Goal: Task Accomplishment & Management: Use online tool/utility

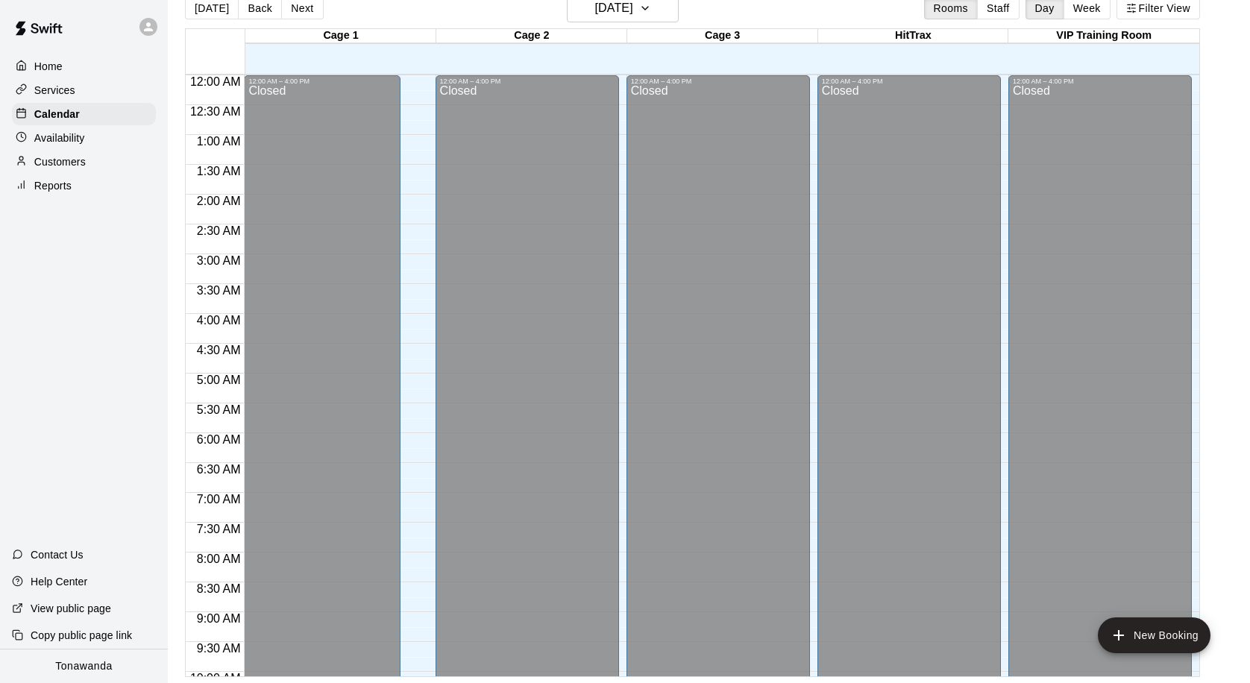
scroll to position [799, 0]
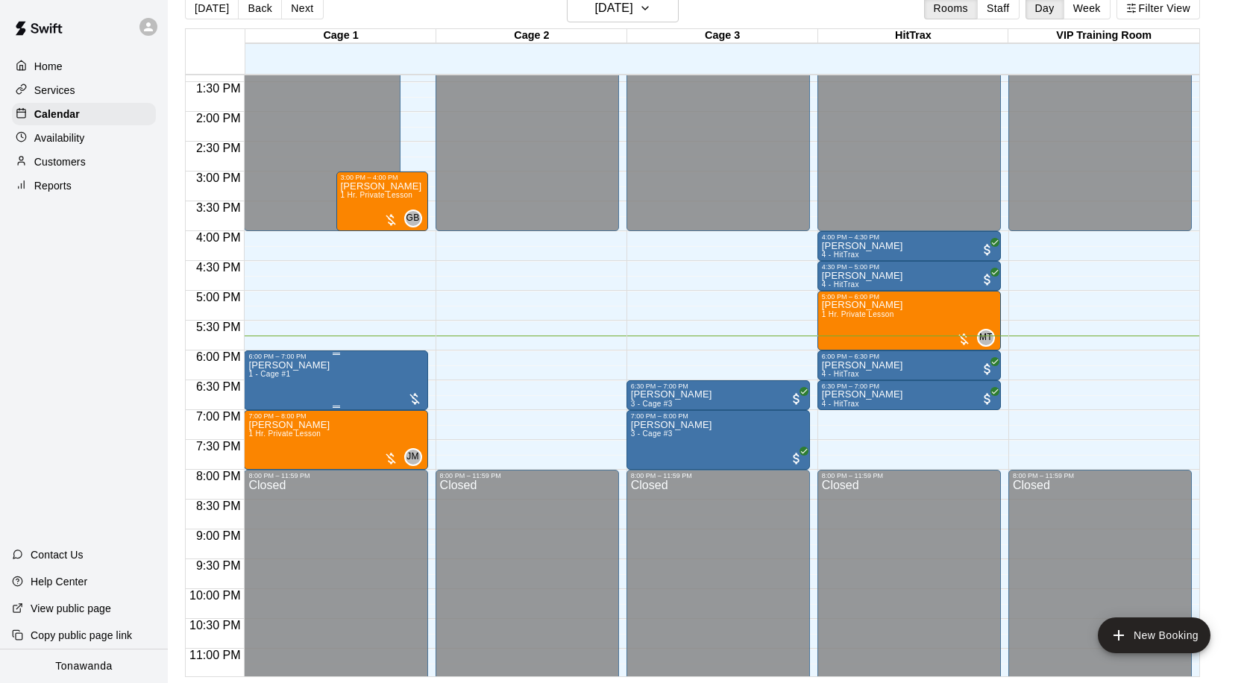
click at [271, 406] on img "edit" at bounding box center [264, 412] width 17 height 17
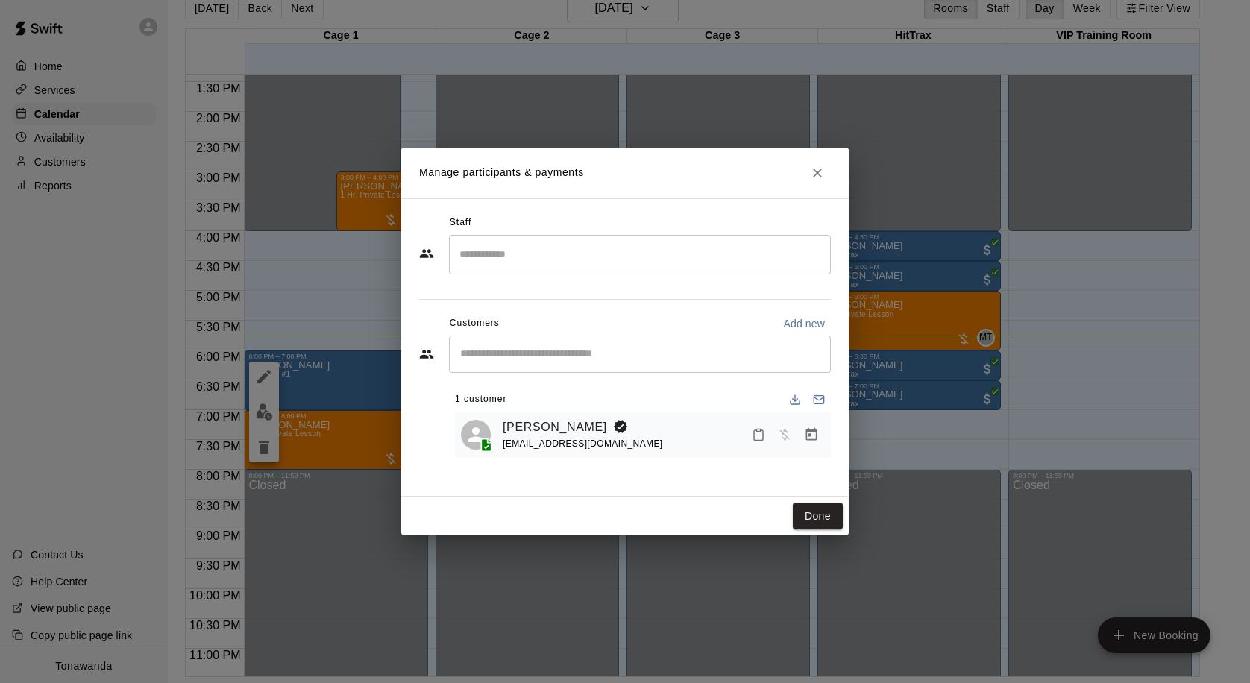
click at [530, 429] on link "[PERSON_NAME]" at bounding box center [555, 427] width 104 height 19
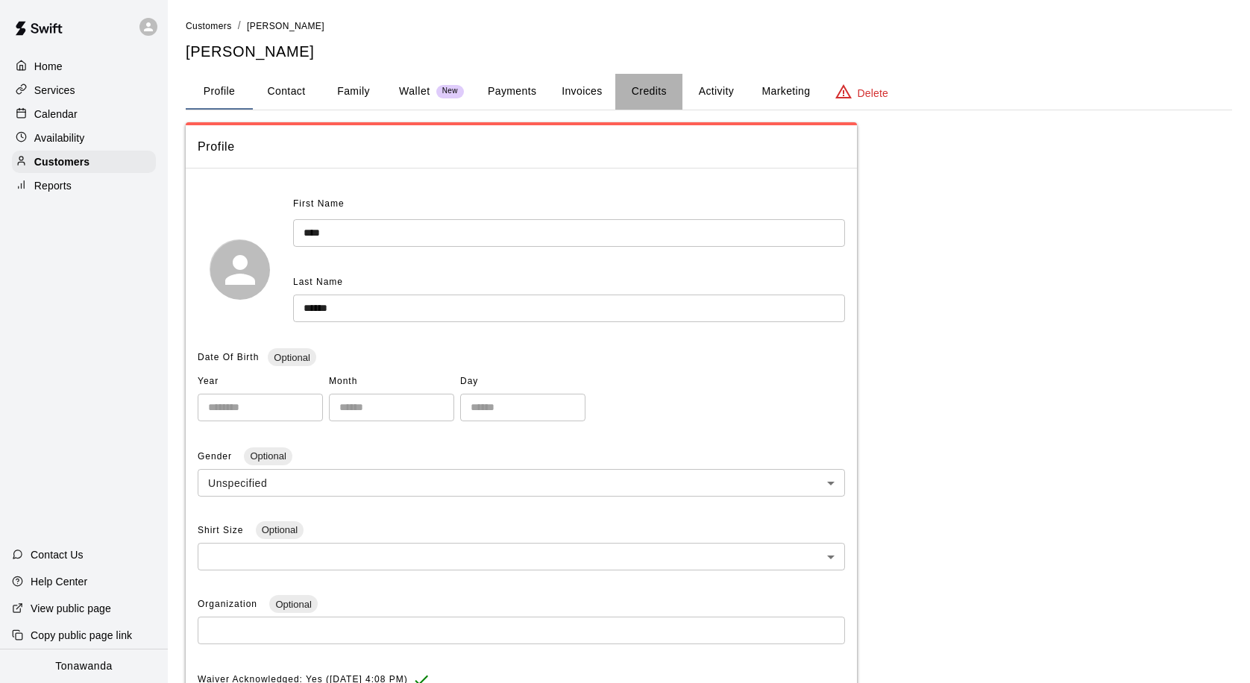
click at [649, 101] on button "Credits" at bounding box center [648, 92] width 67 height 36
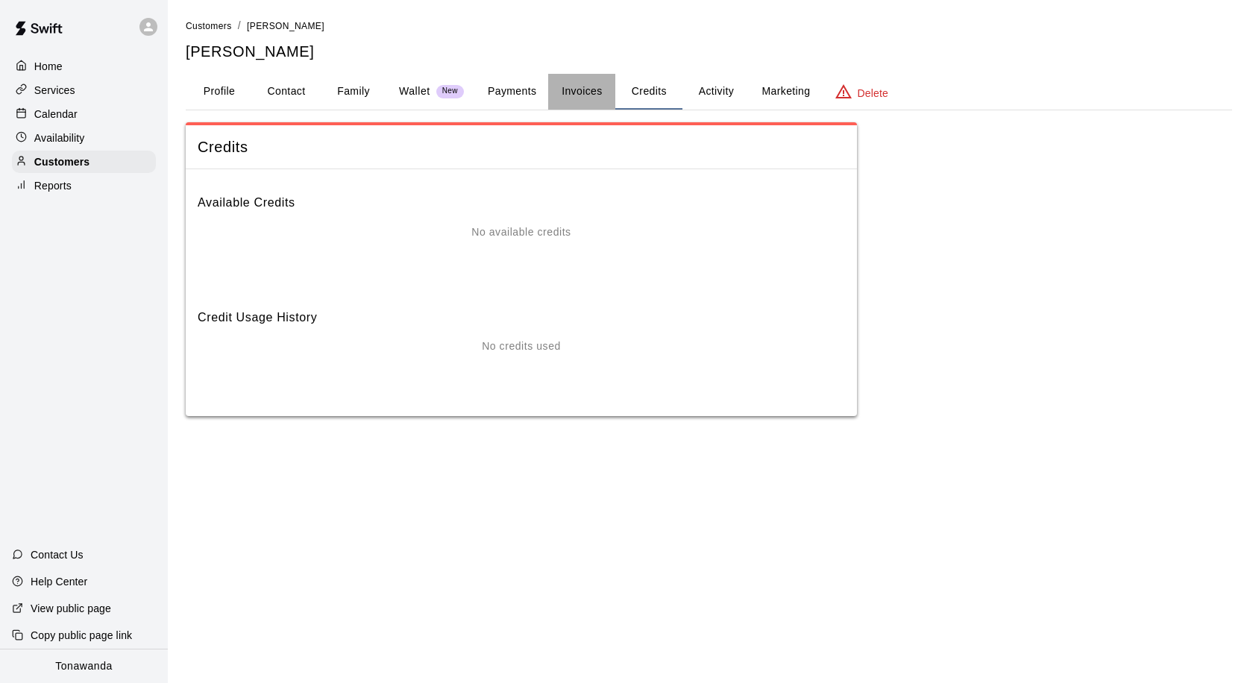
click at [578, 95] on button "Invoices" at bounding box center [581, 92] width 67 height 36
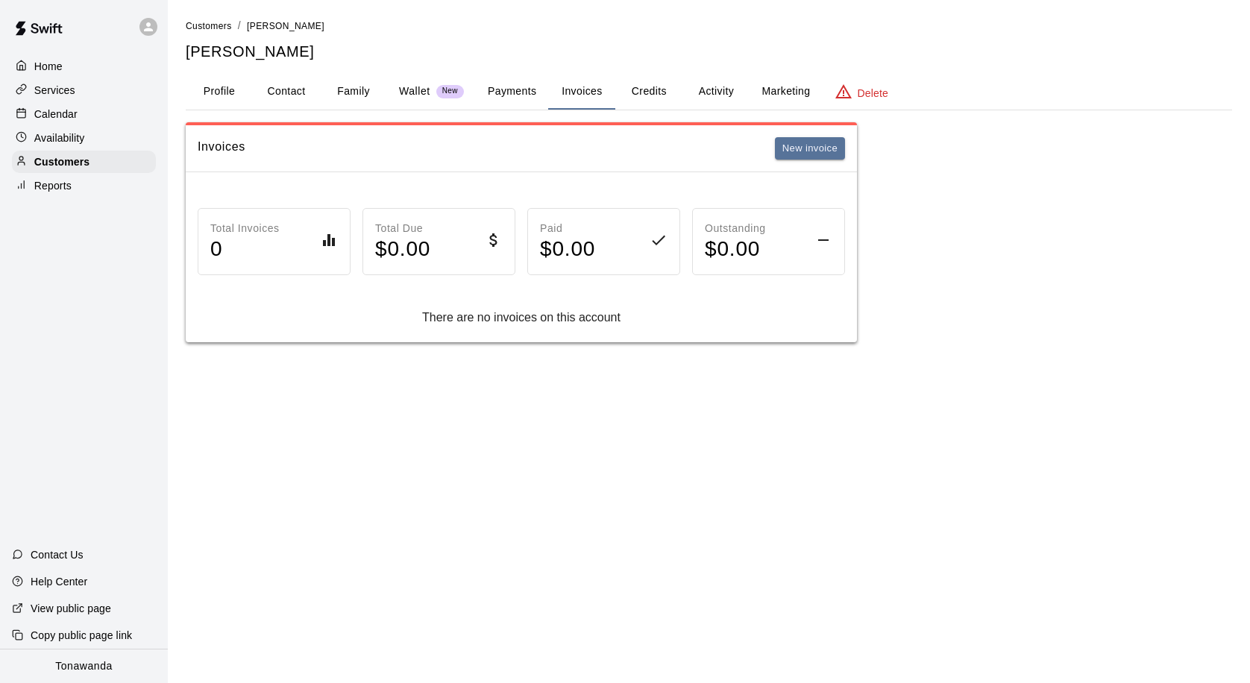
click at [715, 96] on button "Activity" at bounding box center [716, 92] width 67 height 36
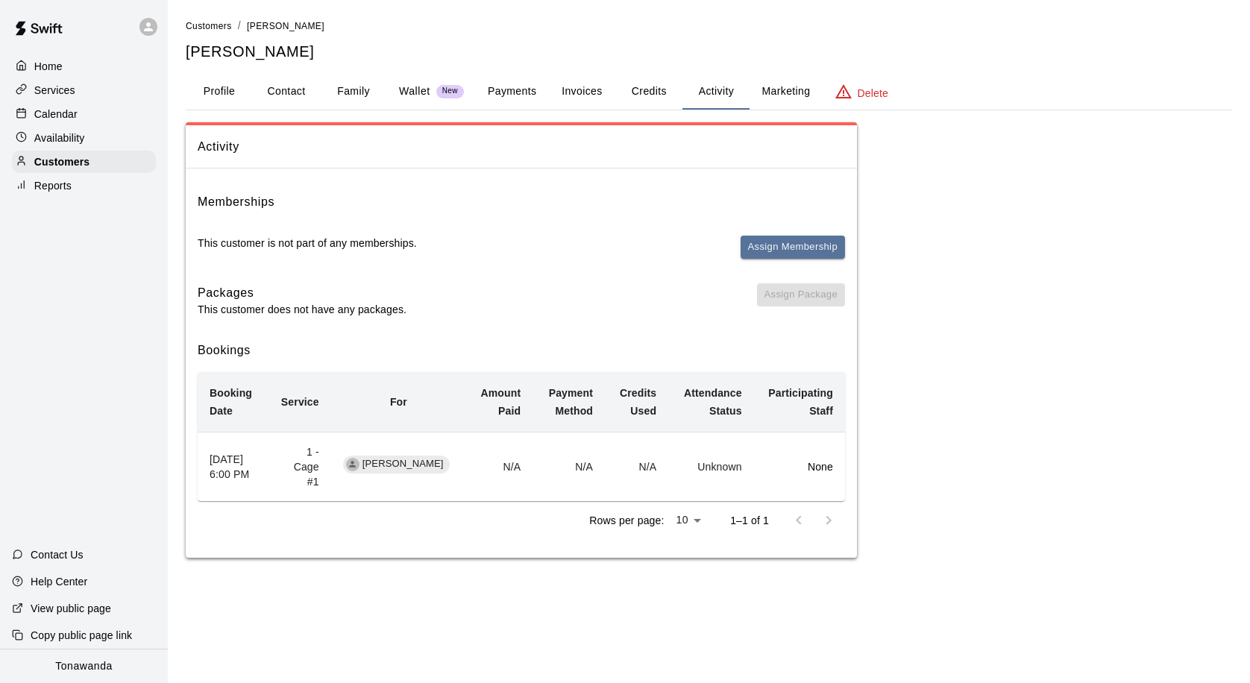
click at [777, 102] on button "Marketing" at bounding box center [786, 92] width 72 height 36
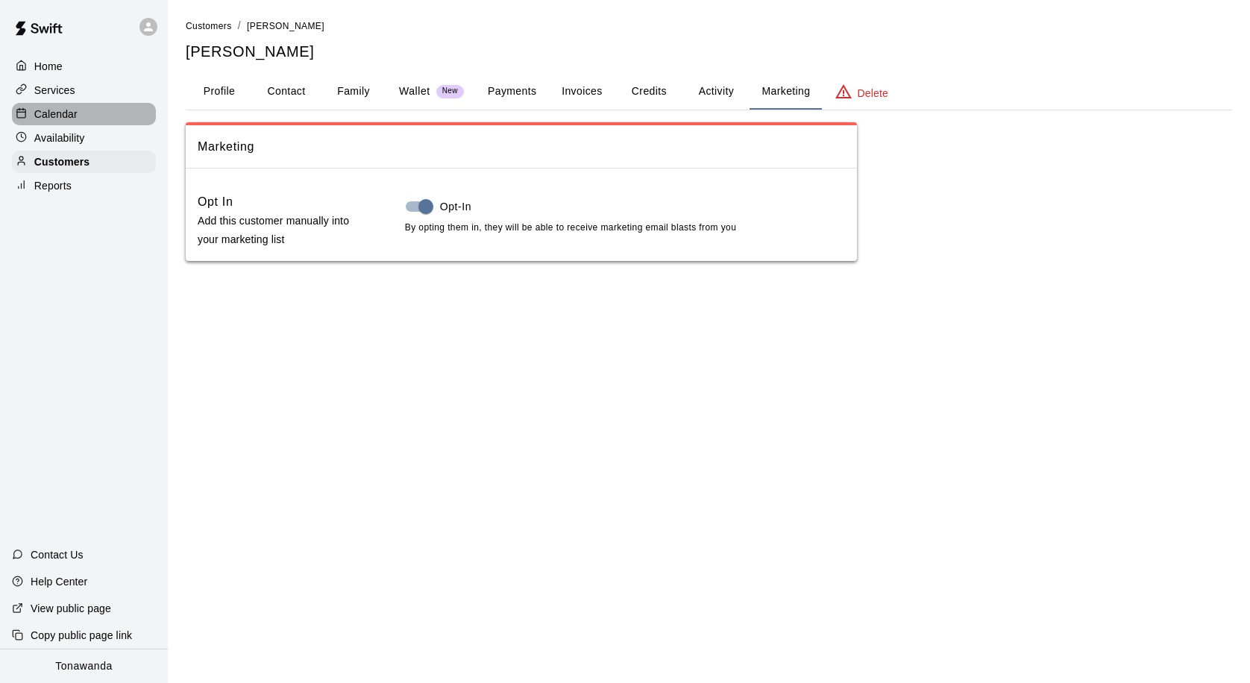
click at [86, 117] on div "Calendar" at bounding box center [84, 114] width 144 height 22
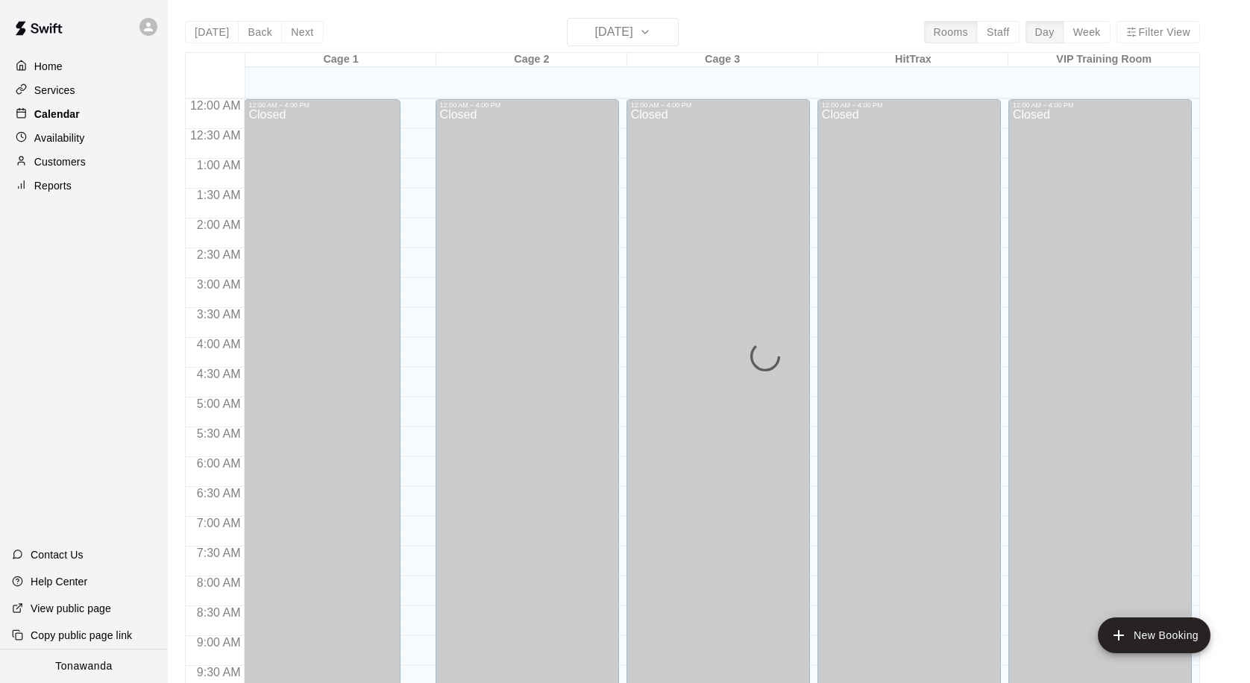
scroll to position [787, 0]
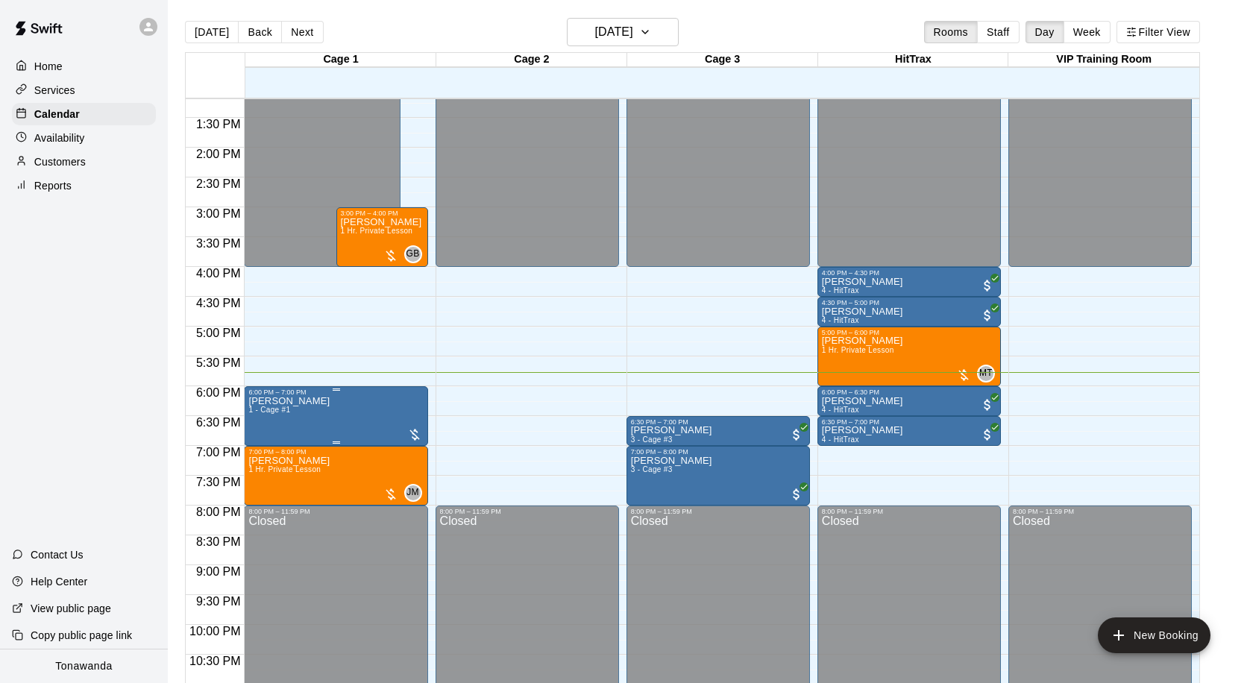
click at [411, 435] on div at bounding box center [414, 434] width 15 height 15
click at [424, 479] on img "edit" at bounding box center [422, 478] width 17 height 17
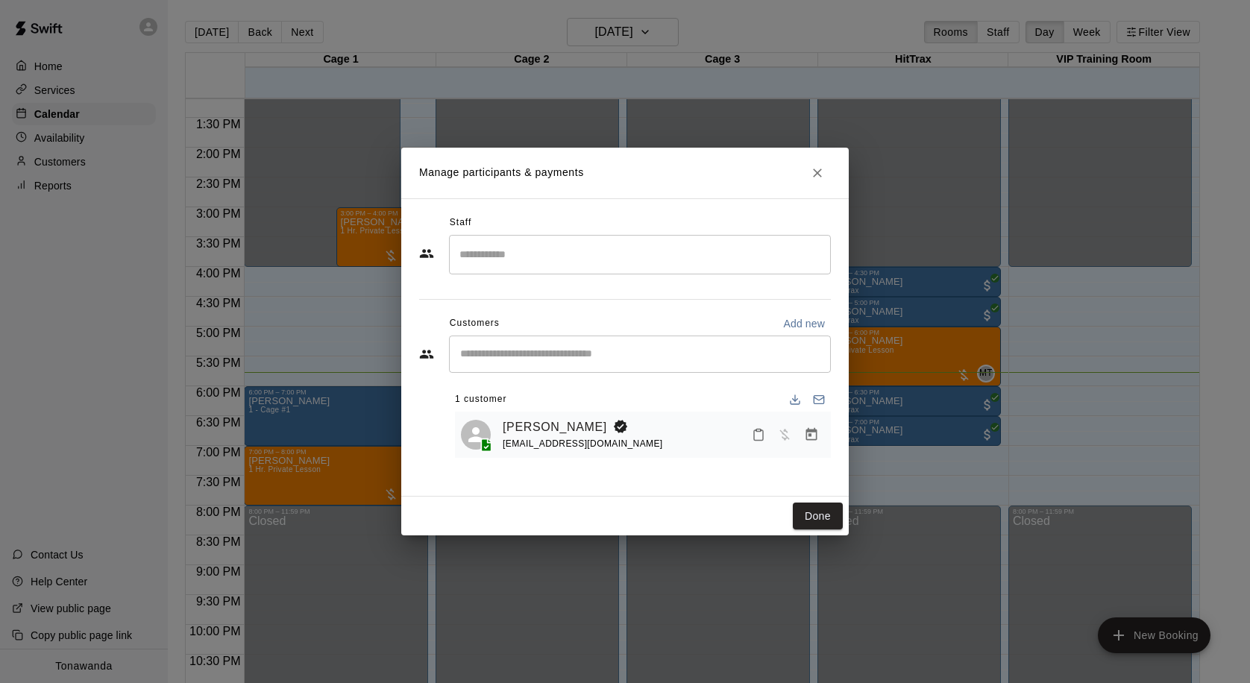
click at [297, 377] on div "Manage participants & payments Staff ​ Customers Add new ​ 1 customer Julian Ya…" at bounding box center [625, 341] width 1250 height 683
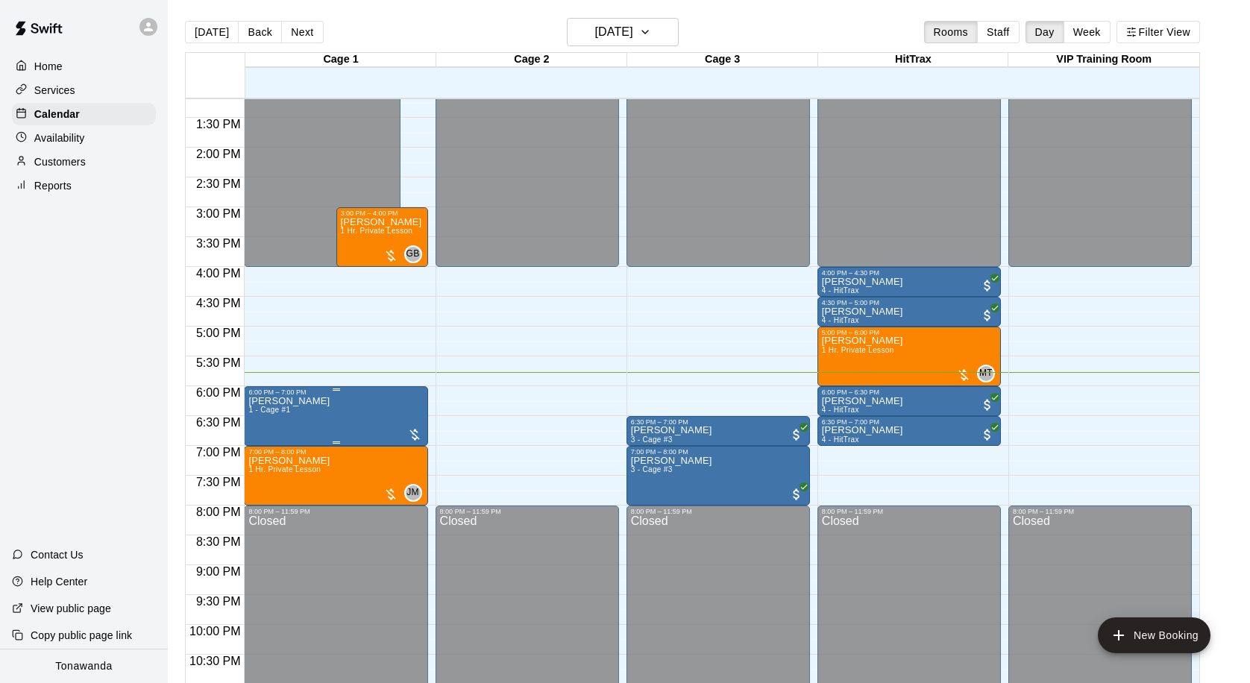
click at [287, 401] on p "[PERSON_NAME]" at bounding box center [288, 401] width 81 height 0
click at [263, 423] on icon "edit" at bounding box center [264, 417] width 18 height 18
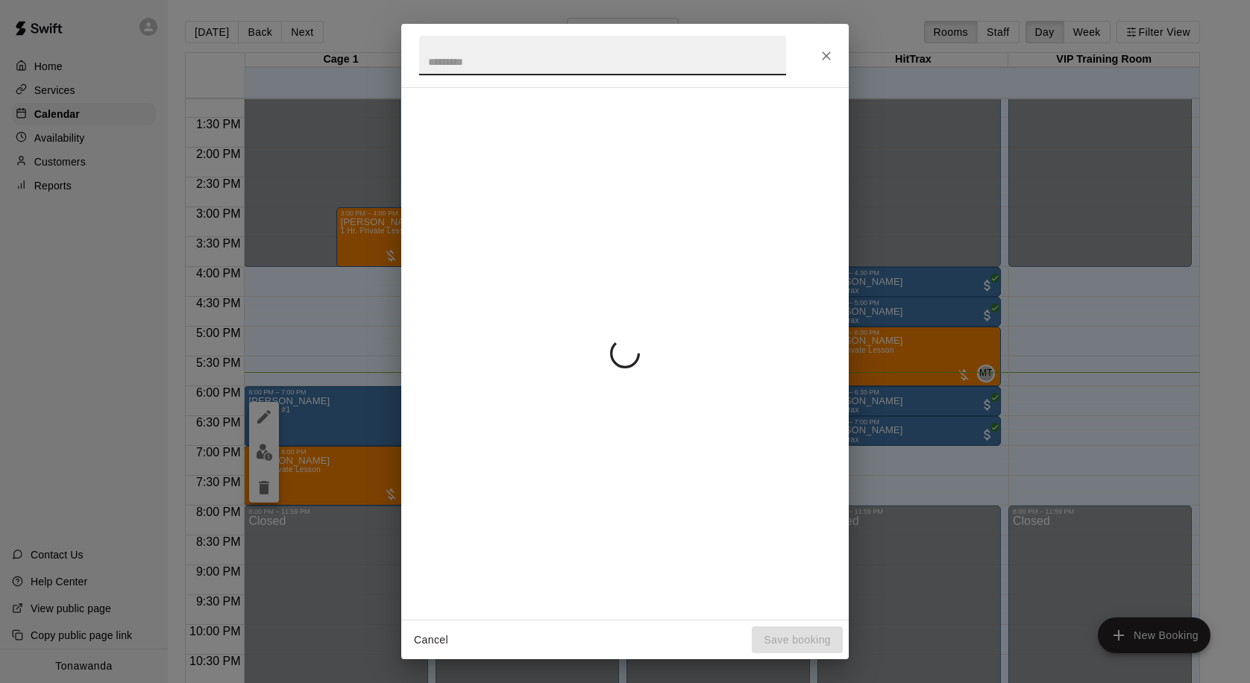
click at [829, 55] on icon "Close" at bounding box center [826, 55] width 15 height 15
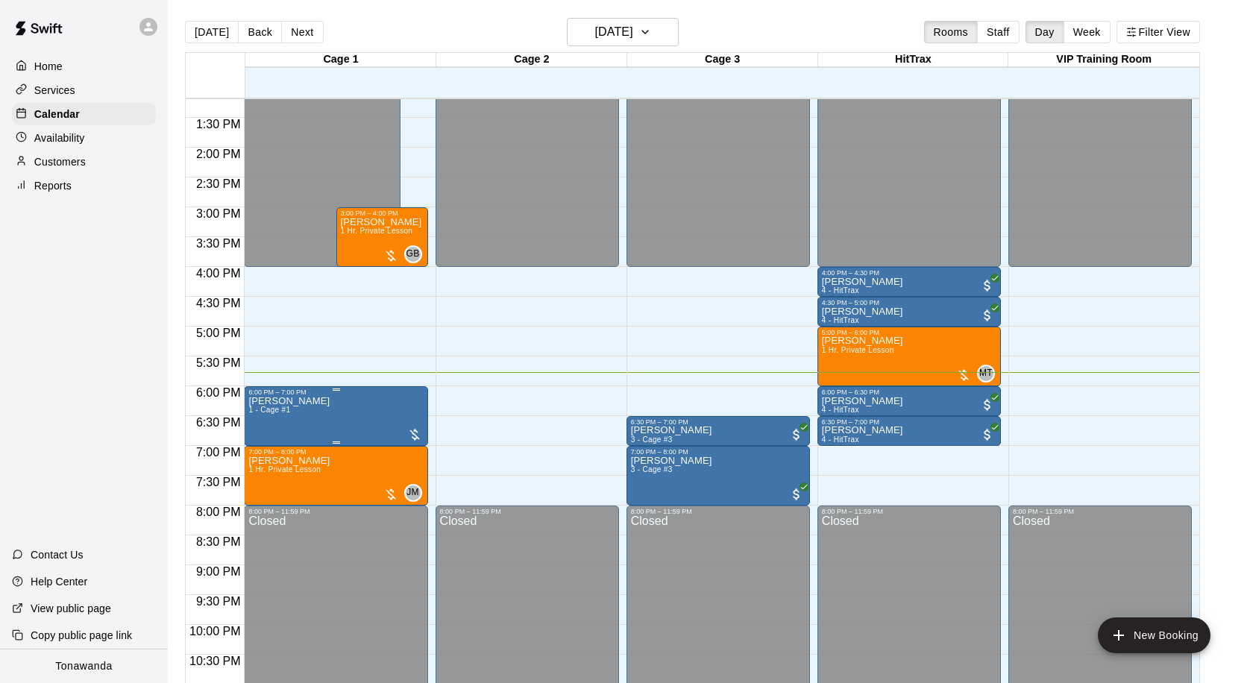
click at [260, 454] on img "edit" at bounding box center [264, 447] width 17 height 17
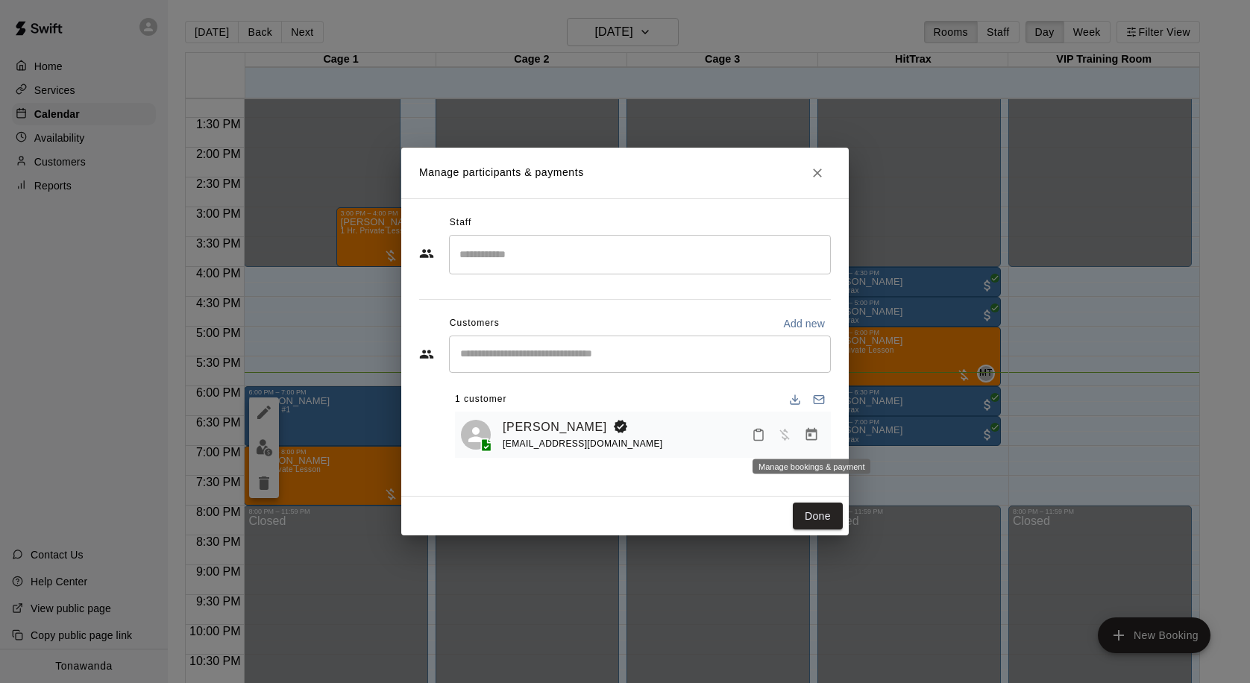
click at [812, 442] on icon "Manage bookings & payment" at bounding box center [811, 434] width 15 height 15
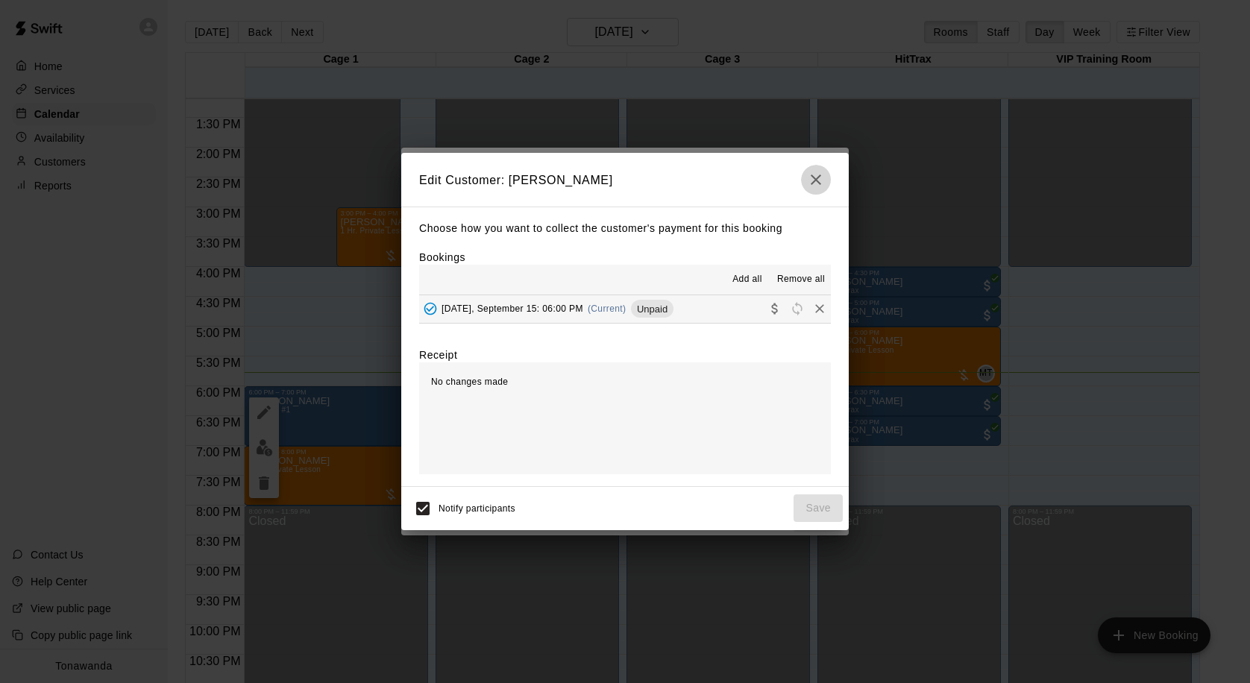
click at [814, 187] on icon "button" at bounding box center [816, 180] width 18 height 18
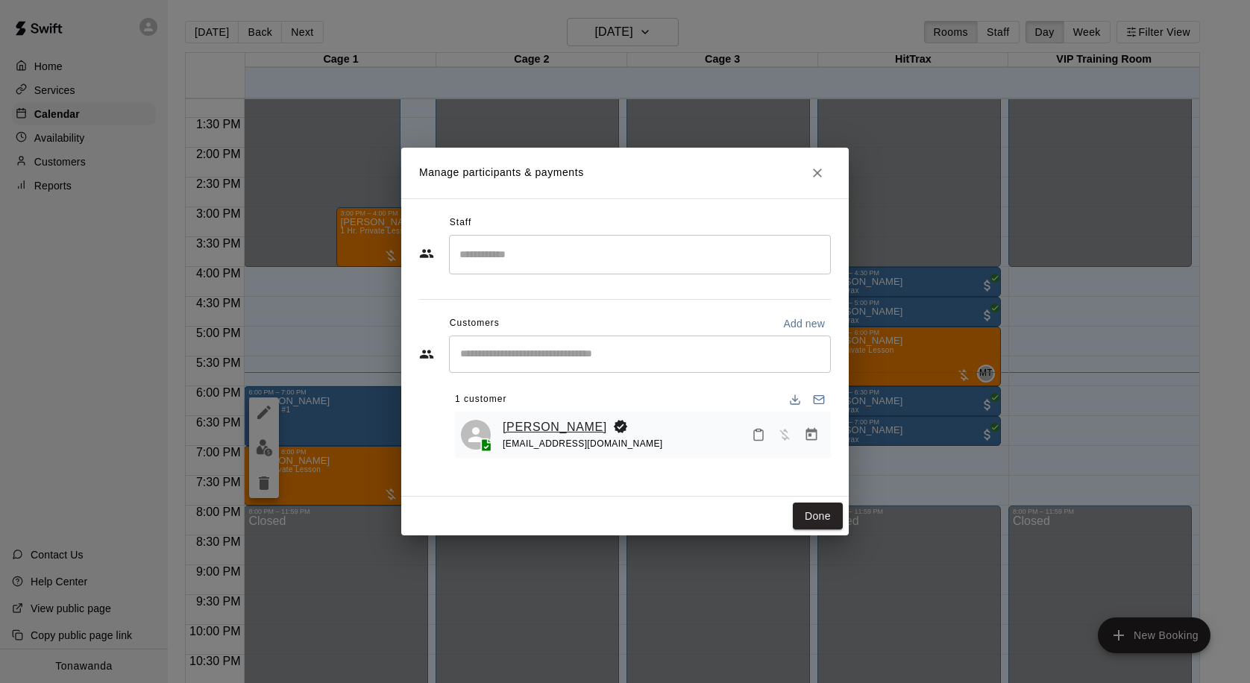
click at [556, 431] on link "[PERSON_NAME]" at bounding box center [555, 427] width 104 height 19
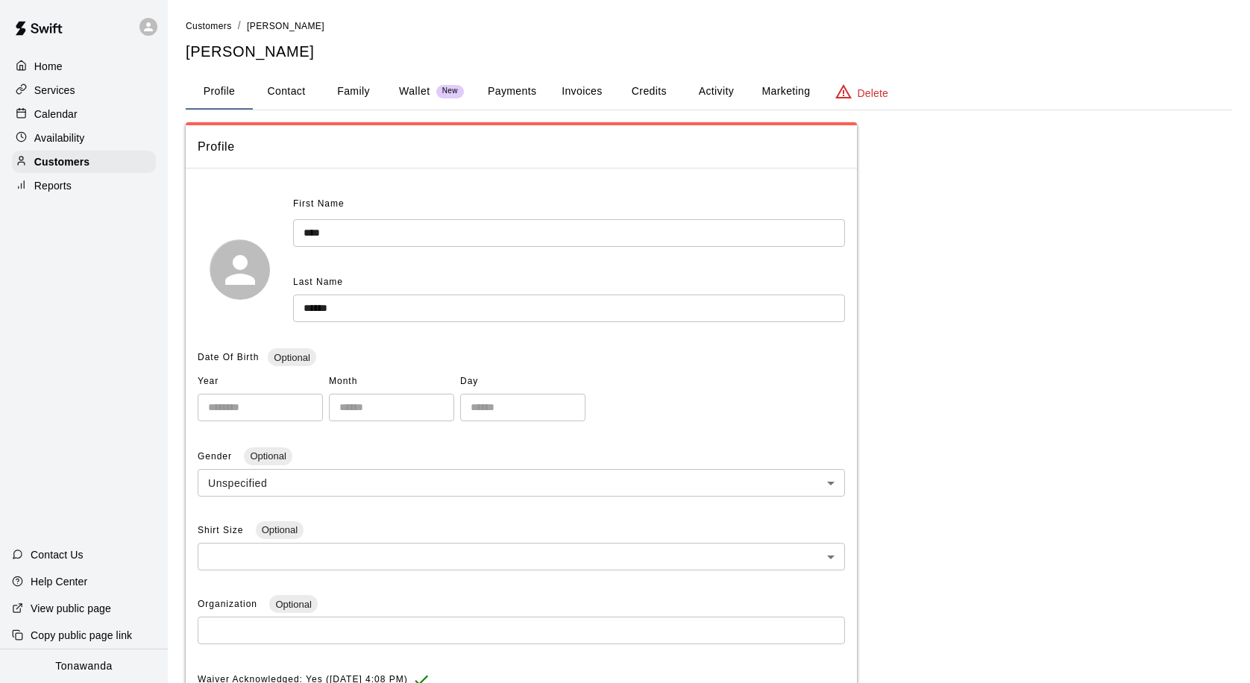
click at [662, 97] on button "Credits" at bounding box center [648, 92] width 67 height 36
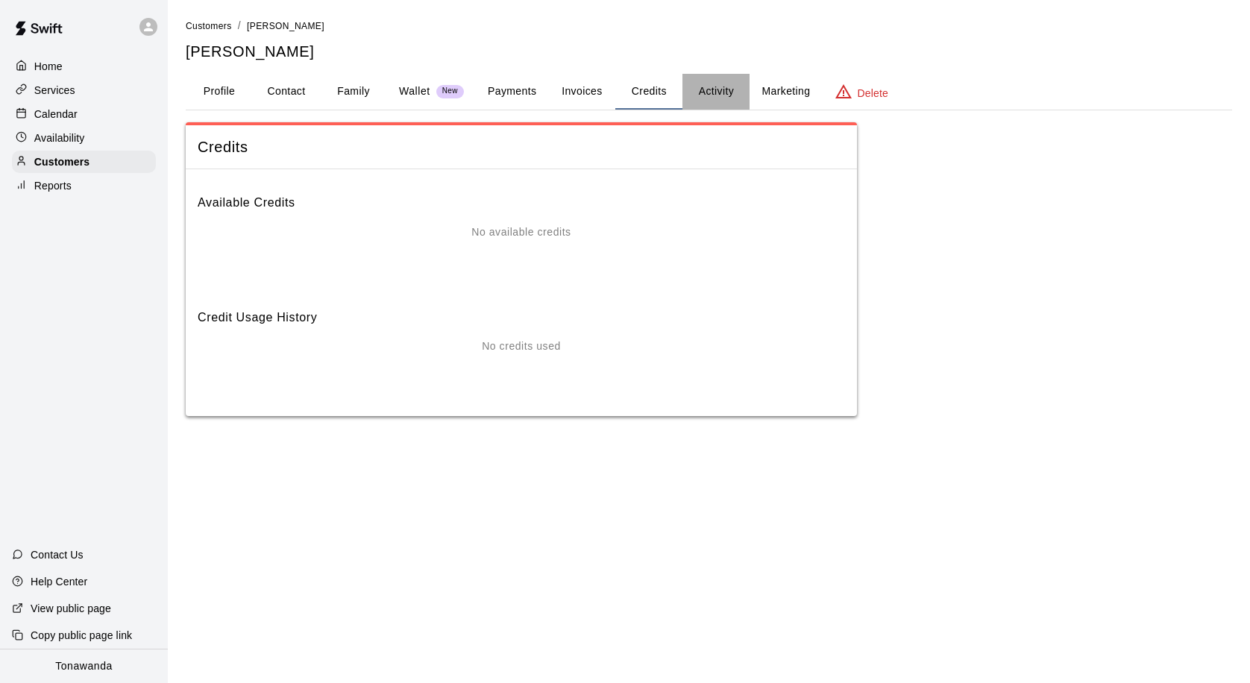
click at [711, 94] on button "Activity" at bounding box center [716, 92] width 67 height 36
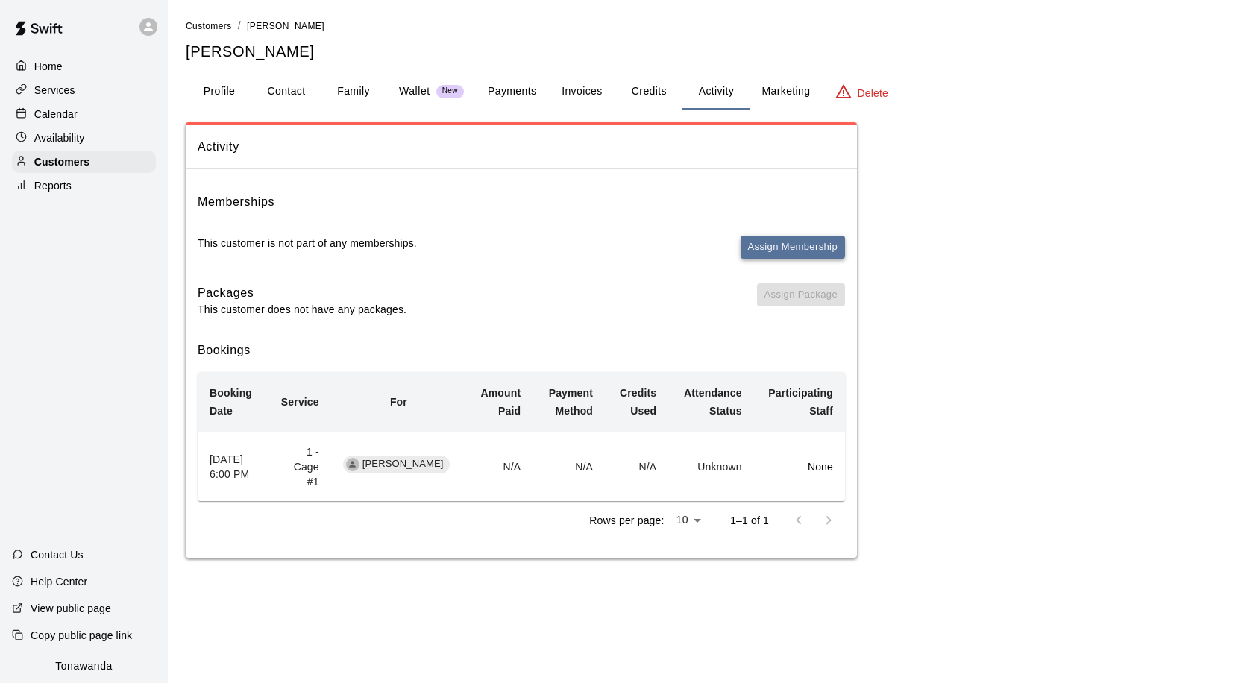
click at [782, 257] on button "Assign Membership" at bounding box center [793, 247] width 104 height 23
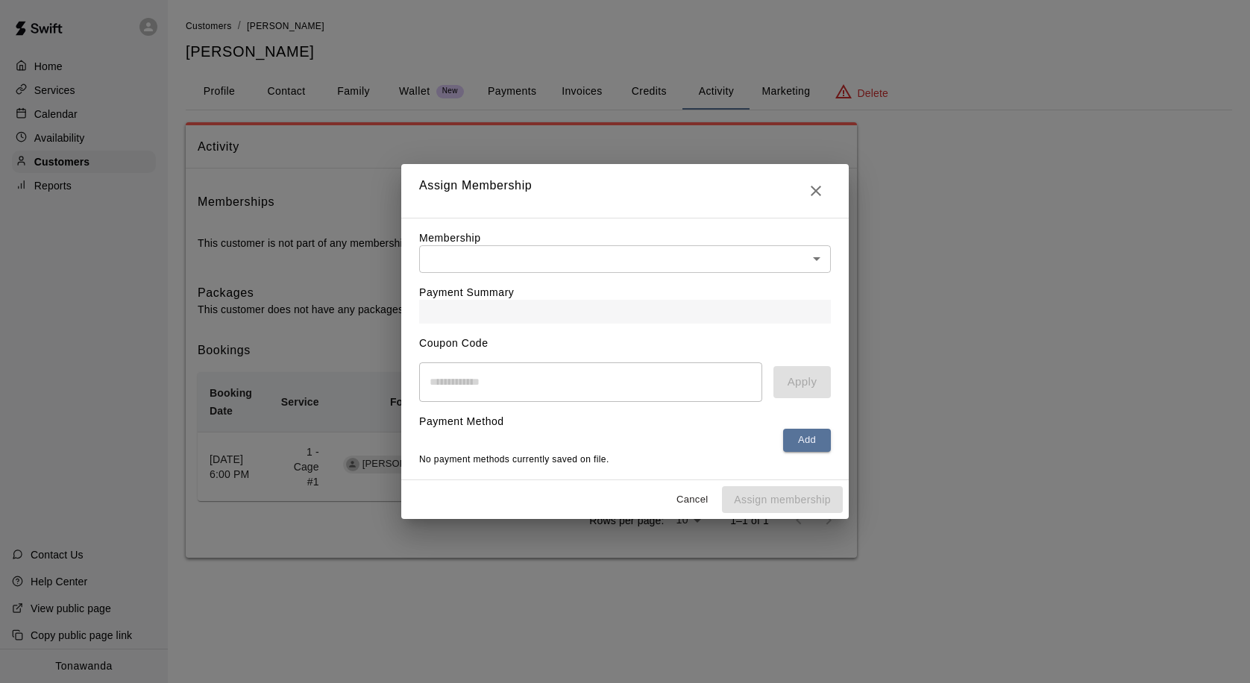
click at [697, 264] on body "Home Services Calendar Availability Customers Reports Contact Us Help Center Vi…" at bounding box center [625, 294] width 1250 height 588
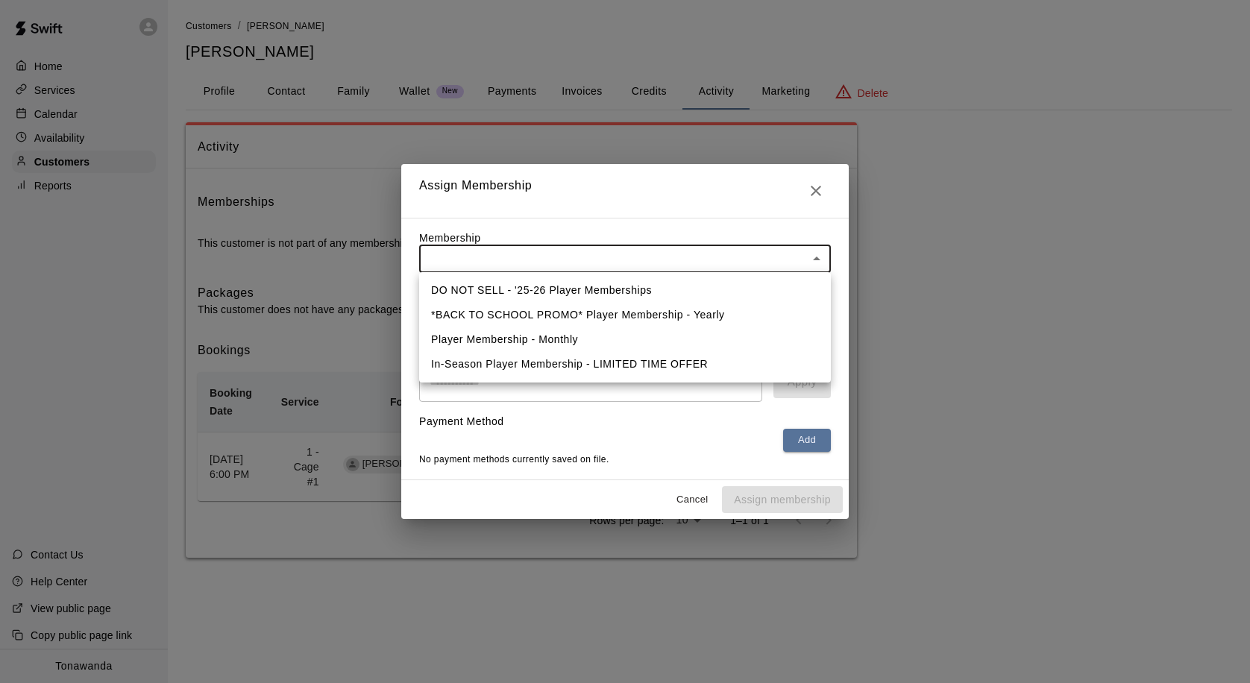
click at [536, 295] on li "DO NOT SELL - '25-26 Player Memberships" at bounding box center [625, 290] width 412 height 25
type input "**********"
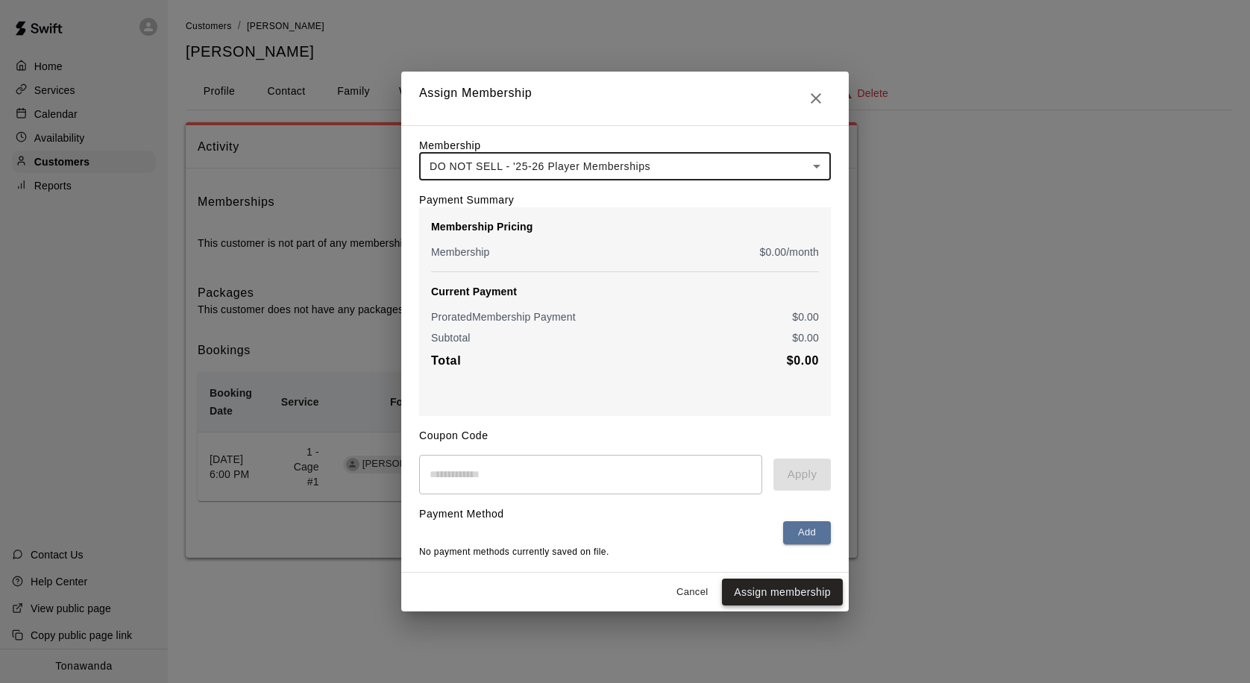
click at [763, 592] on button "Assign membership" at bounding box center [782, 593] width 121 height 28
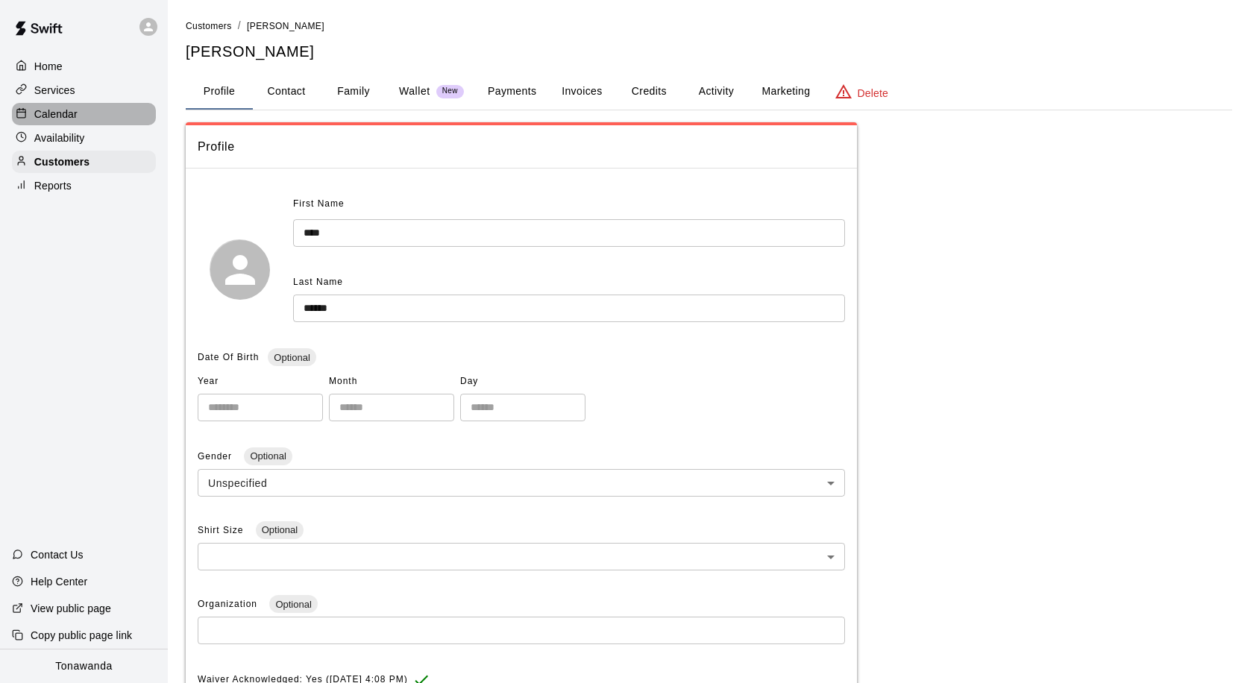
click at [84, 116] on div "Calendar" at bounding box center [84, 114] width 144 height 22
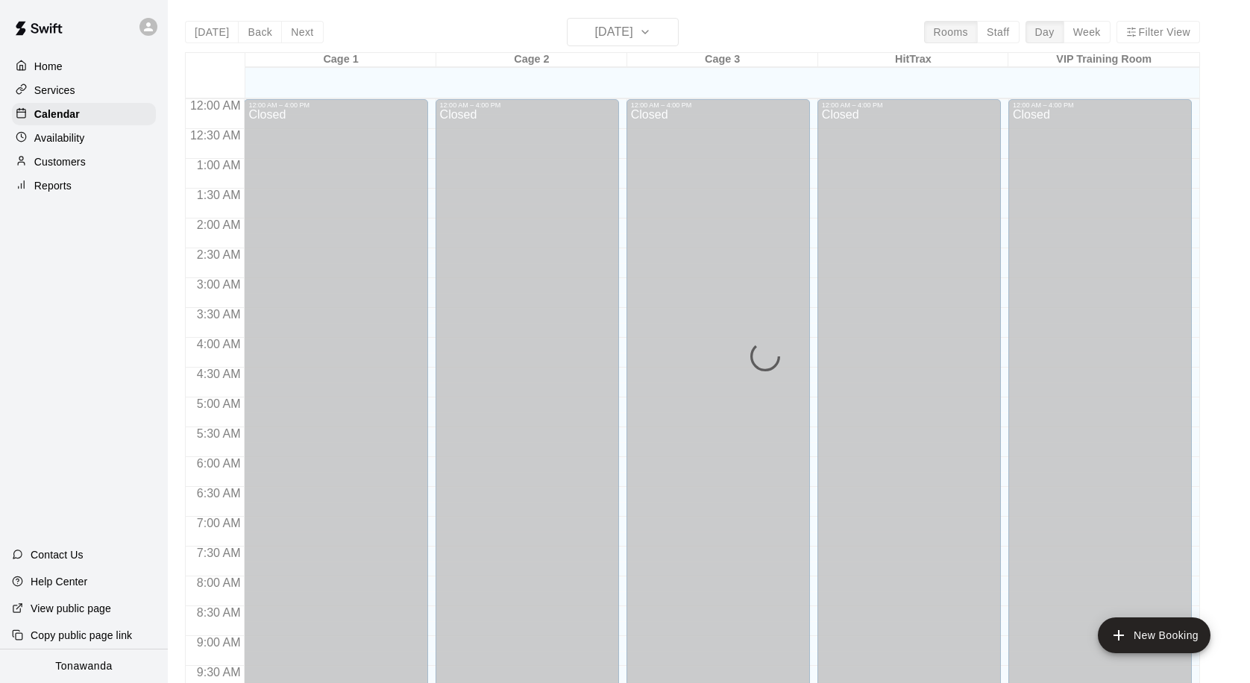
scroll to position [787, 0]
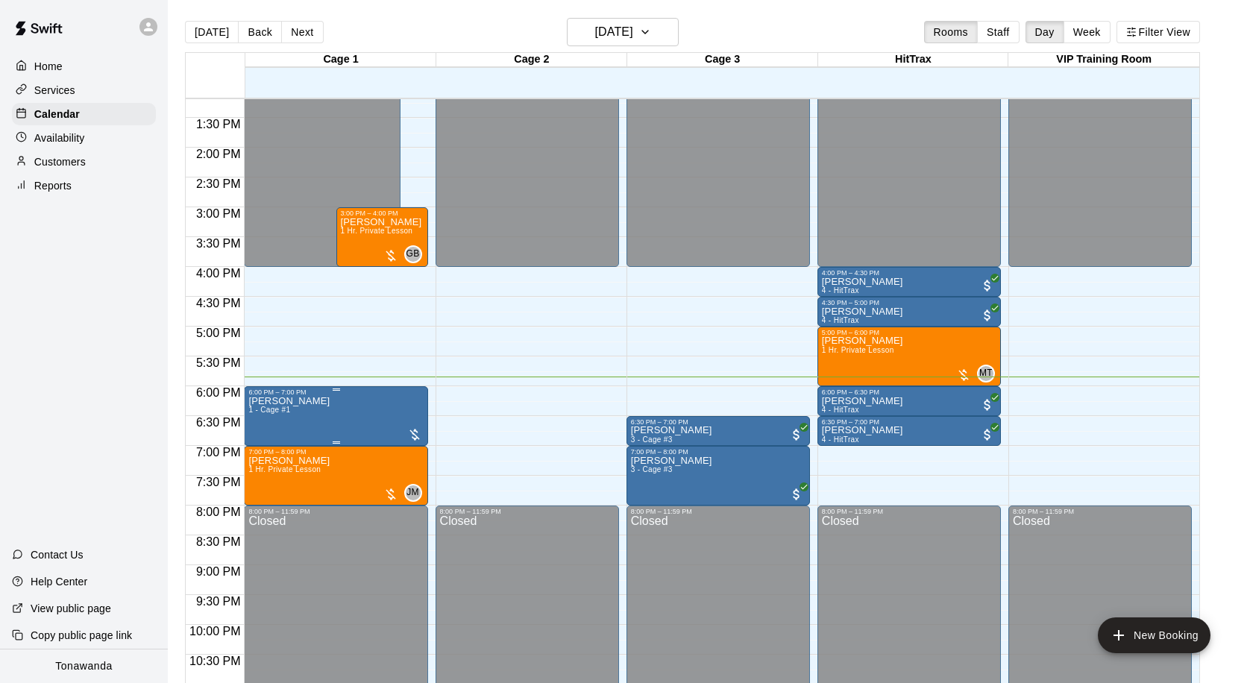
click at [256, 449] on img "edit" at bounding box center [264, 447] width 17 height 17
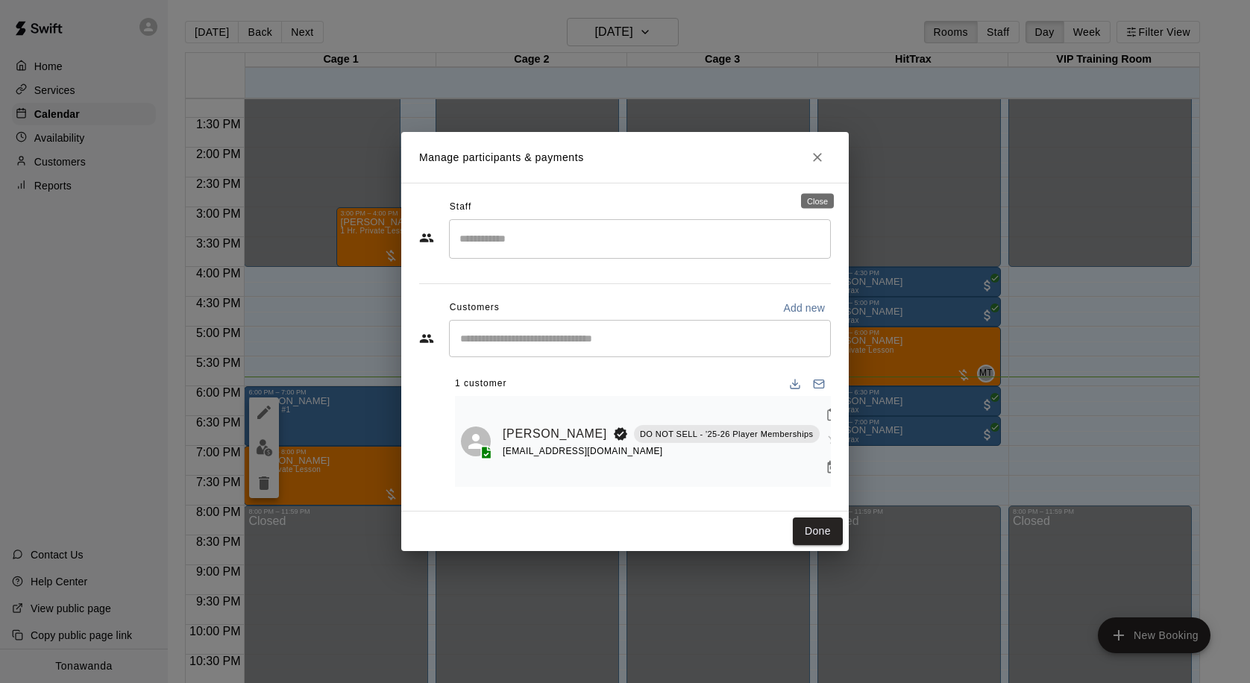
click at [824, 165] on icon "Close" at bounding box center [817, 157] width 15 height 15
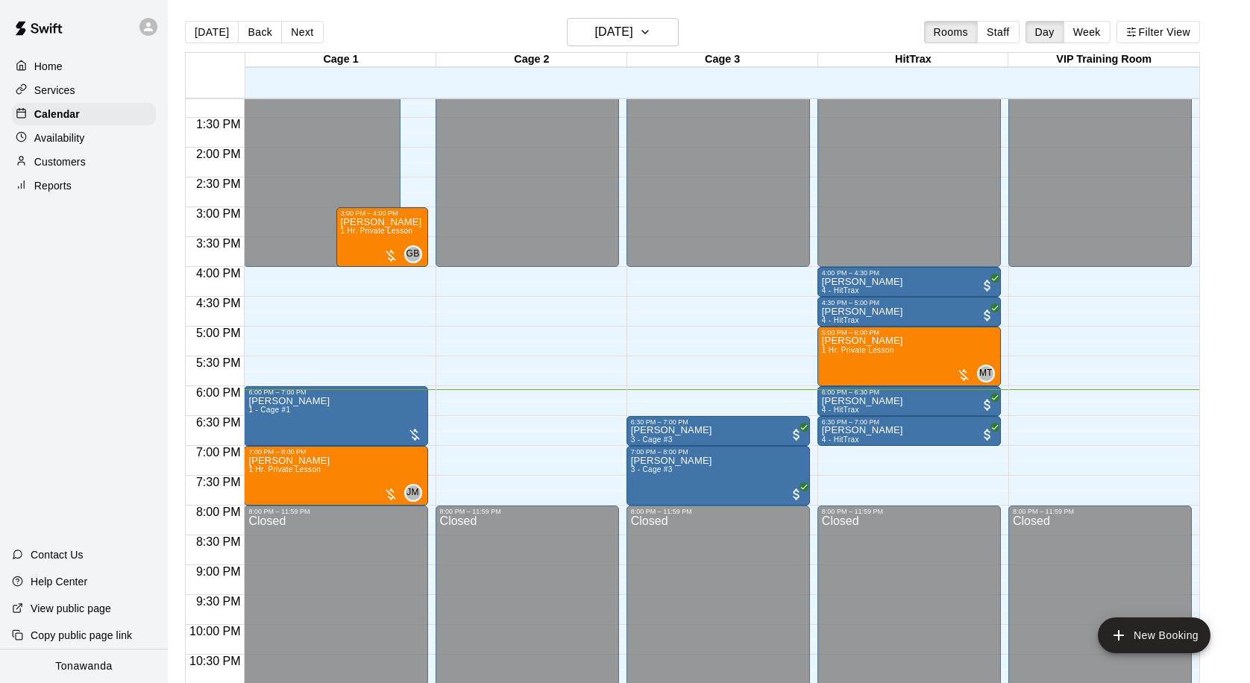
click at [82, 165] on p "Customers" at bounding box center [59, 161] width 51 height 15
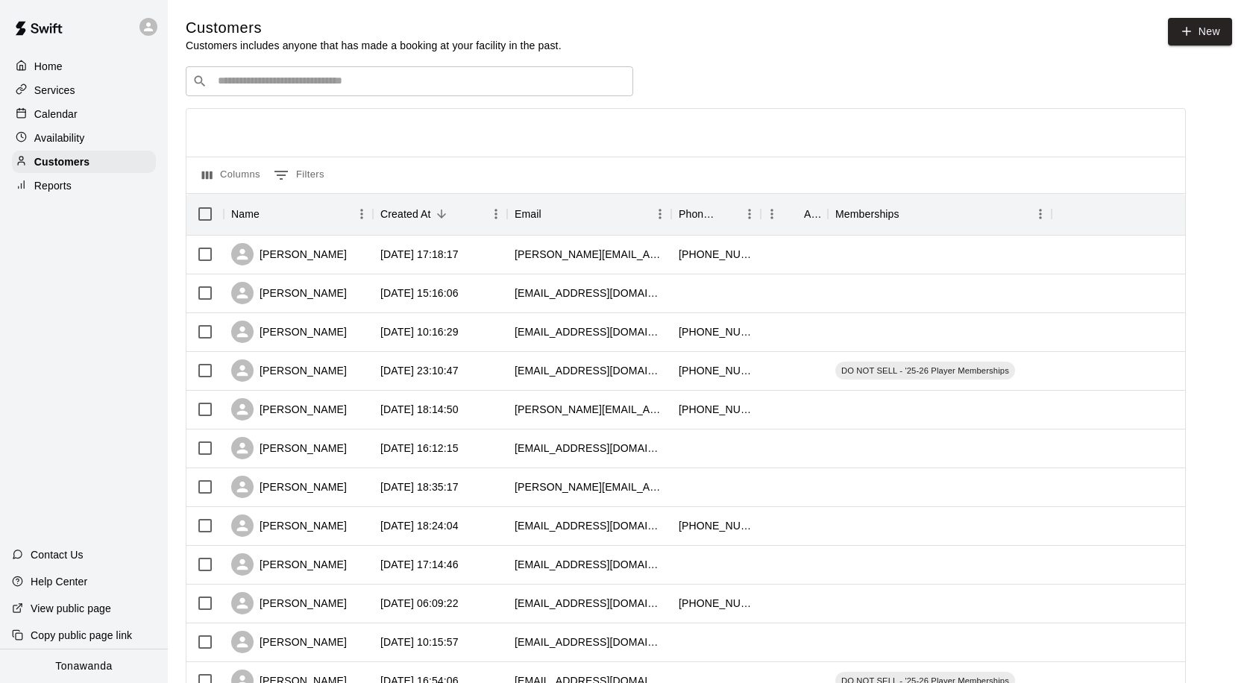
click at [384, 89] on input "Search customers by name or email" at bounding box center [419, 81] width 413 height 15
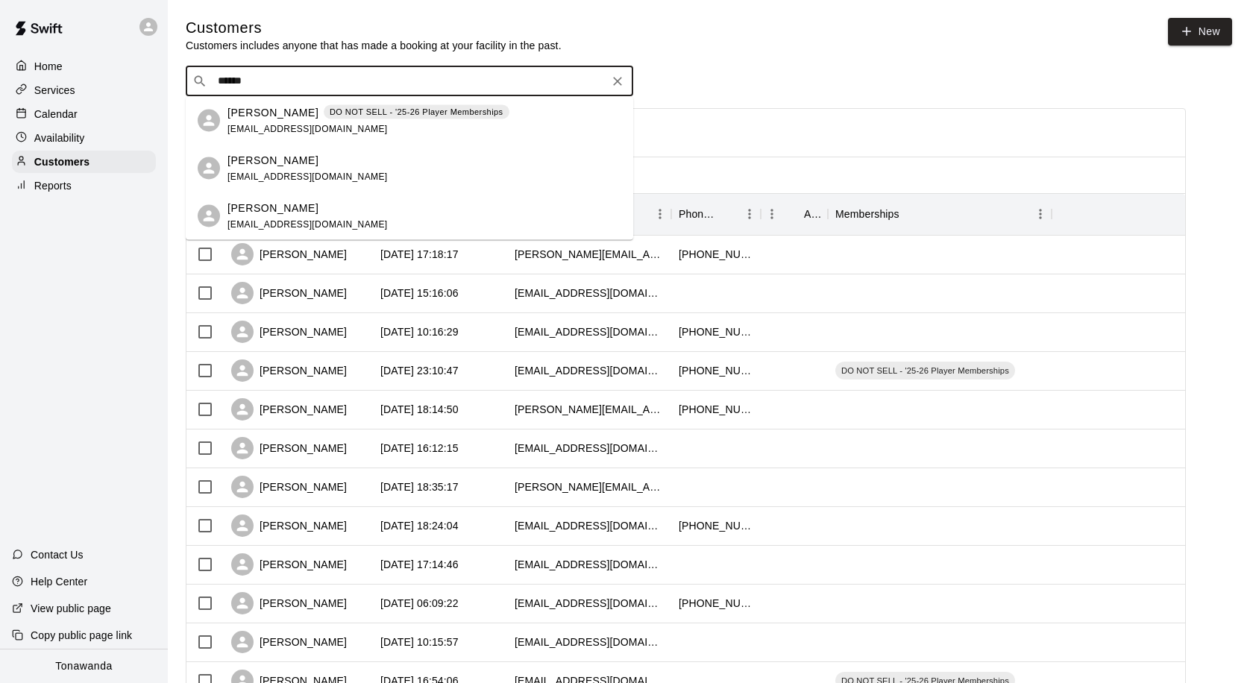
type input "******"
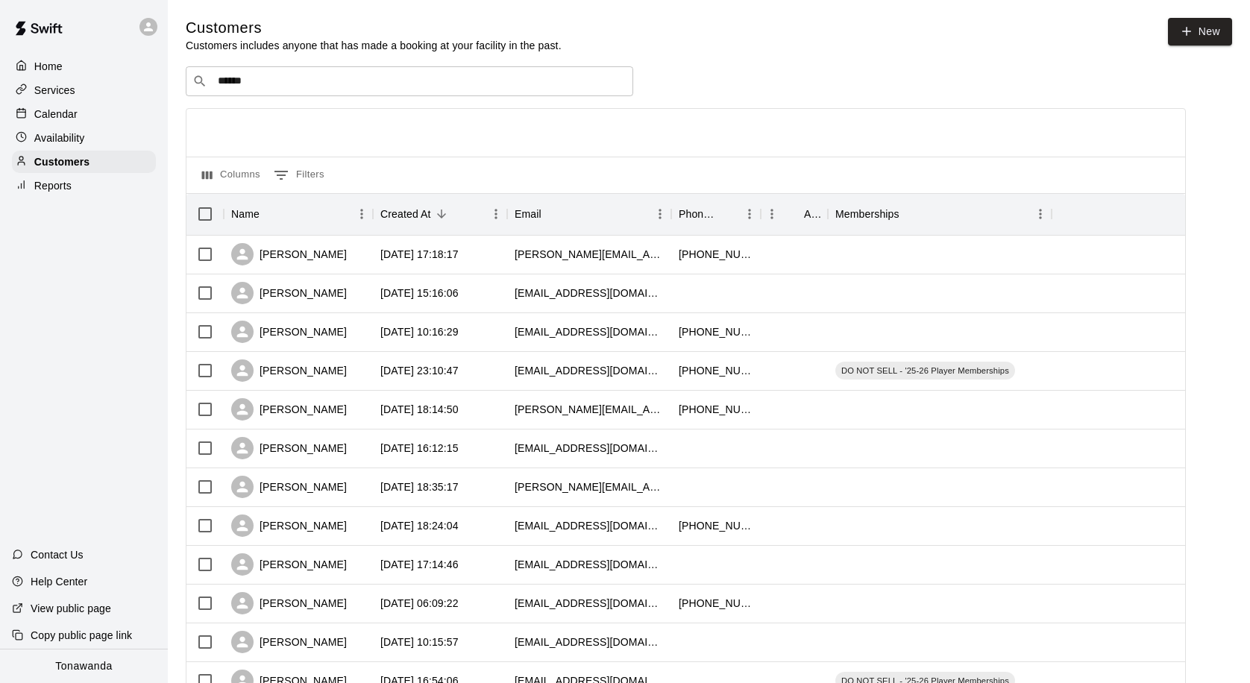
click at [760, 98] on div "​ ****** ​ Columns 0 Filters Name Created At Email Phone Number Age Memberships…" at bounding box center [686, 655] width 1000 height 1179
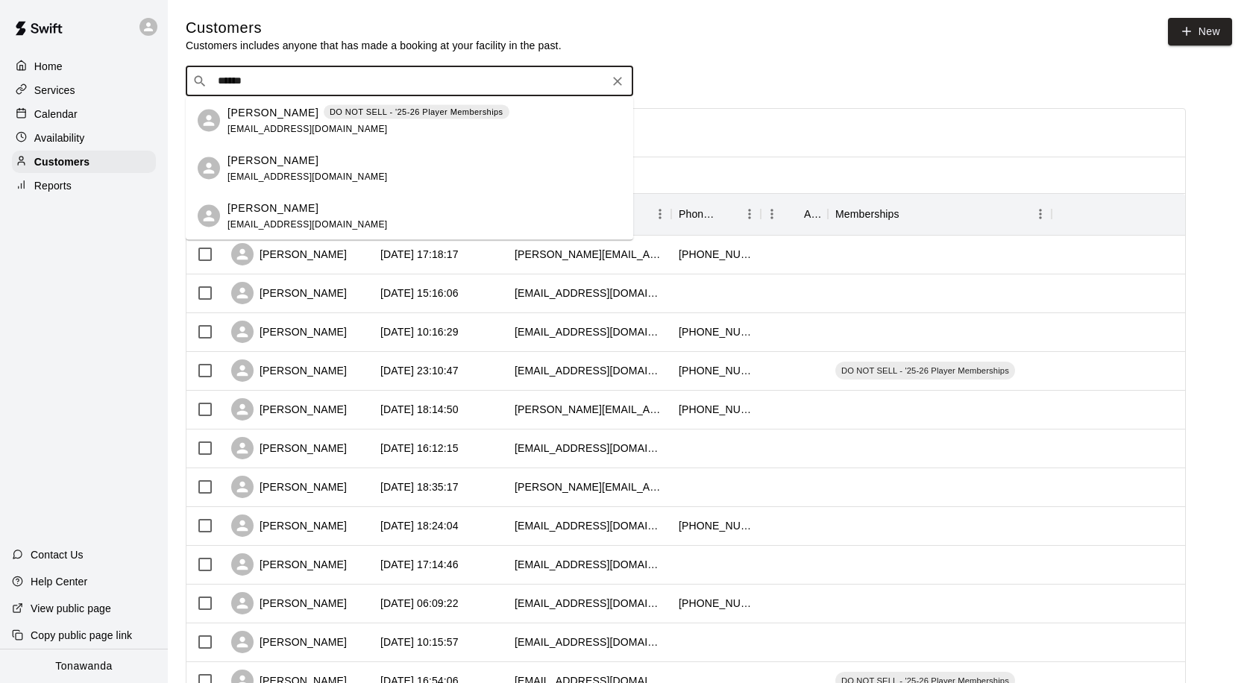
drag, startPoint x: 369, startPoint y: 76, endPoint x: 196, endPoint y: 59, distance: 173.9
click at [196, 59] on div "Customers Customers includes anyone that has made a booking at your facility in…" at bounding box center [709, 632] width 1047 height 1228
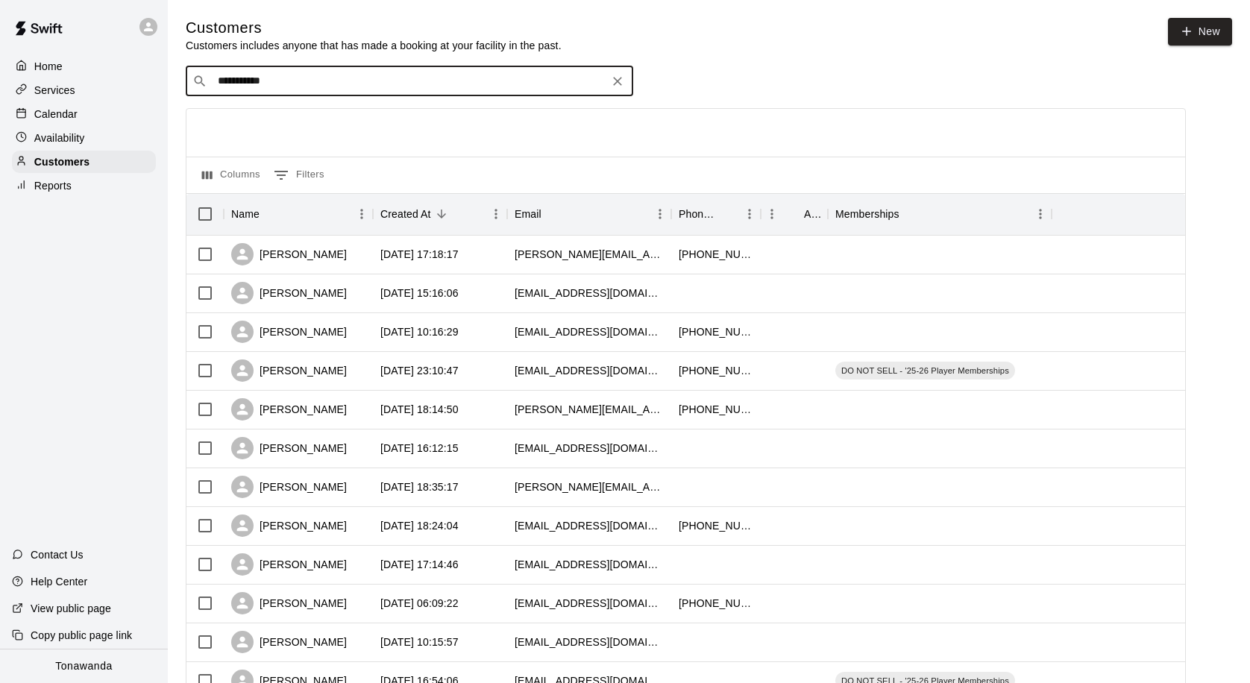
type input "**********"
click at [623, 84] on icon "Clear" at bounding box center [617, 81] width 15 height 15
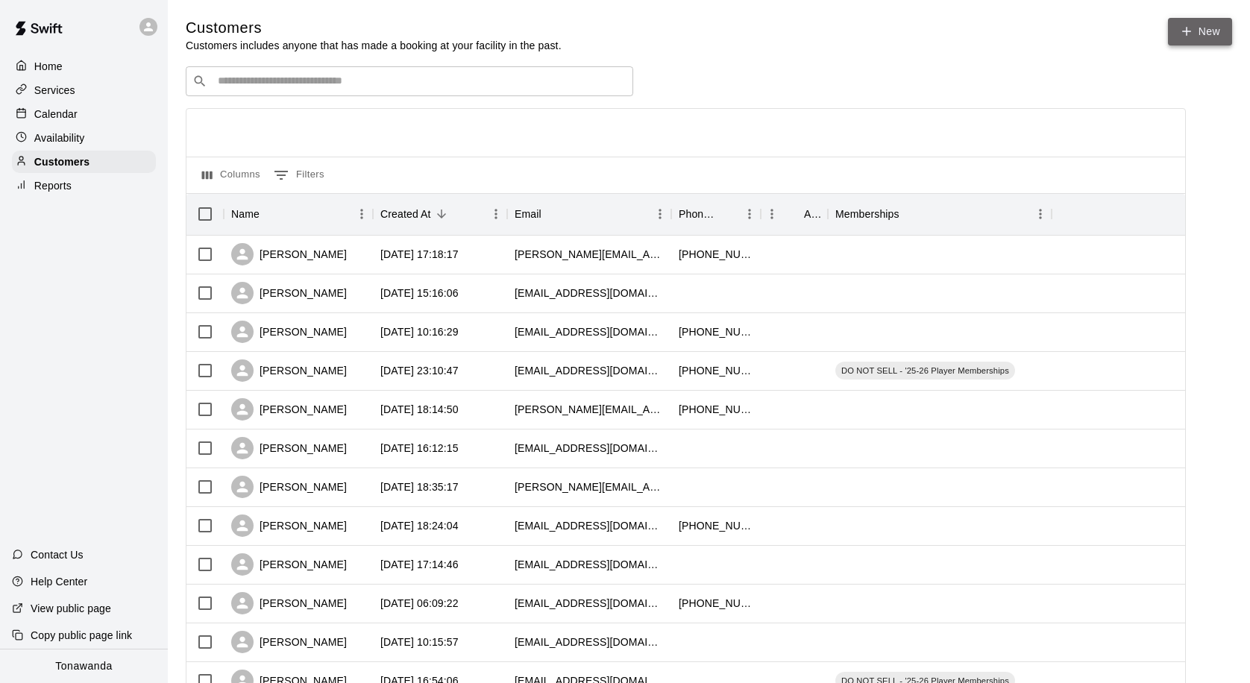
click at [1216, 39] on link "New" at bounding box center [1200, 32] width 64 height 28
select select "**"
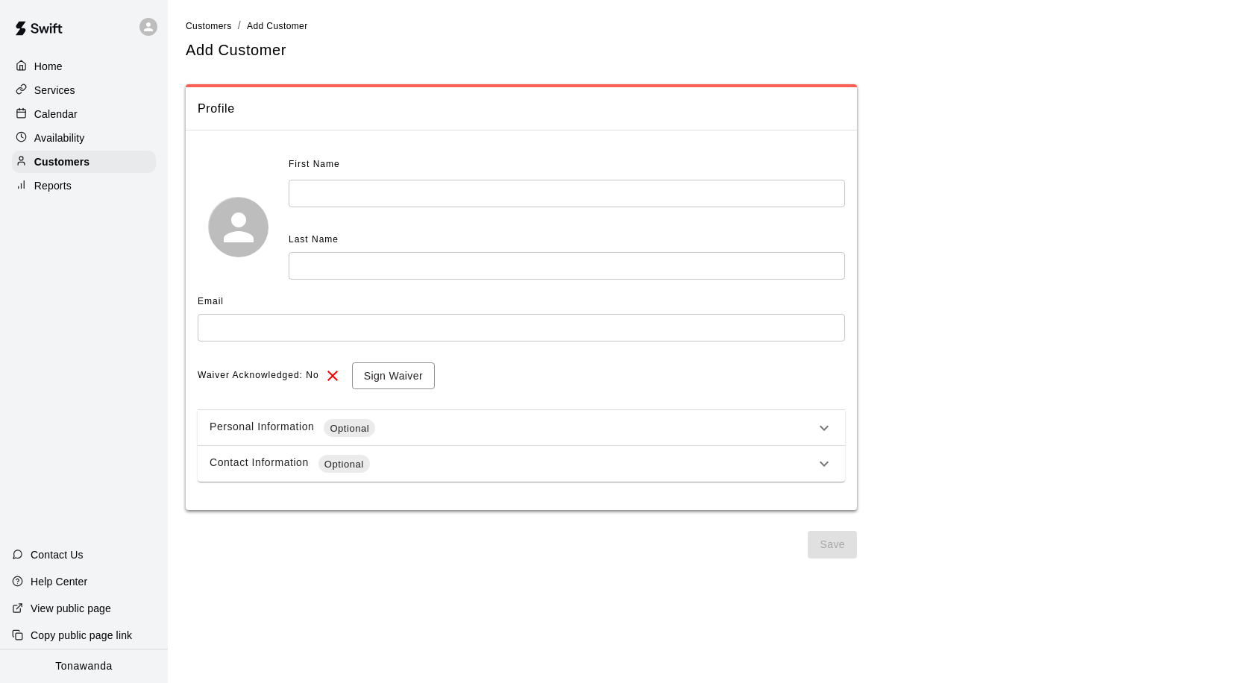
click at [327, 192] on input "text" at bounding box center [567, 194] width 556 height 28
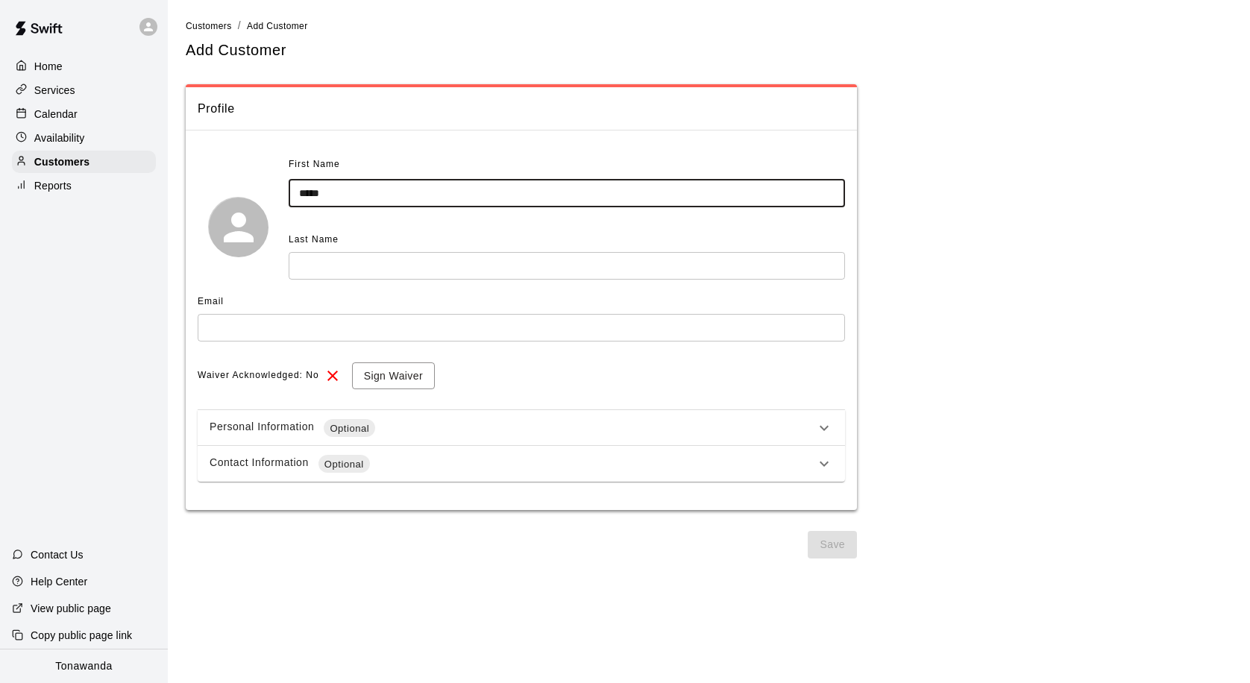
type input "*****"
click at [321, 266] on input "text" at bounding box center [567, 266] width 556 height 28
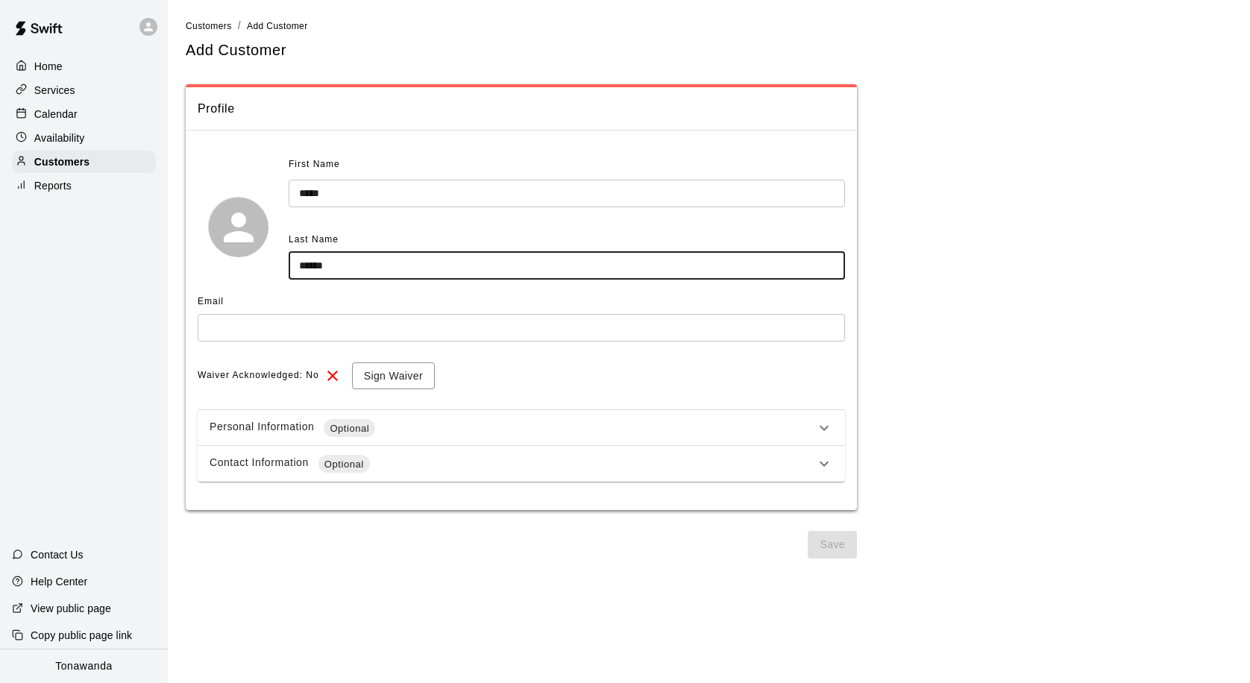
type input "******"
click at [316, 329] on input "text" at bounding box center [521, 328] width 647 height 28
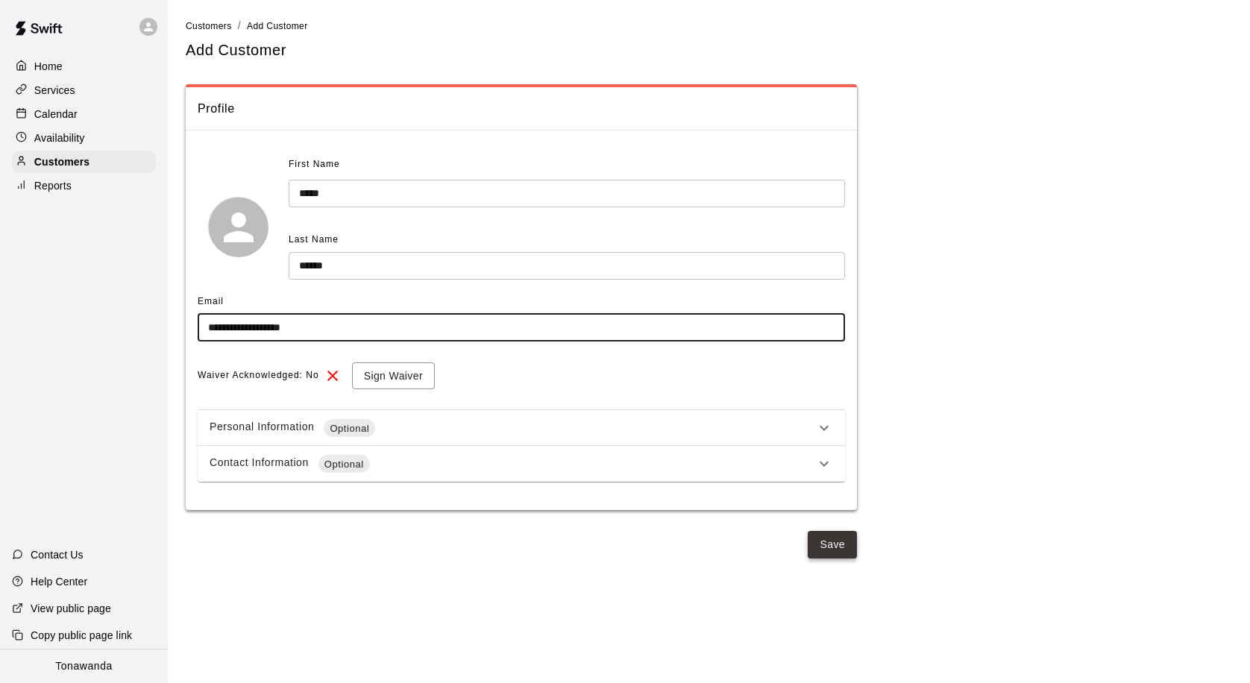
type input "**********"
click at [841, 546] on button "Save" at bounding box center [832, 545] width 49 height 28
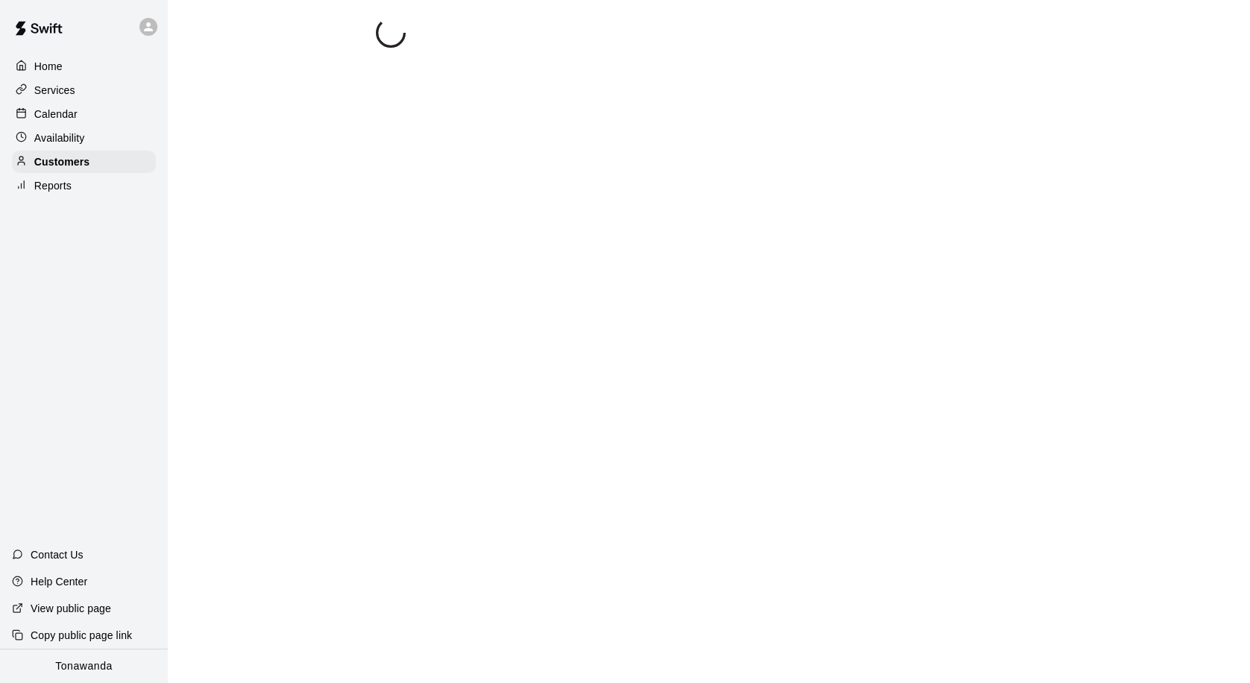
select select "**"
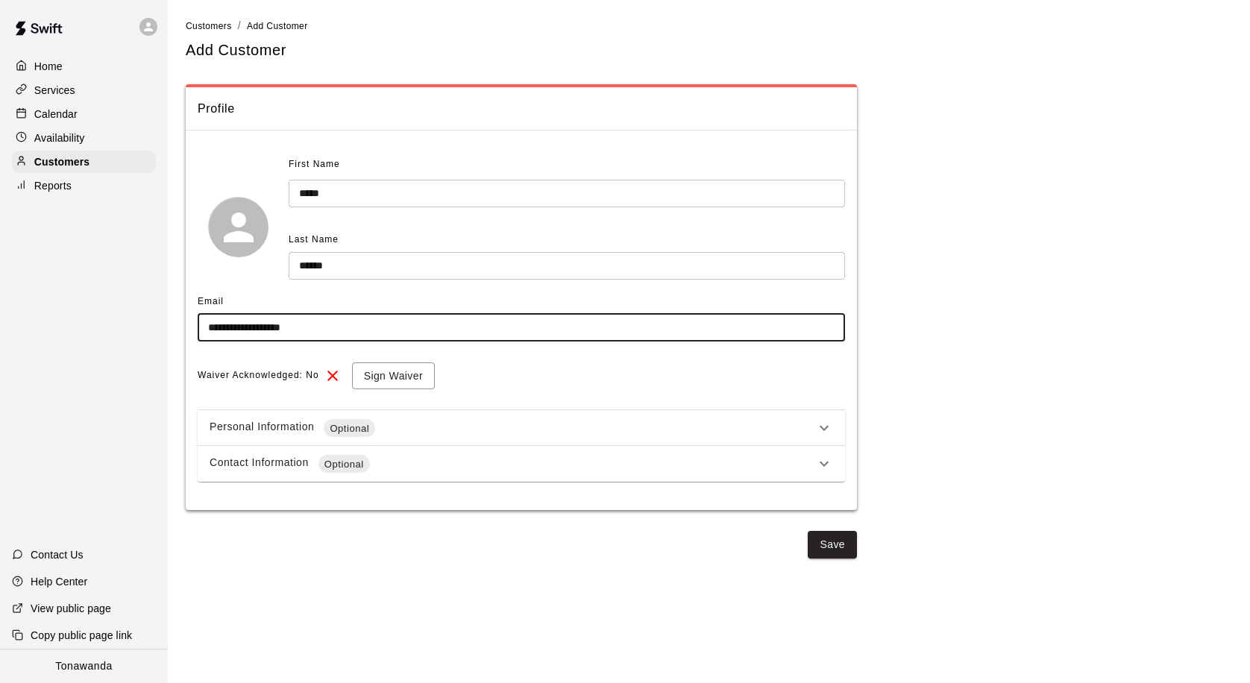
drag, startPoint x: 406, startPoint y: 327, endPoint x: 202, endPoint y: 323, distance: 203.7
click at [202, 323] on input "**********" at bounding box center [521, 328] width 647 height 28
click at [87, 119] on div "Calendar" at bounding box center [84, 114] width 144 height 22
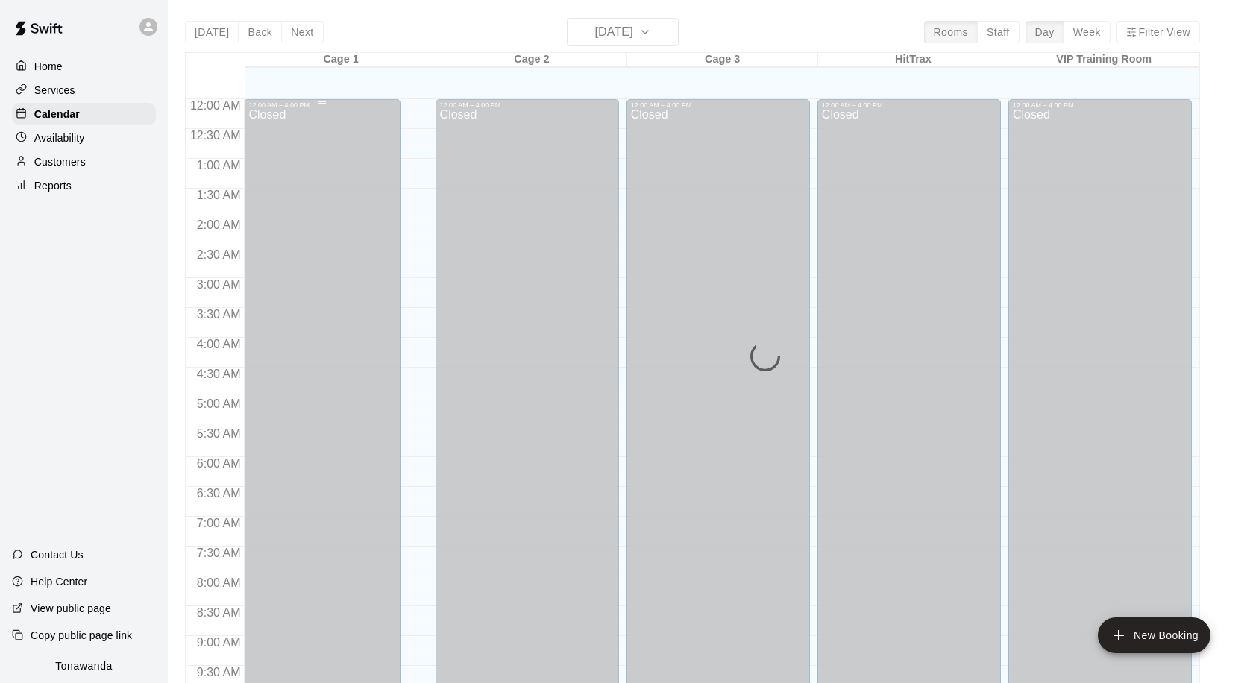
scroll to position [787, 0]
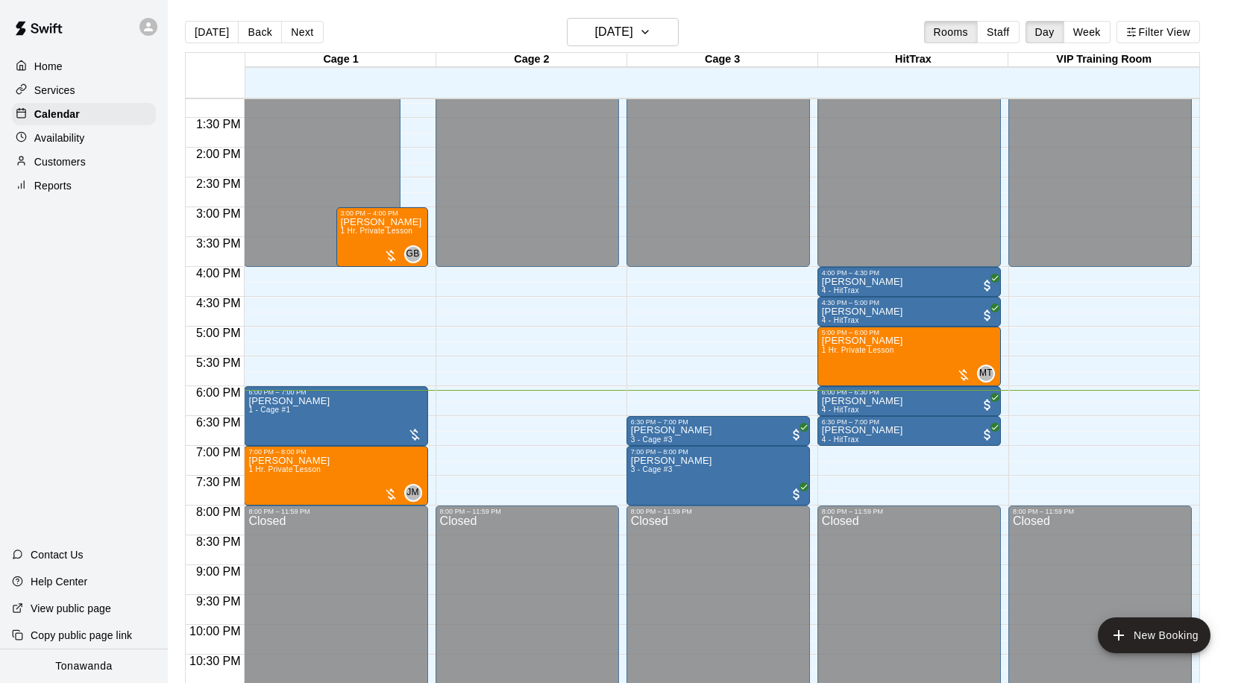
click at [114, 157] on div "Customers" at bounding box center [84, 162] width 144 height 22
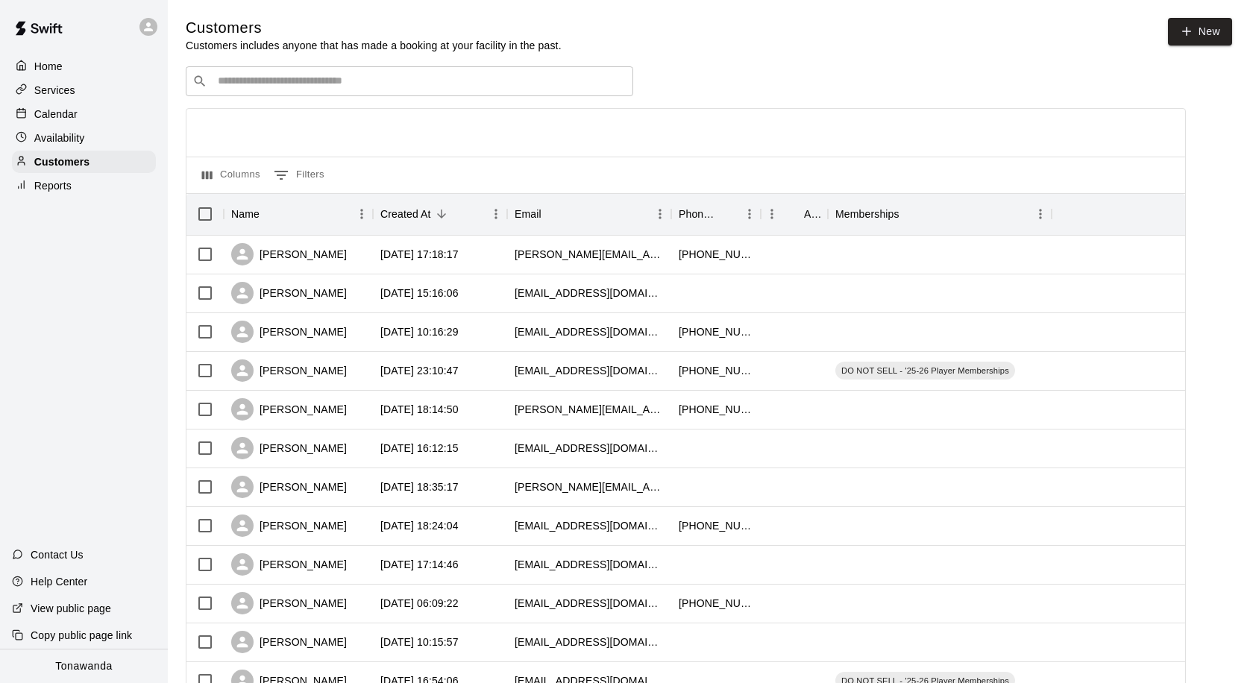
click at [270, 85] on input "Search customers by name or email" at bounding box center [419, 81] width 413 height 15
paste input "**********"
type input "**********"
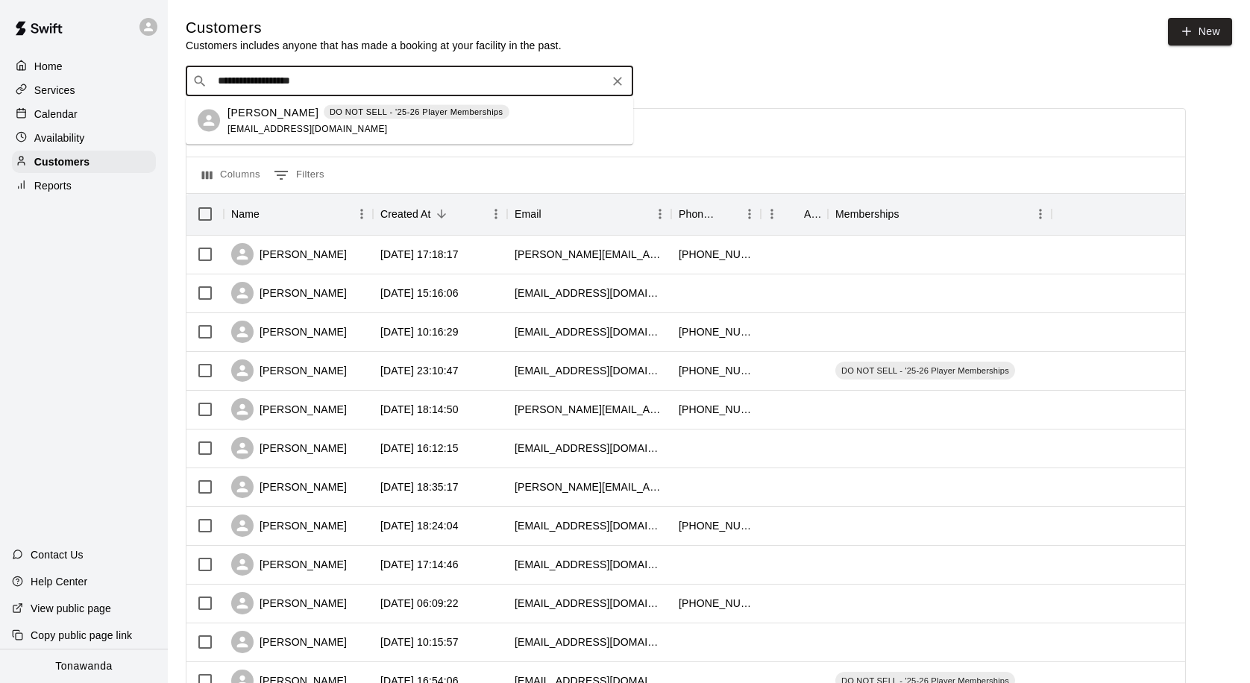
click at [324, 136] on div "[PERSON_NAME] DO NOT SELL - '25-26 Player Memberships [EMAIL_ADDRESS][DOMAIN_NA…" at bounding box center [369, 120] width 282 height 32
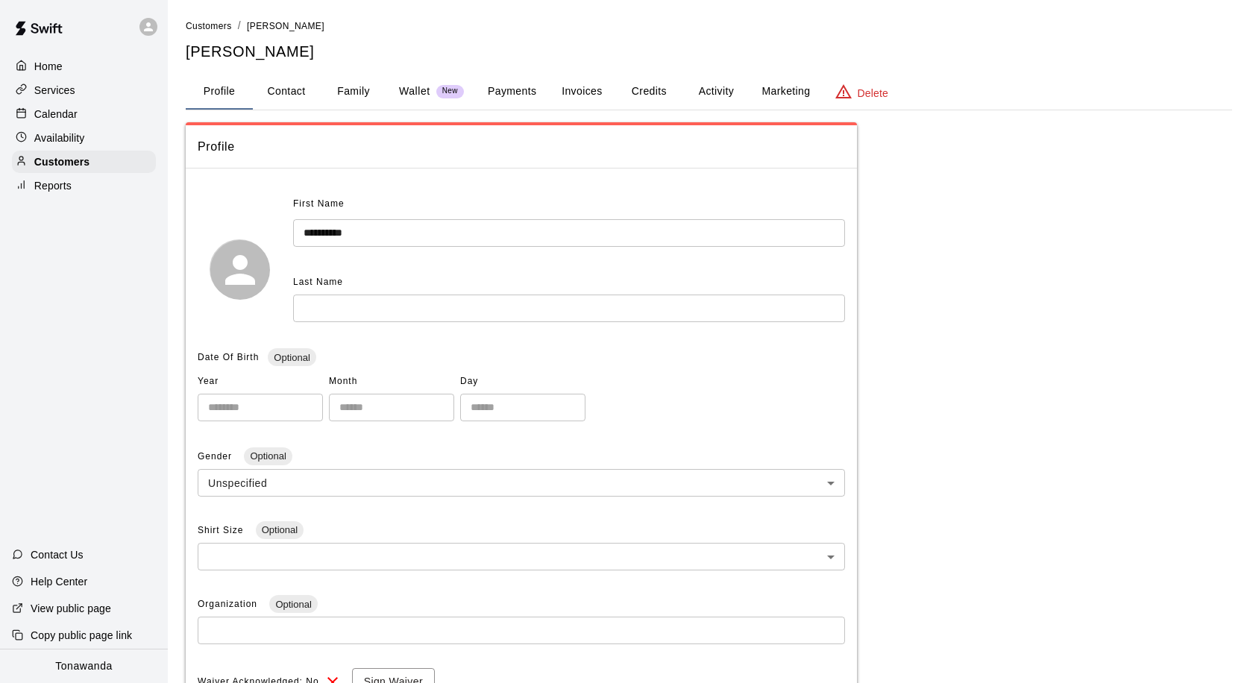
click at [345, 88] on button "Family" at bounding box center [353, 92] width 67 height 36
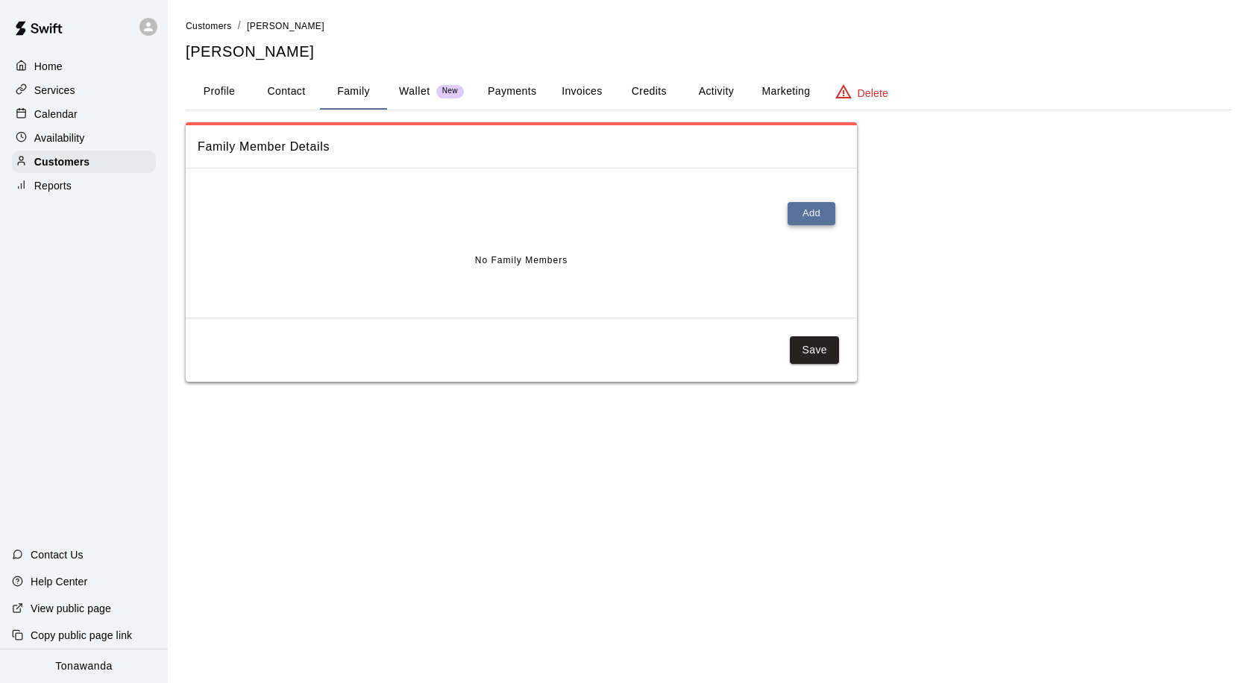
click at [806, 222] on button "Add" at bounding box center [812, 213] width 48 height 23
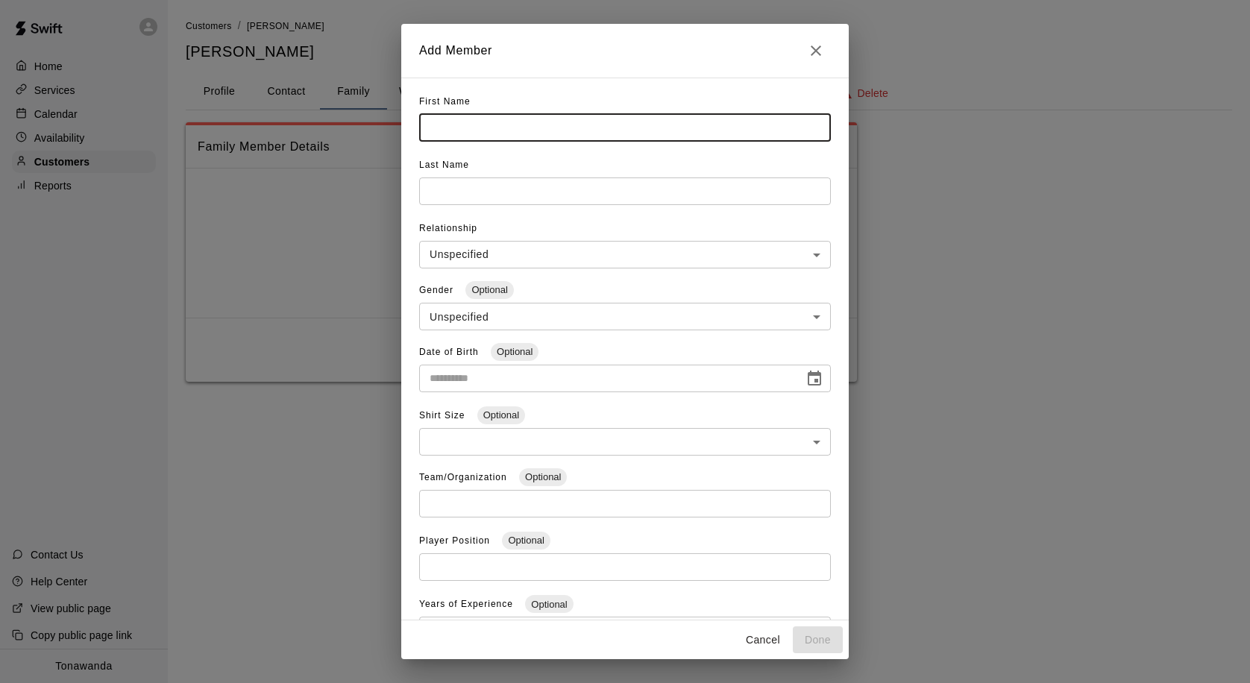
click at [449, 128] on input "text" at bounding box center [625, 128] width 412 height 28
type input "*****"
click at [455, 205] on div "Last Name ​" at bounding box center [625, 185] width 412 height 63
click at [462, 193] on input "text" at bounding box center [625, 192] width 412 height 28
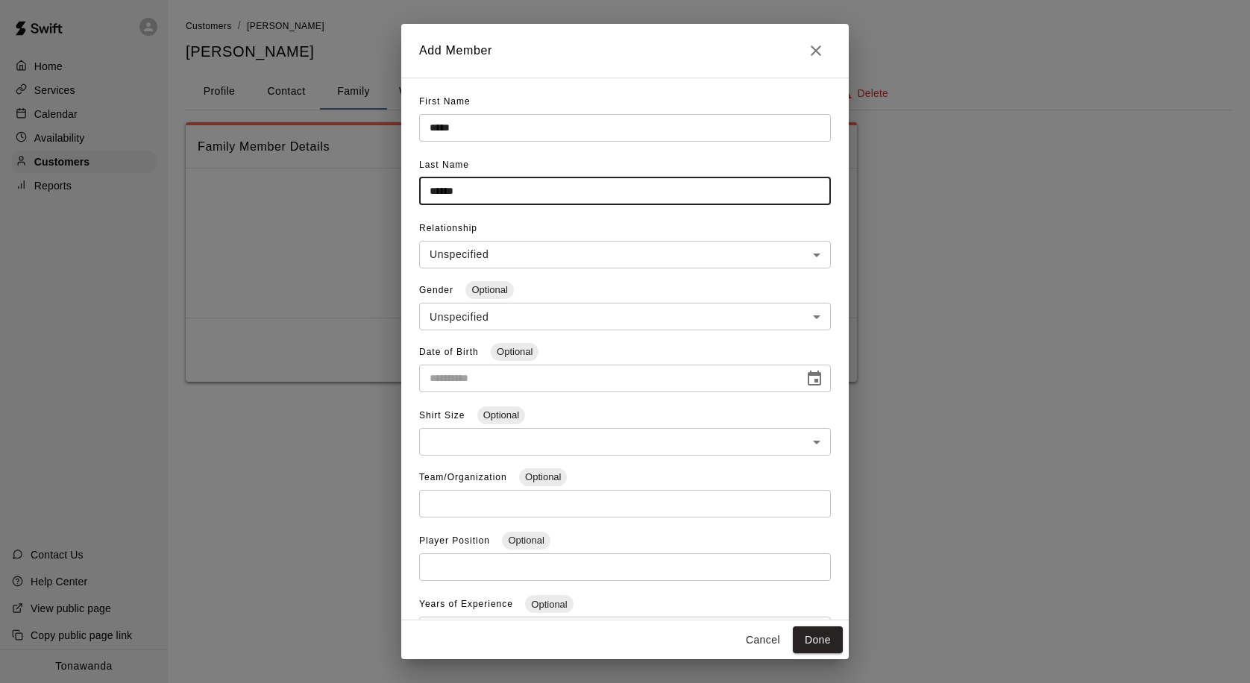
type input "******"
click at [520, 253] on body "**********" at bounding box center [625, 206] width 1250 height 412
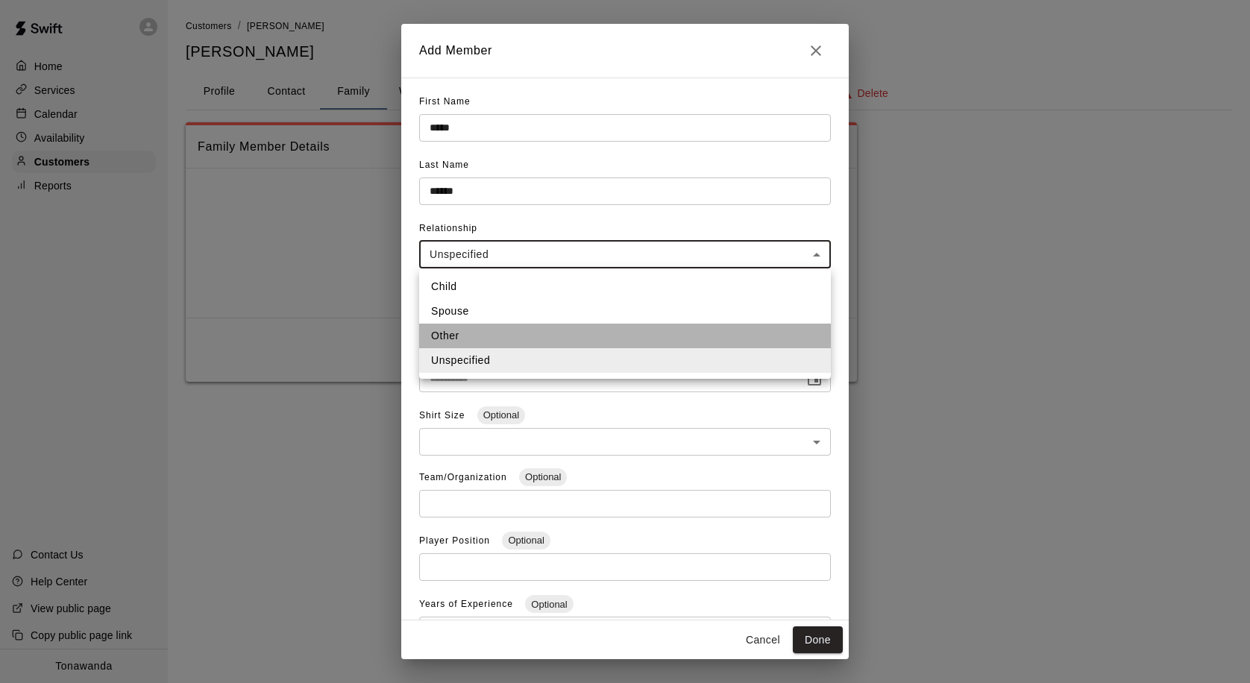
click at [472, 330] on li "Other" at bounding box center [625, 336] width 412 height 25
type input "*****"
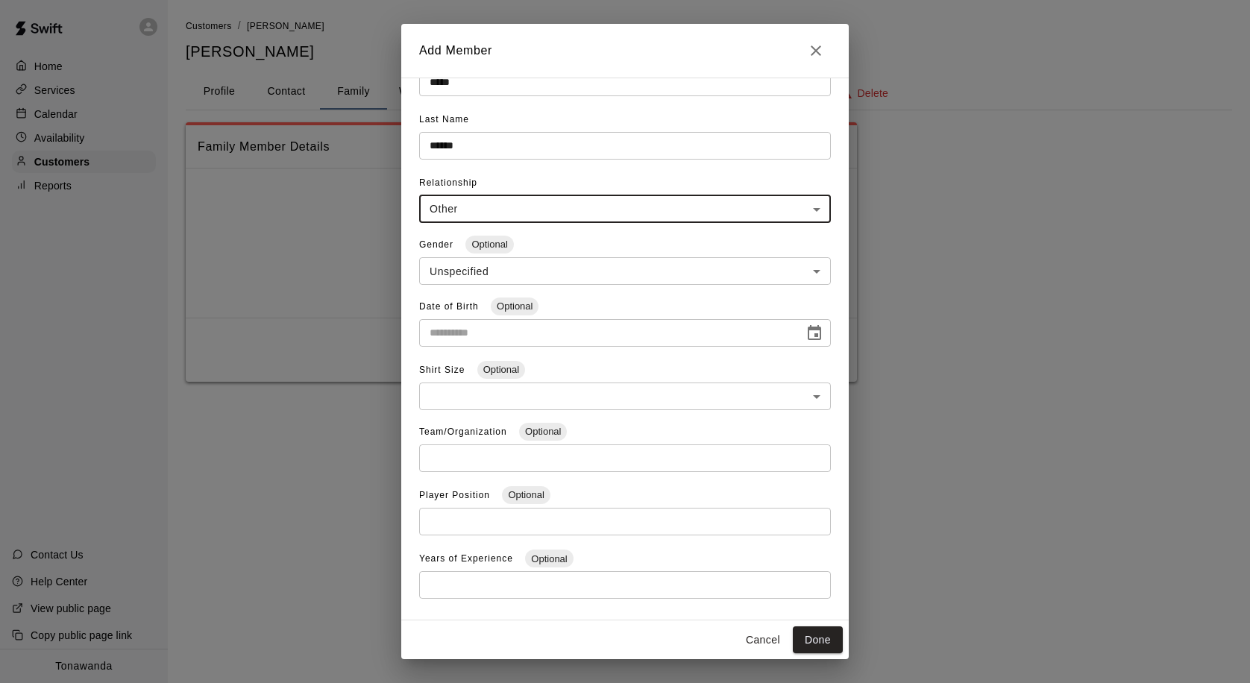
scroll to position [73, 0]
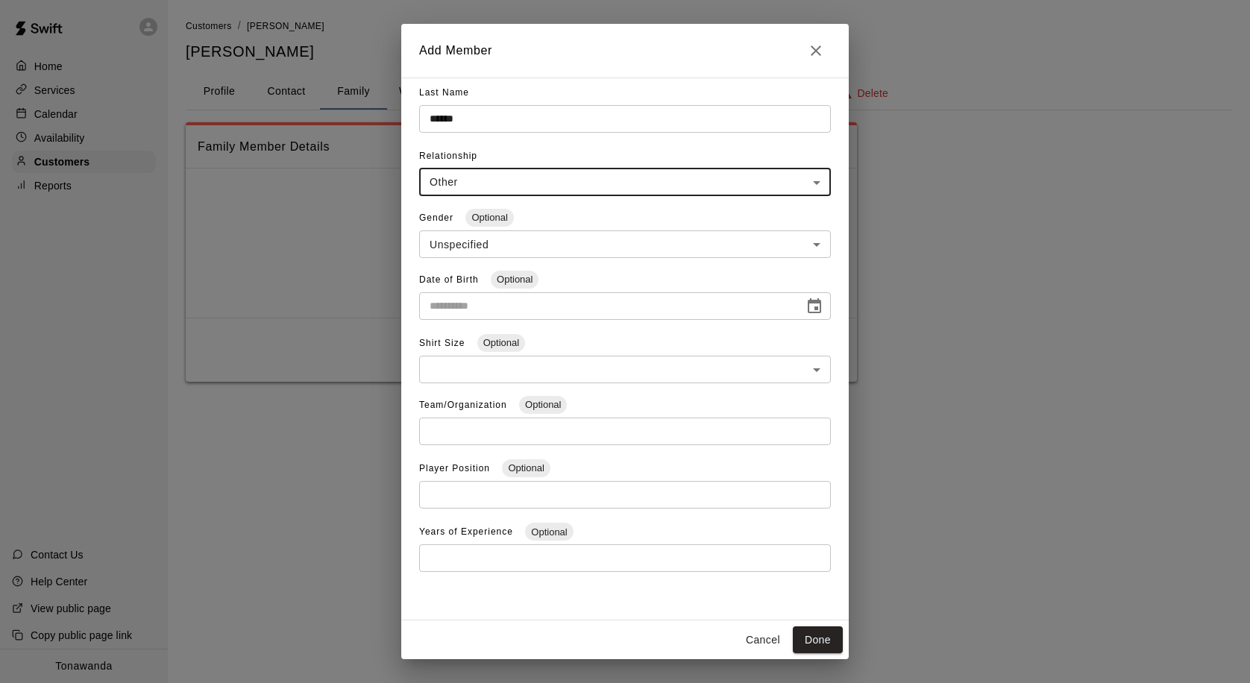
click at [463, 443] on input "text" at bounding box center [625, 432] width 412 height 28
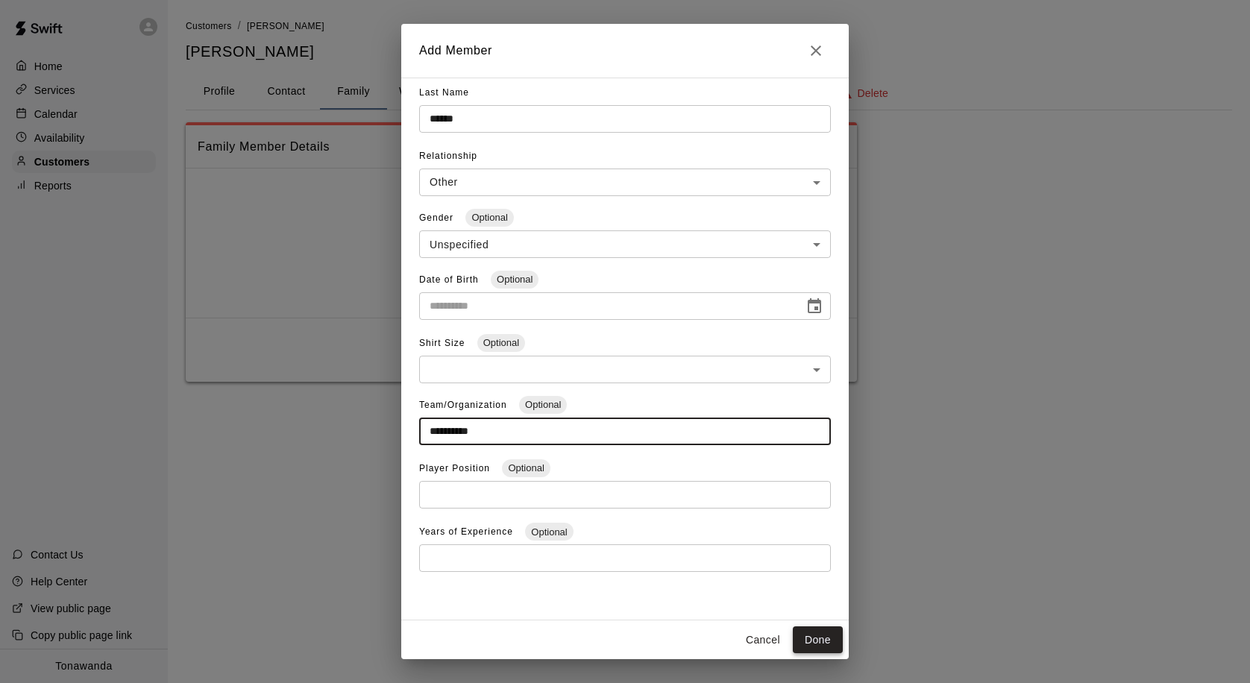
type input "**********"
click at [821, 635] on button "Done" at bounding box center [818, 641] width 50 height 28
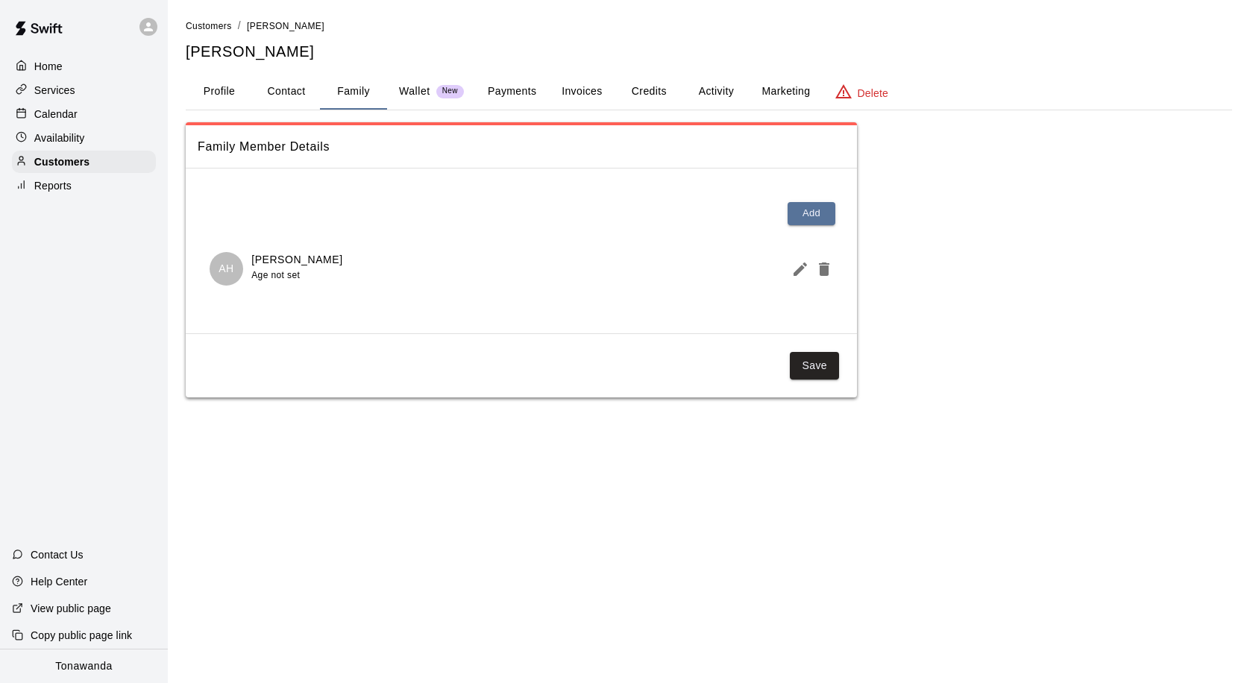
click at [229, 266] on p "AH" at bounding box center [227, 269] width 16 height 16
click at [796, 269] on icon "Edit Member" at bounding box center [800, 269] width 18 height 18
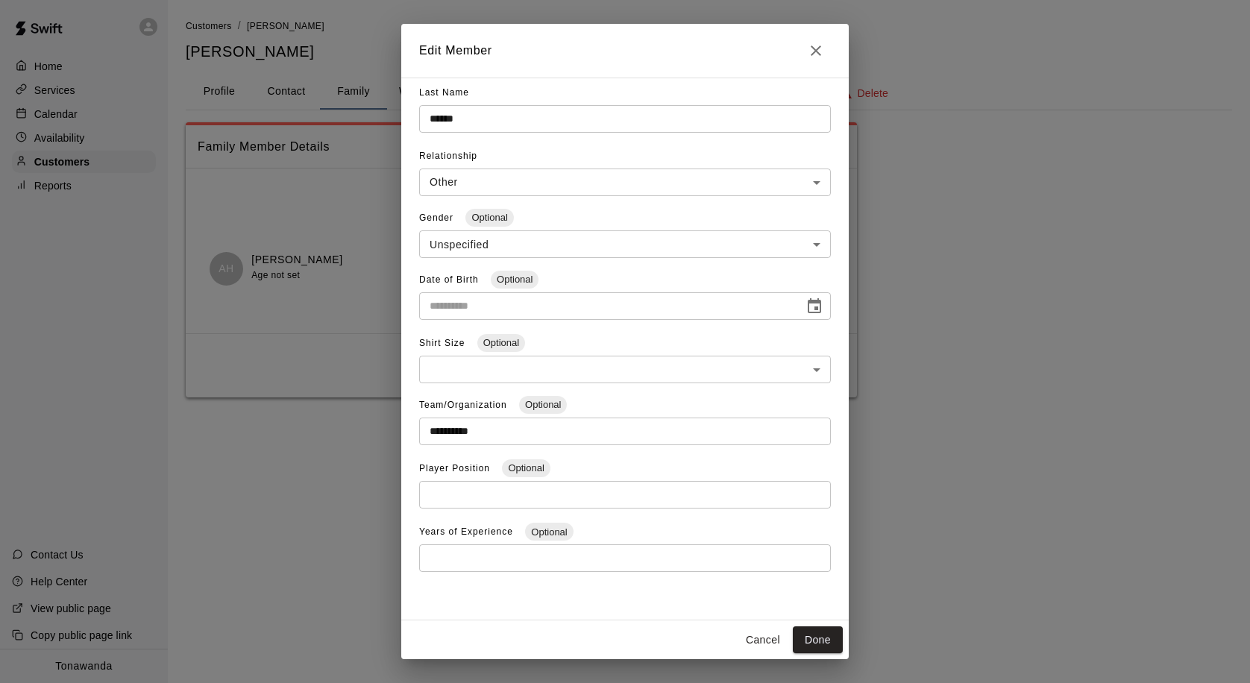
scroll to position [0, 0]
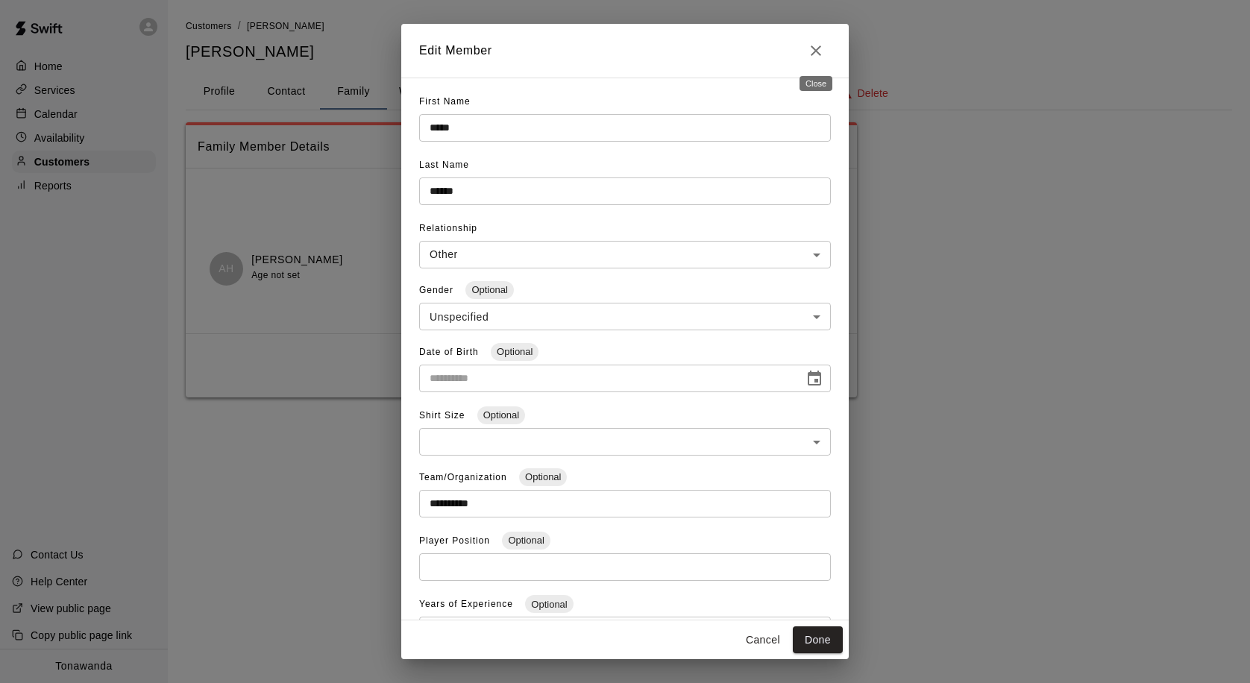
click at [812, 50] on icon "Close" at bounding box center [816, 51] width 18 height 18
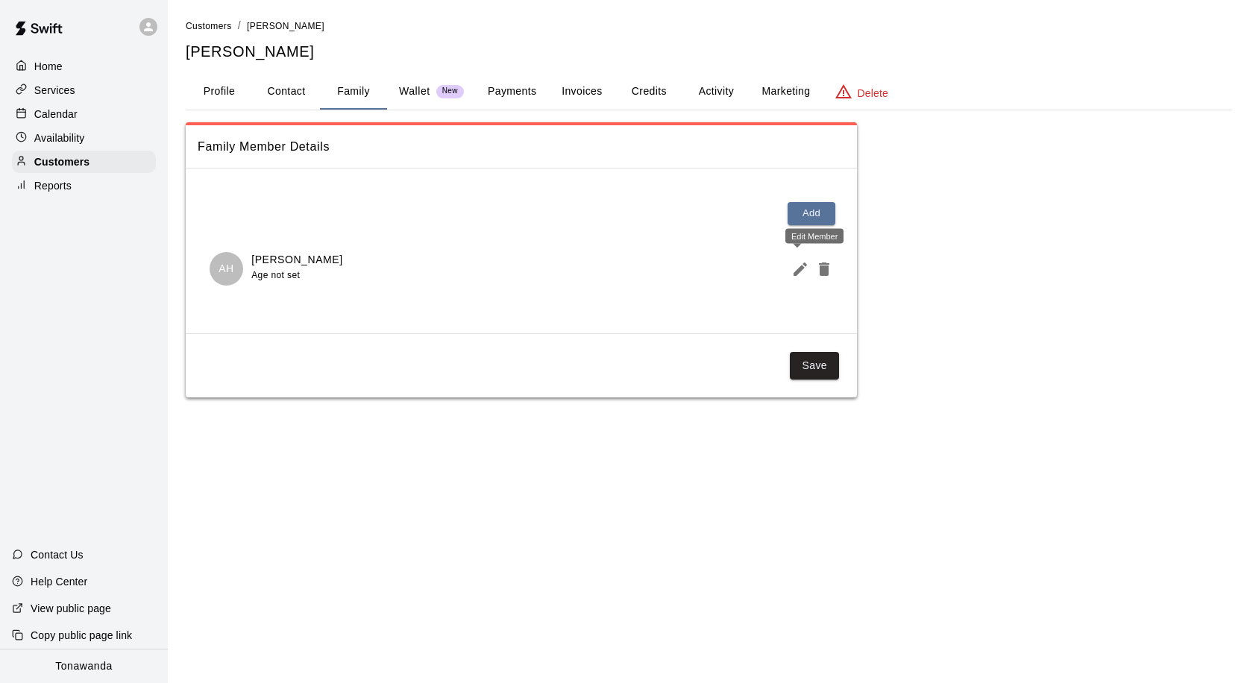
click at [791, 272] on icon "Edit Member" at bounding box center [800, 269] width 18 height 18
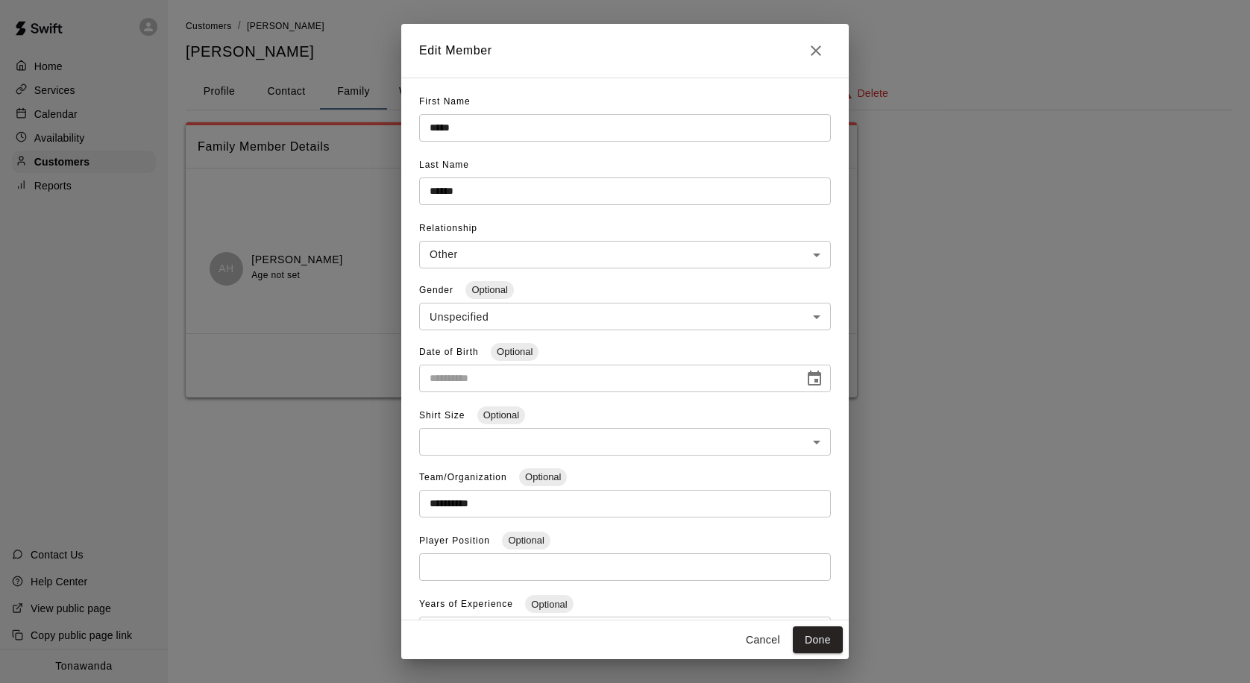
scroll to position [73, 0]
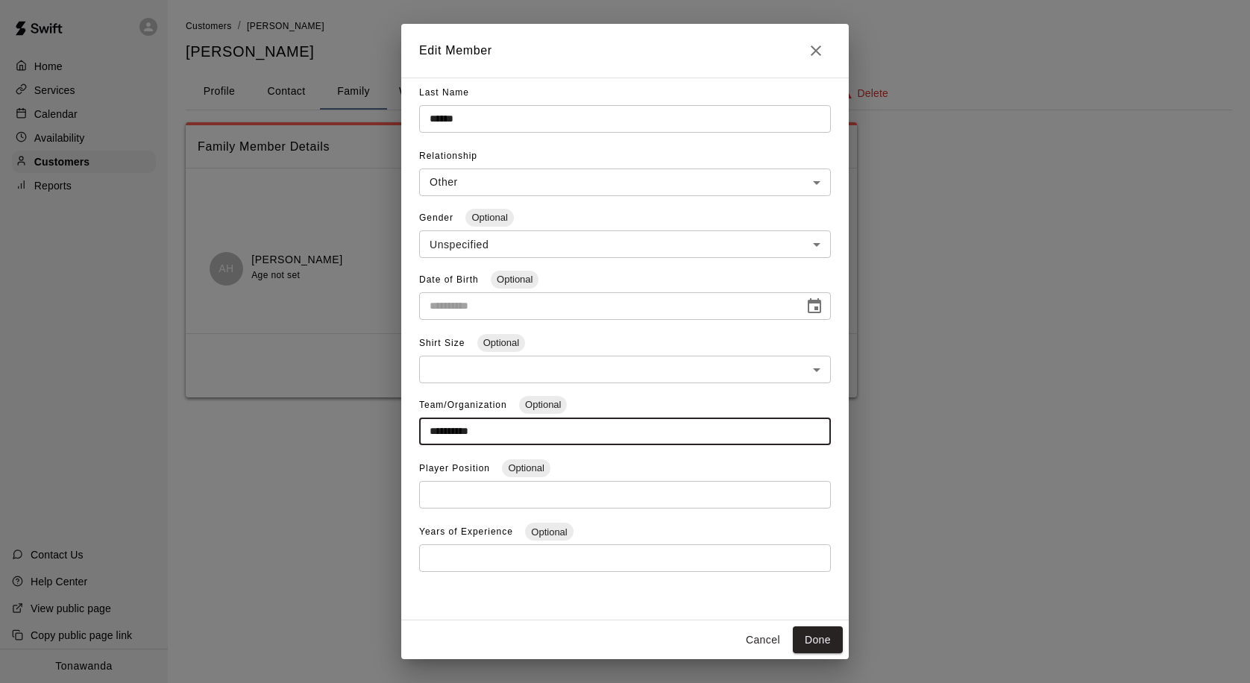
click at [511, 434] on input "**********" at bounding box center [625, 432] width 412 height 28
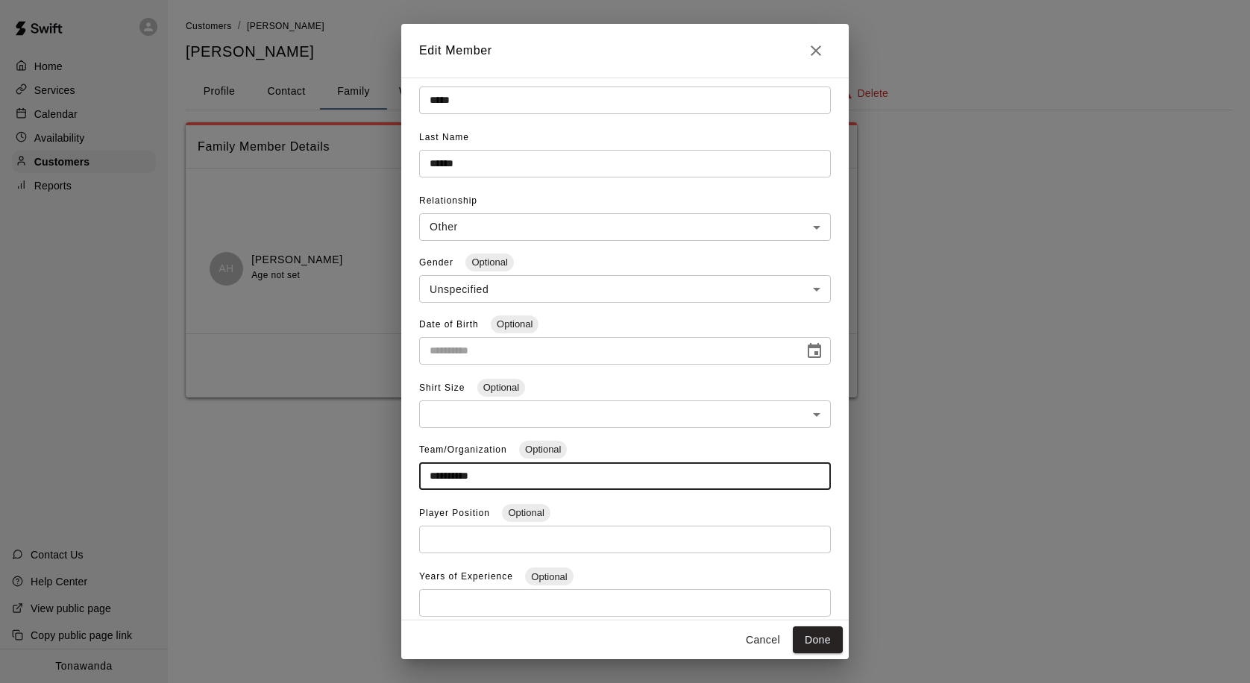
scroll to position [0, 0]
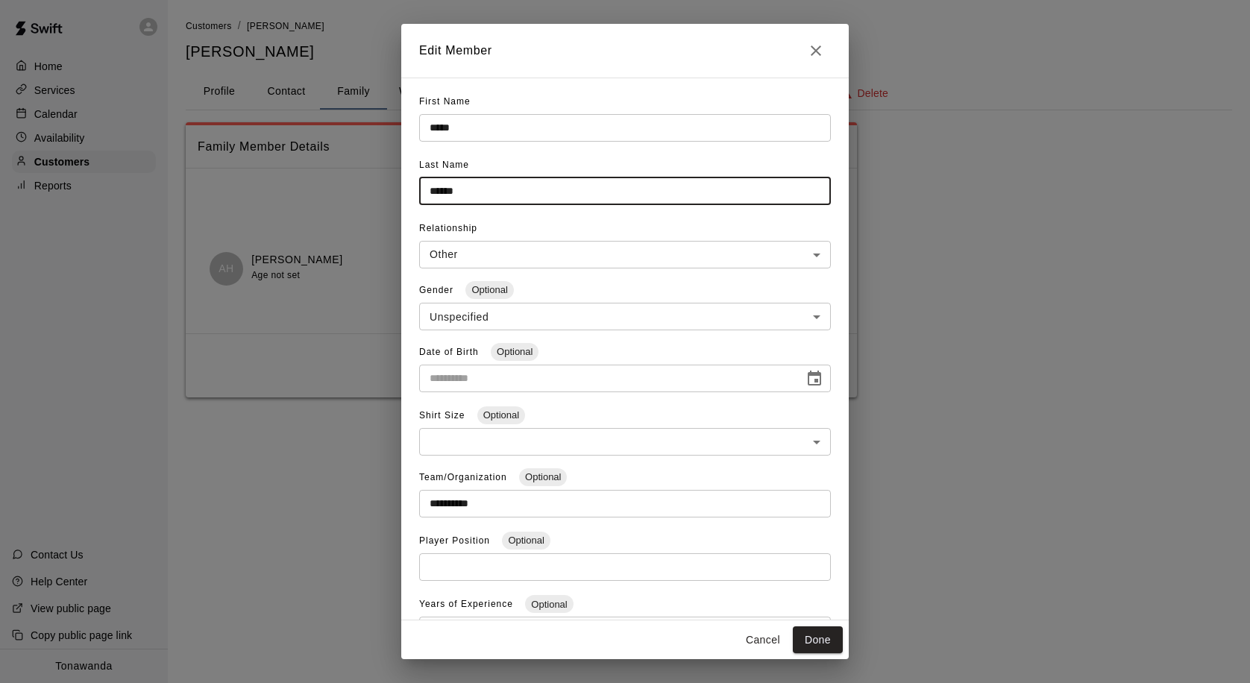
click at [487, 184] on input "******" at bounding box center [625, 192] width 412 height 28
click at [486, 196] on input "******" at bounding box center [625, 192] width 412 height 28
click at [484, 197] on input "**********" at bounding box center [625, 192] width 412 height 28
type input "**********"
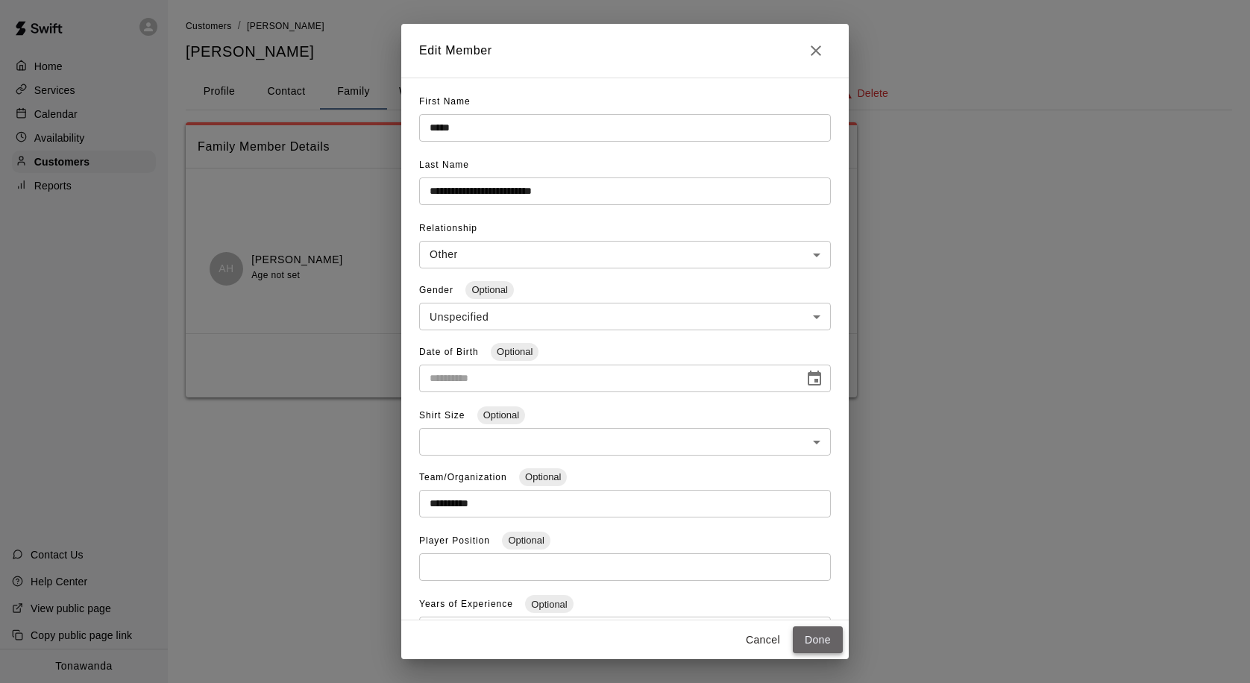
click at [813, 637] on button "Done" at bounding box center [818, 641] width 50 height 28
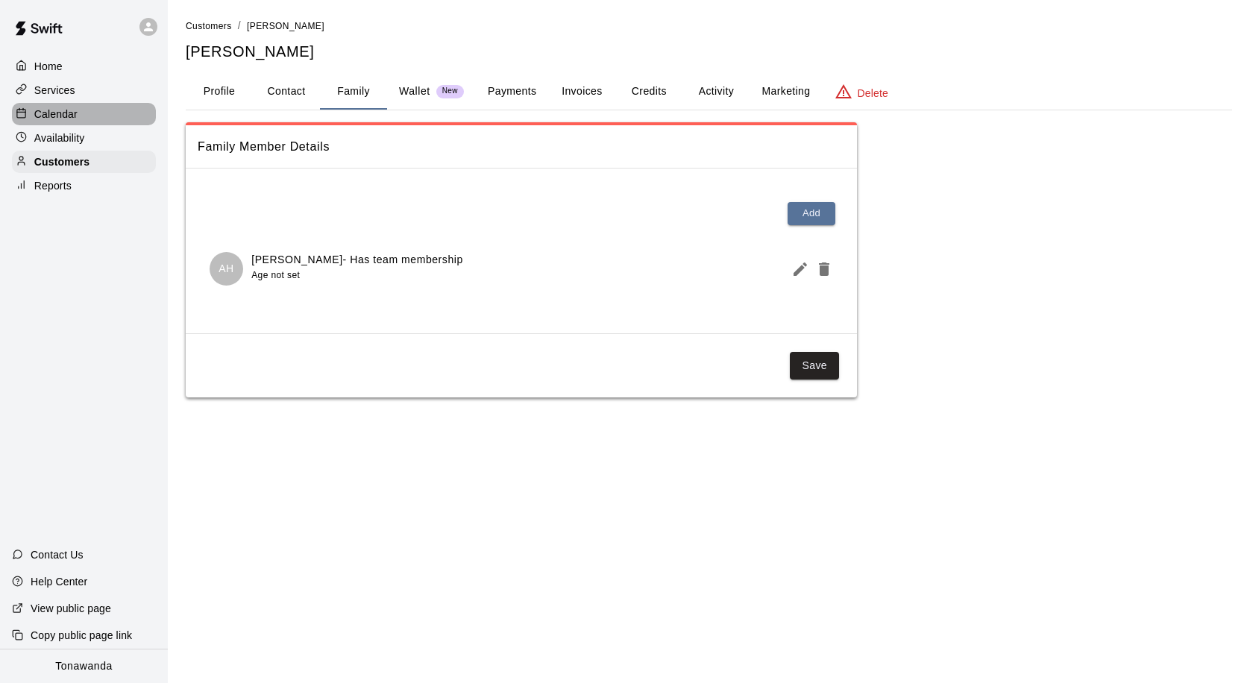
click at [87, 119] on div "Calendar" at bounding box center [84, 114] width 144 height 22
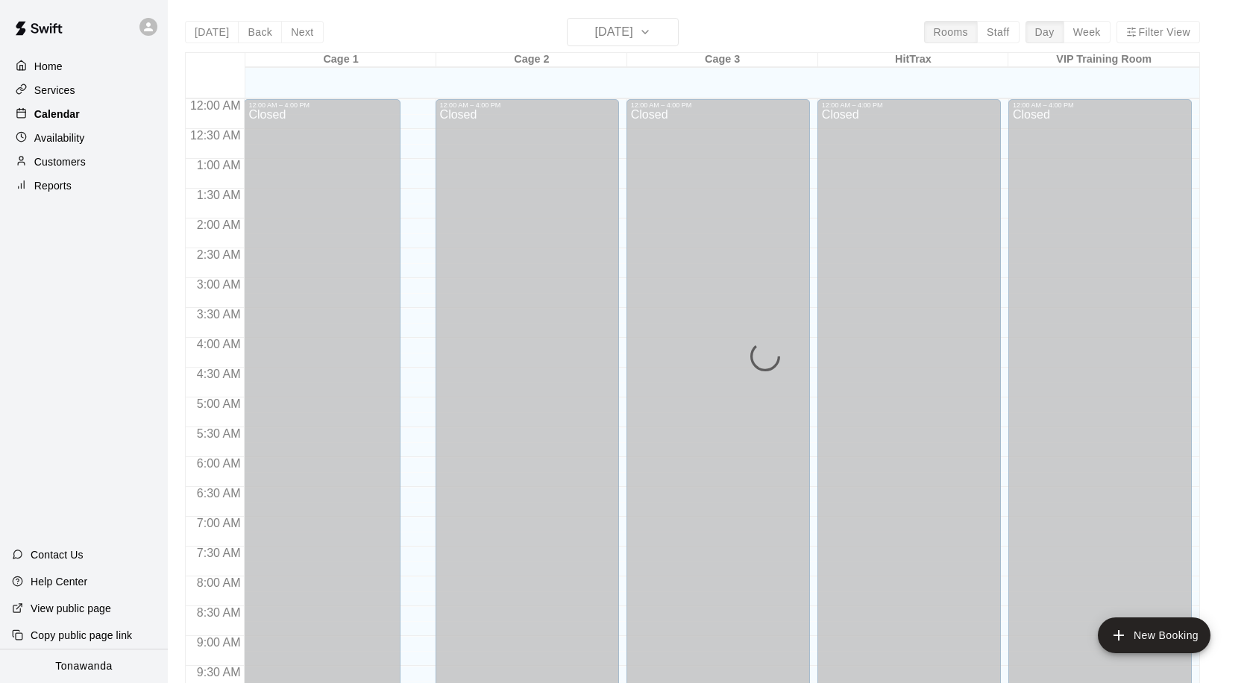
scroll to position [787, 0]
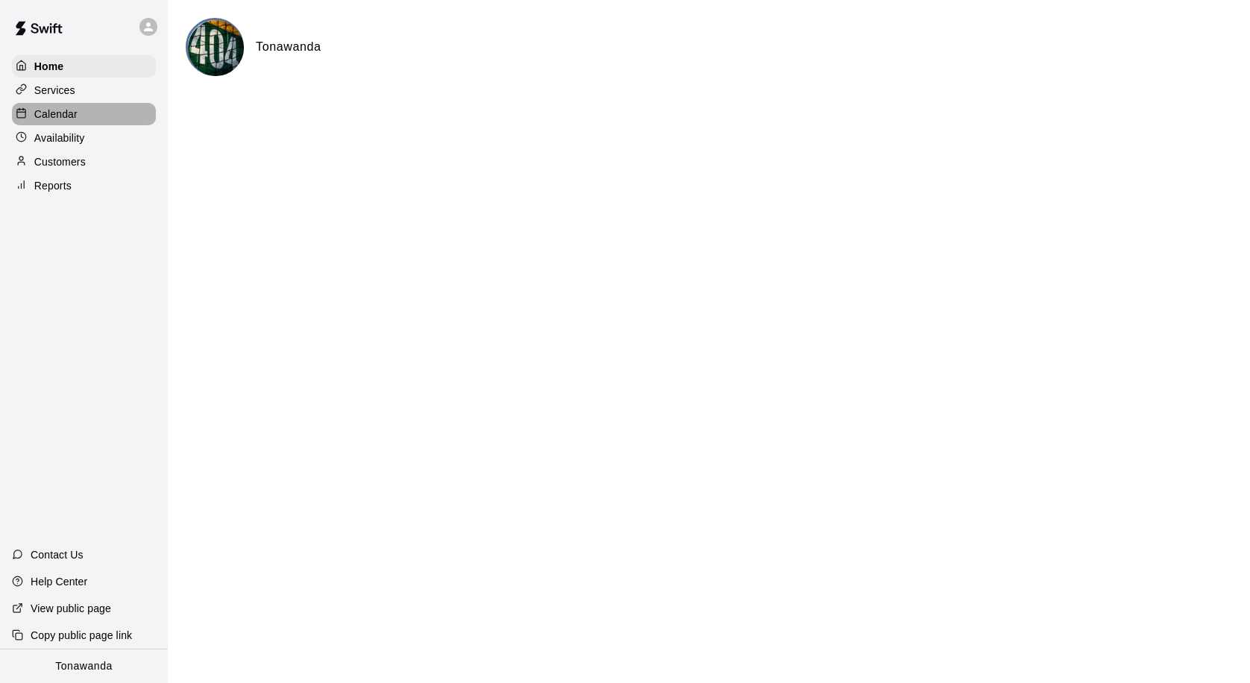
click at [51, 110] on p "Calendar" at bounding box center [55, 114] width 43 height 15
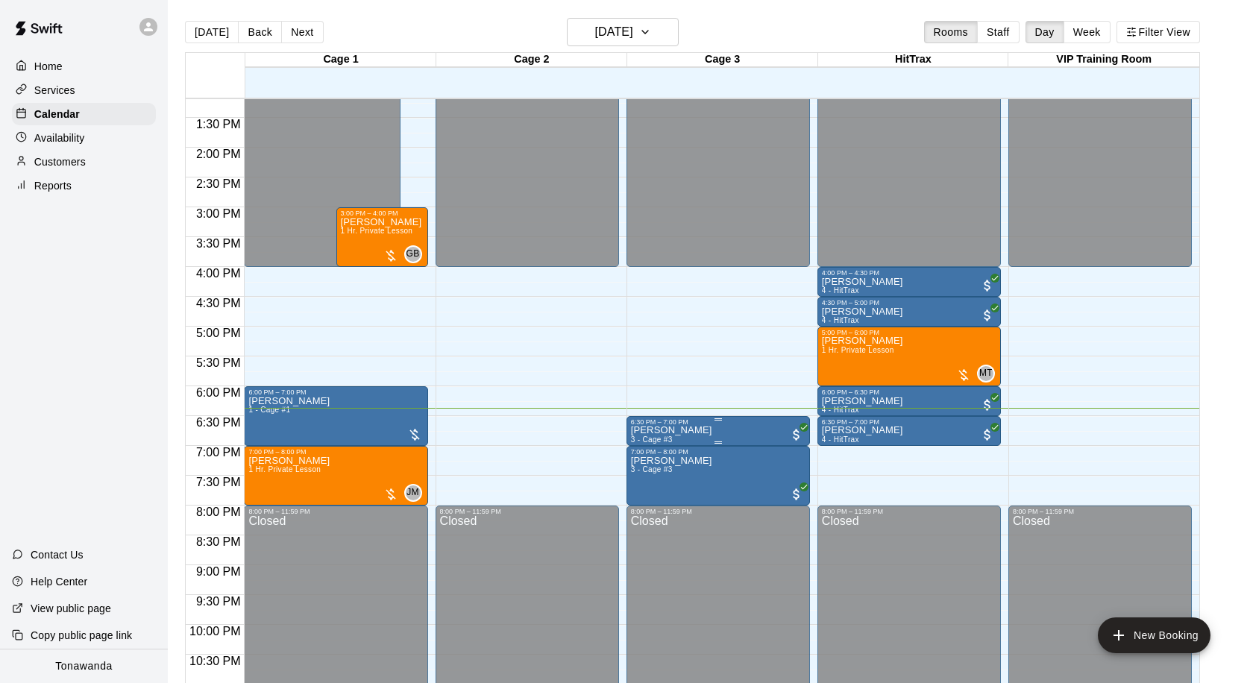
scroll to position [785, 0]
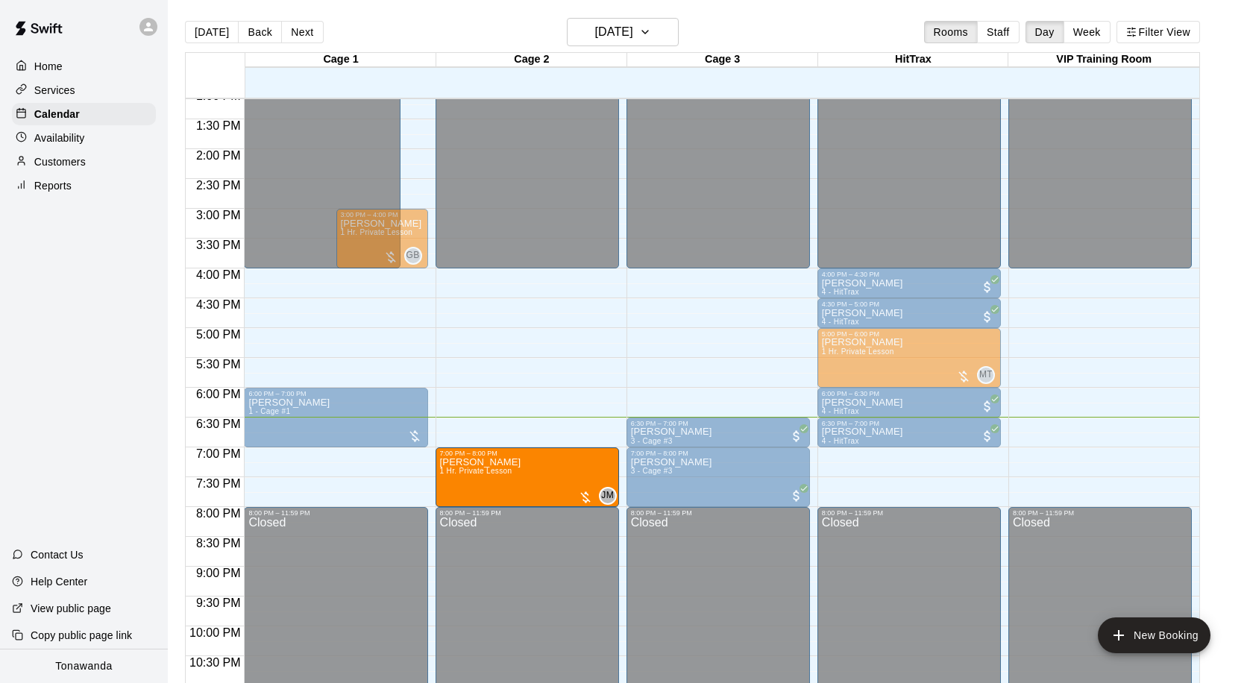
drag, startPoint x: 374, startPoint y: 471, endPoint x: 471, endPoint y: 471, distance: 97.7
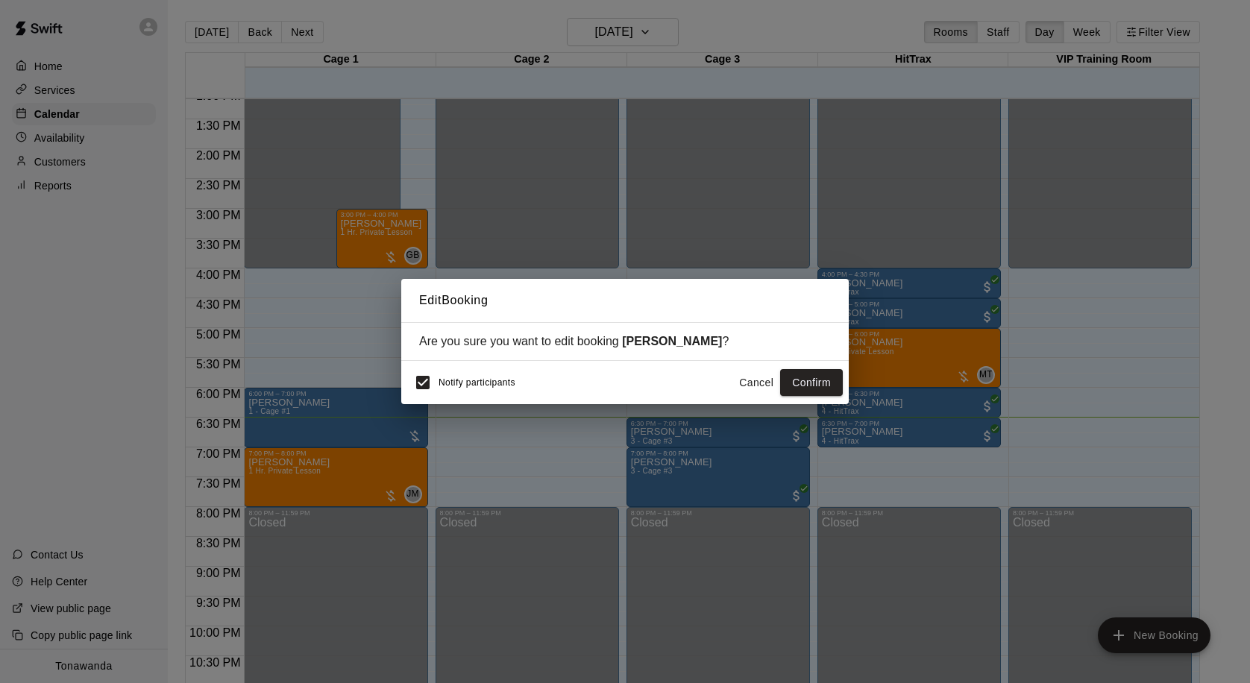
click at [452, 382] on span "Notify participants" at bounding box center [477, 382] width 77 height 10
click at [795, 386] on button "Confirm" at bounding box center [811, 383] width 63 height 28
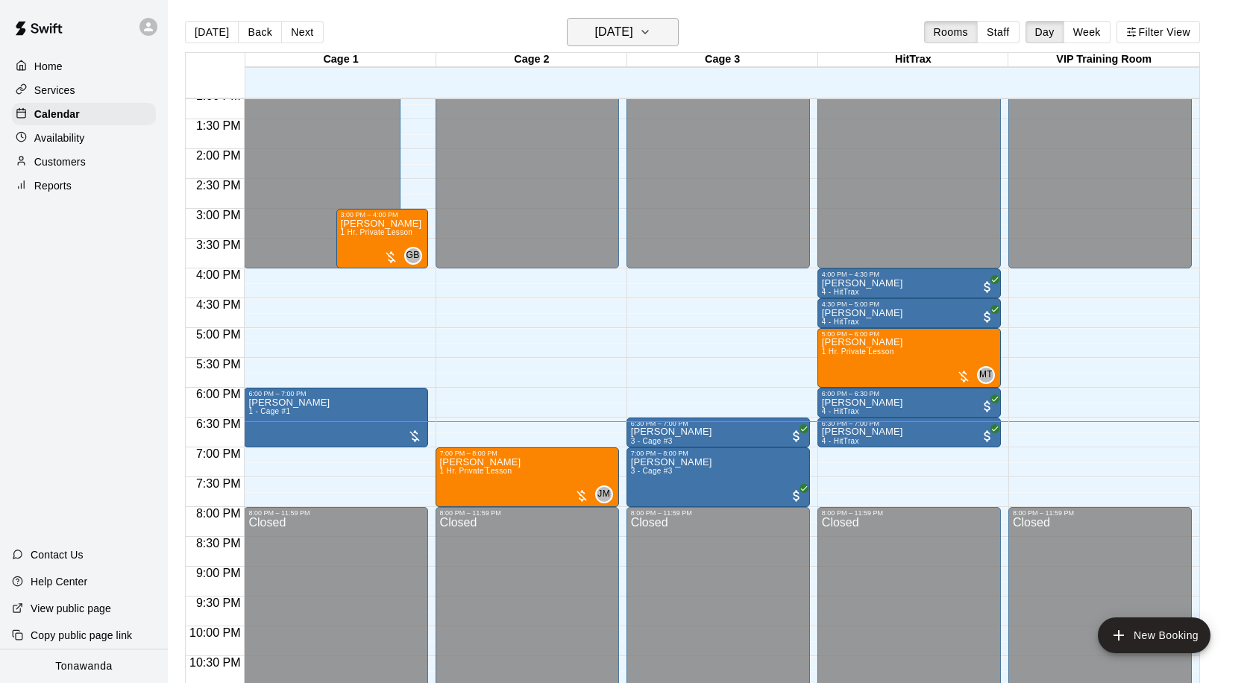
click at [651, 40] on icon "button" at bounding box center [645, 32] width 12 height 18
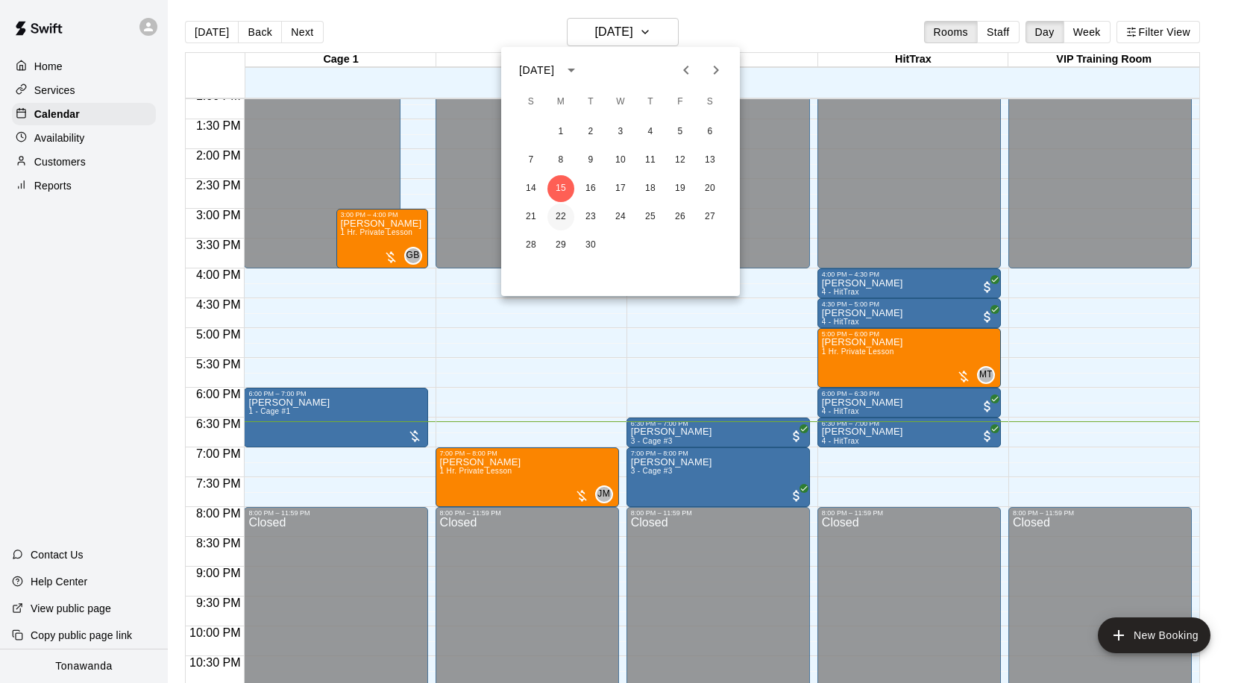
click at [568, 223] on button "22" at bounding box center [561, 217] width 27 height 27
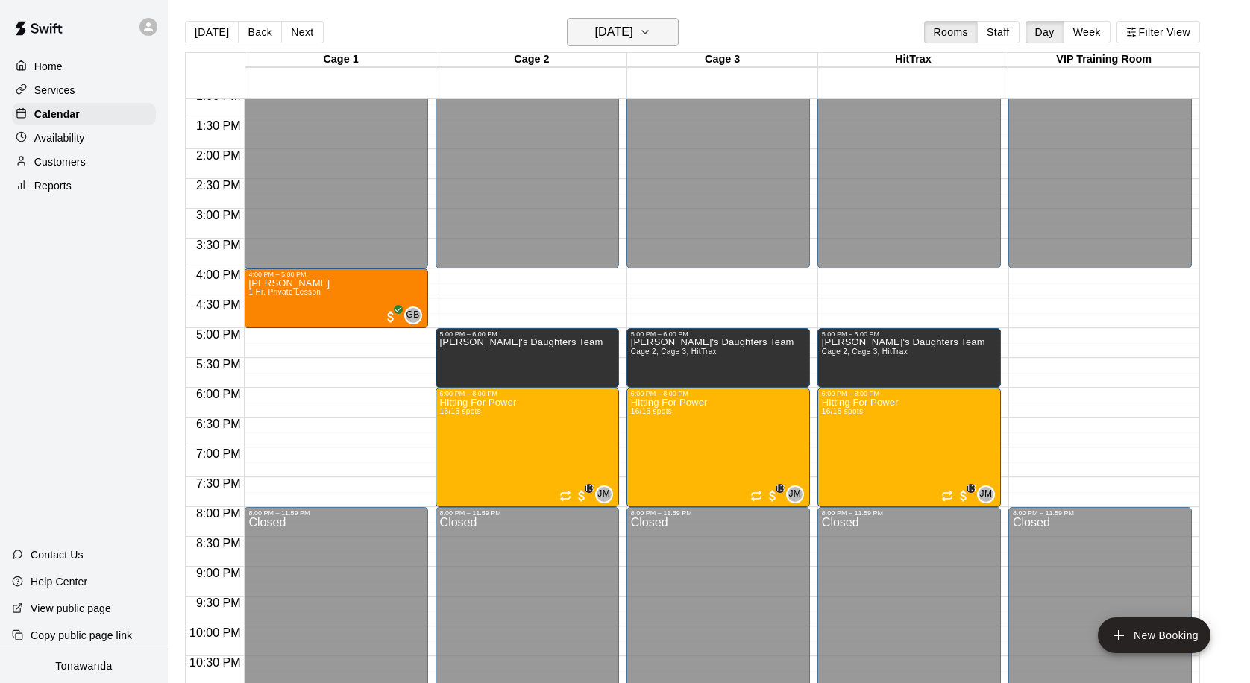
click at [651, 31] on icon "button" at bounding box center [645, 32] width 12 height 18
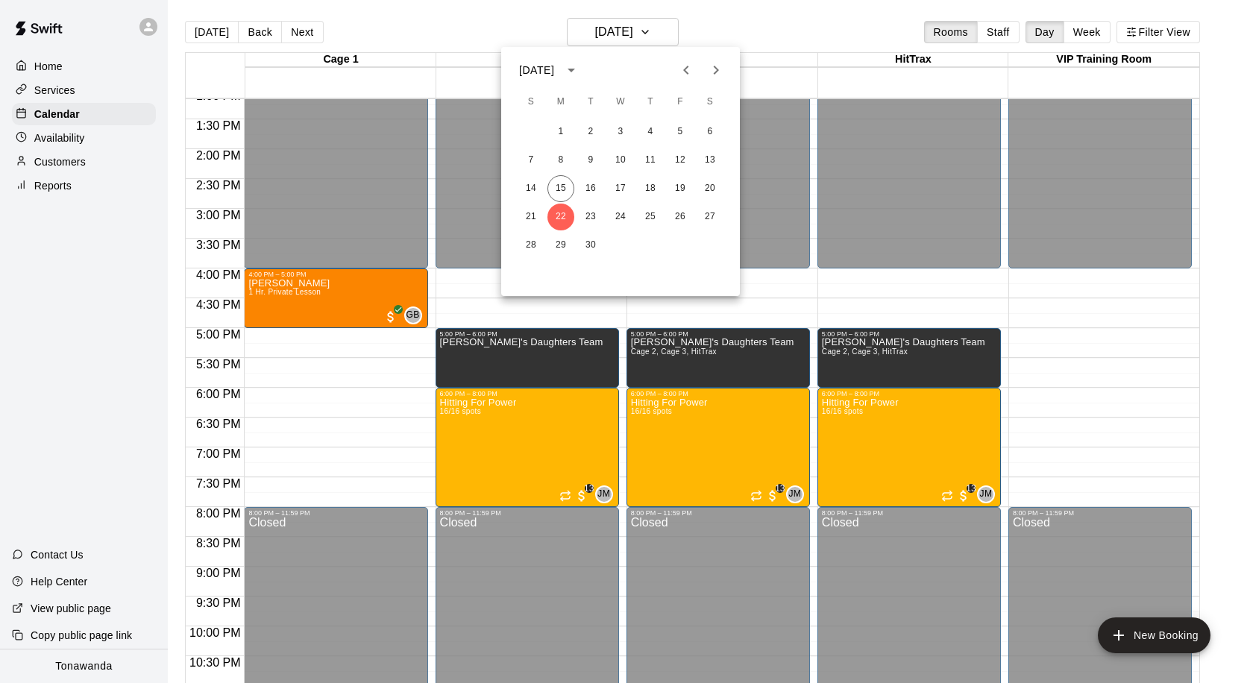
click at [1003, 278] on div at bounding box center [625, 341] width 1250 height 683
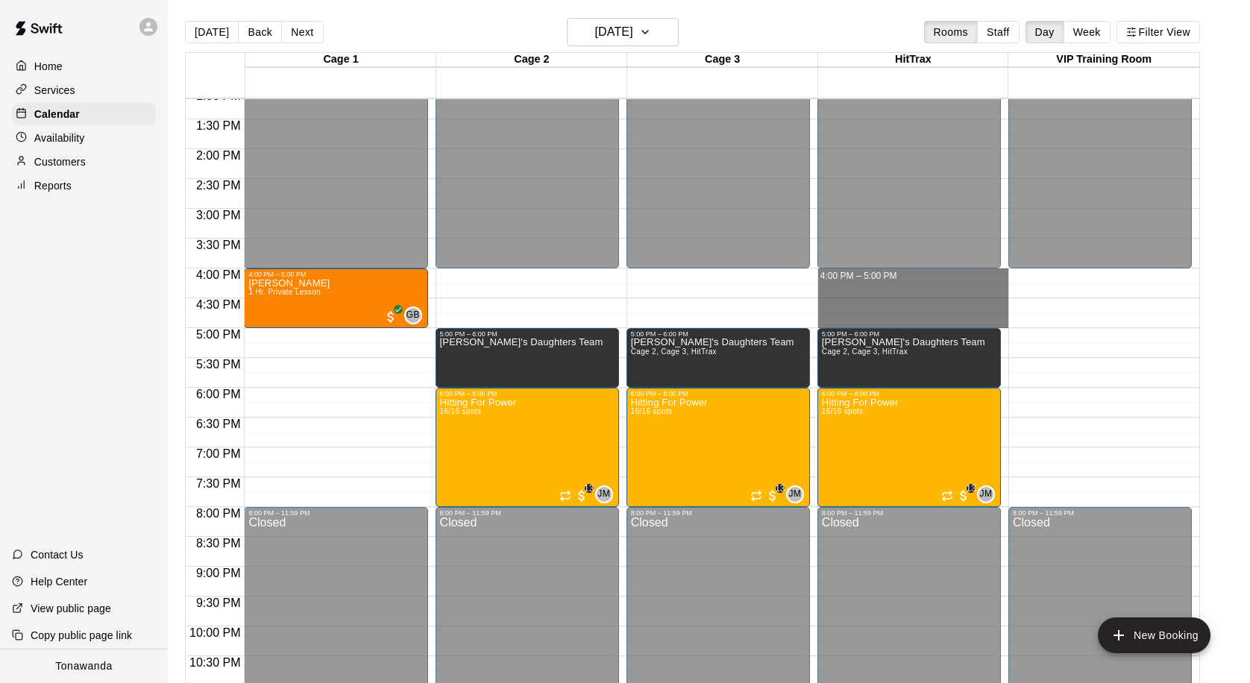
drag, startPoint x: 999, startPoint y: 271, endPoint x: 987, endPoint y: 318, distance: 48.5
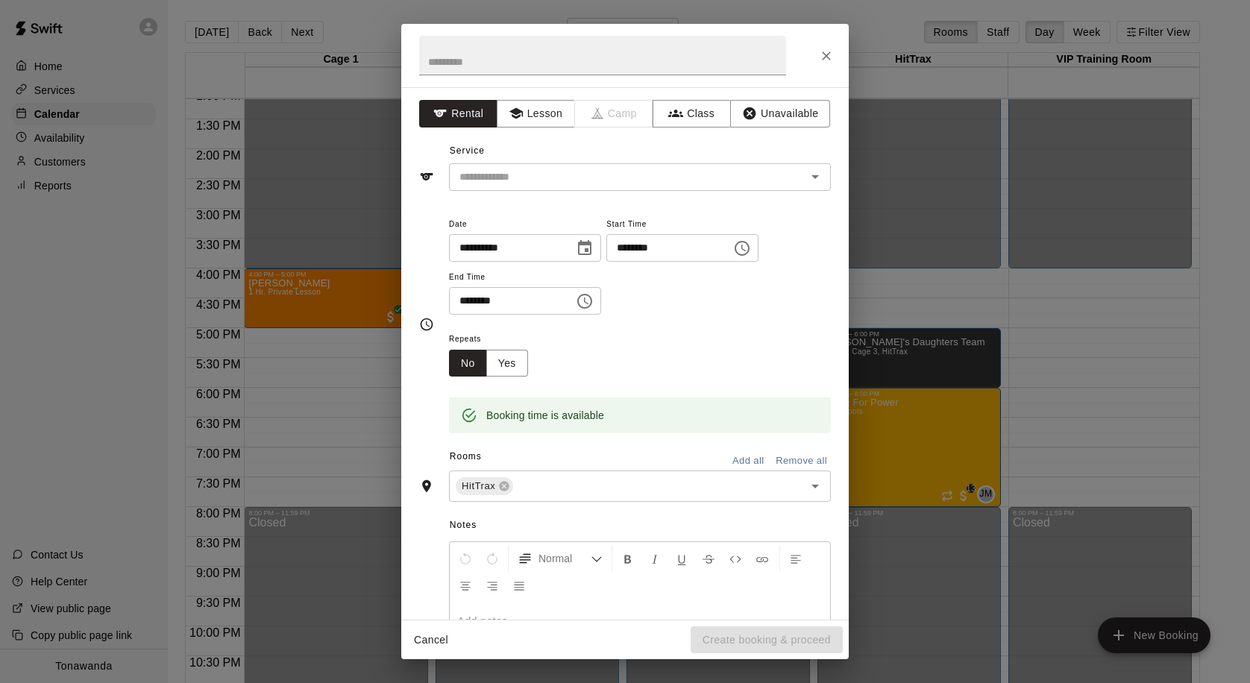
click at [609, 193] on div "**********" at bounding box center [625, 353] width 448 height 533
click at [612, 184] on input "text" at bounding box center [618, 177] width 329 height 19
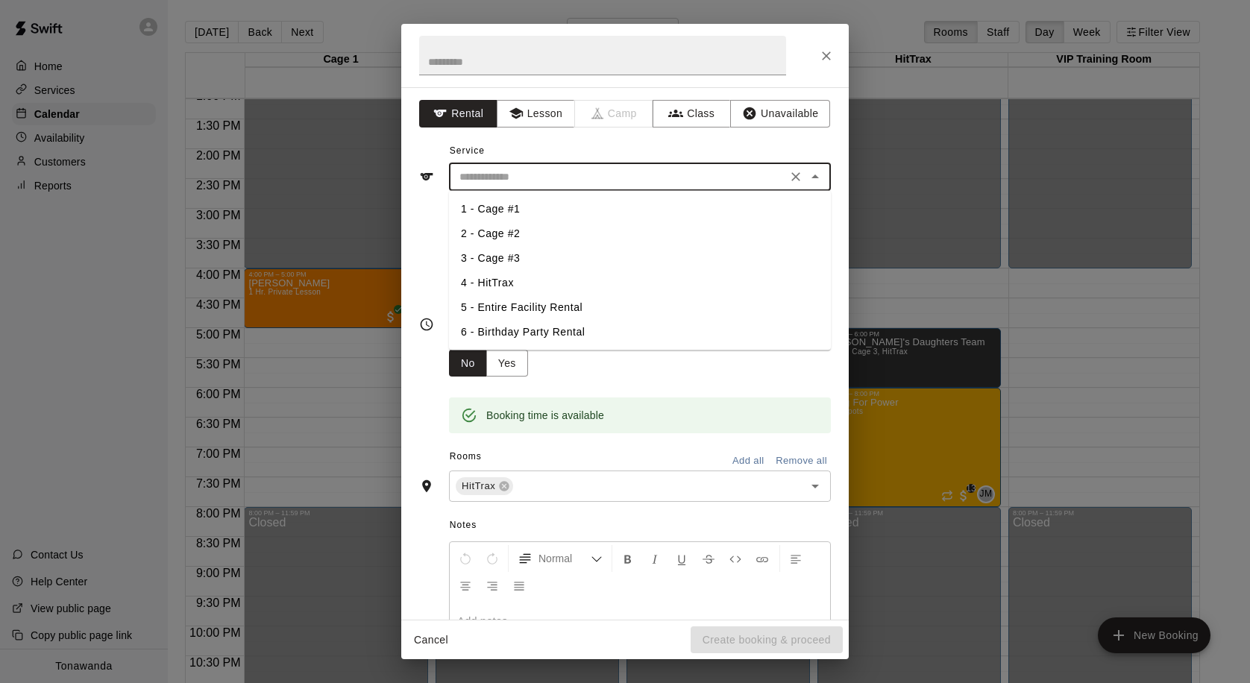
click at [531, 277] on li "4 - HitTrax" at bounding box center [640, 283] width 382 height 25
type input "**********"
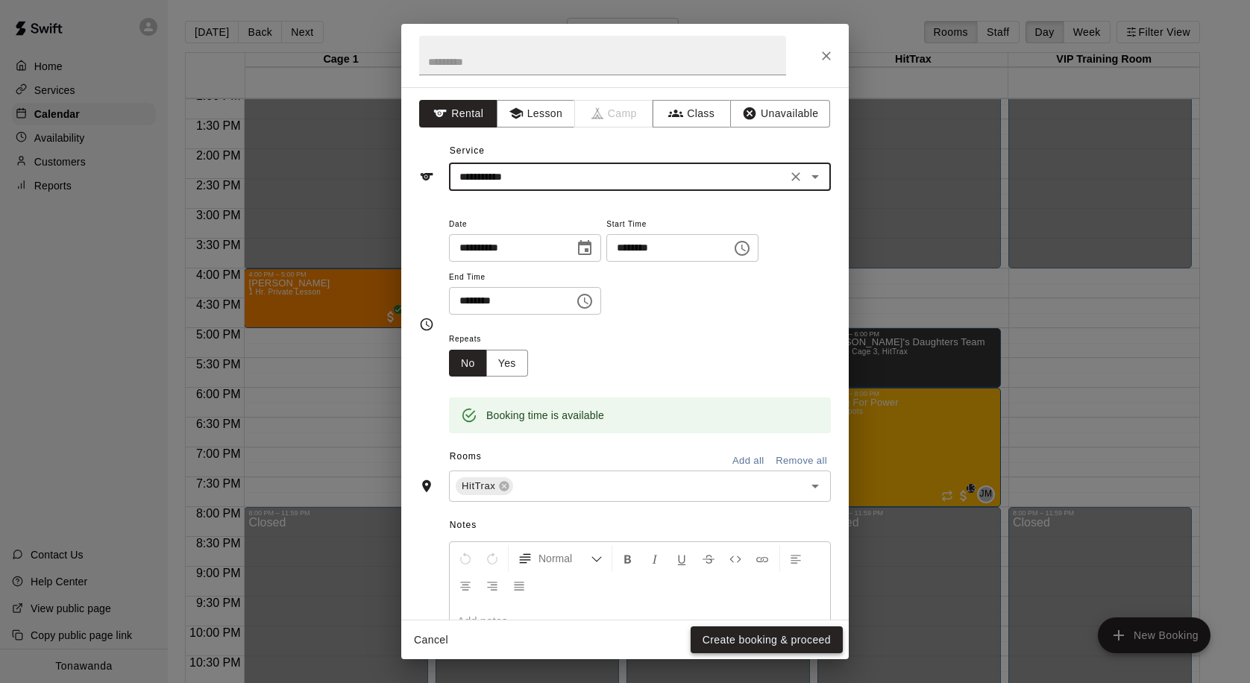
click at [725, 641] on button "Create booking & proceed" at bounding box center [767, 641] width 152 height 28
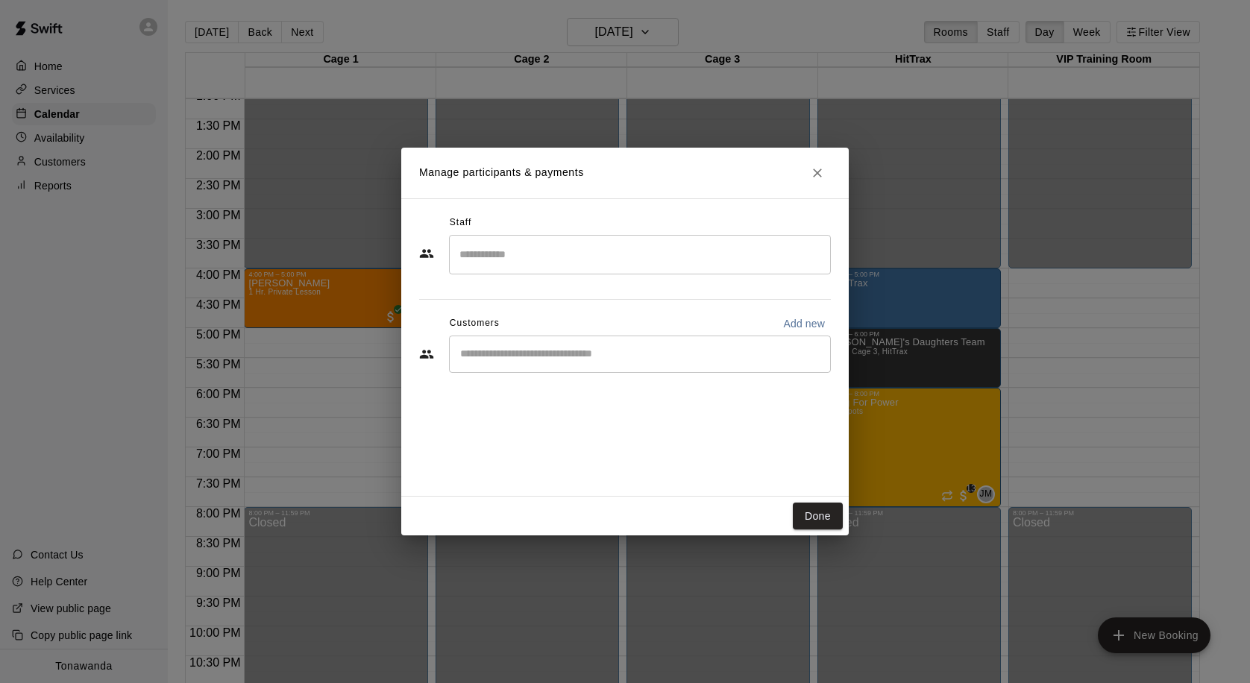
click at [595, 248] on input "Search staff" at bounding box center [640, 255] width 368 height 26
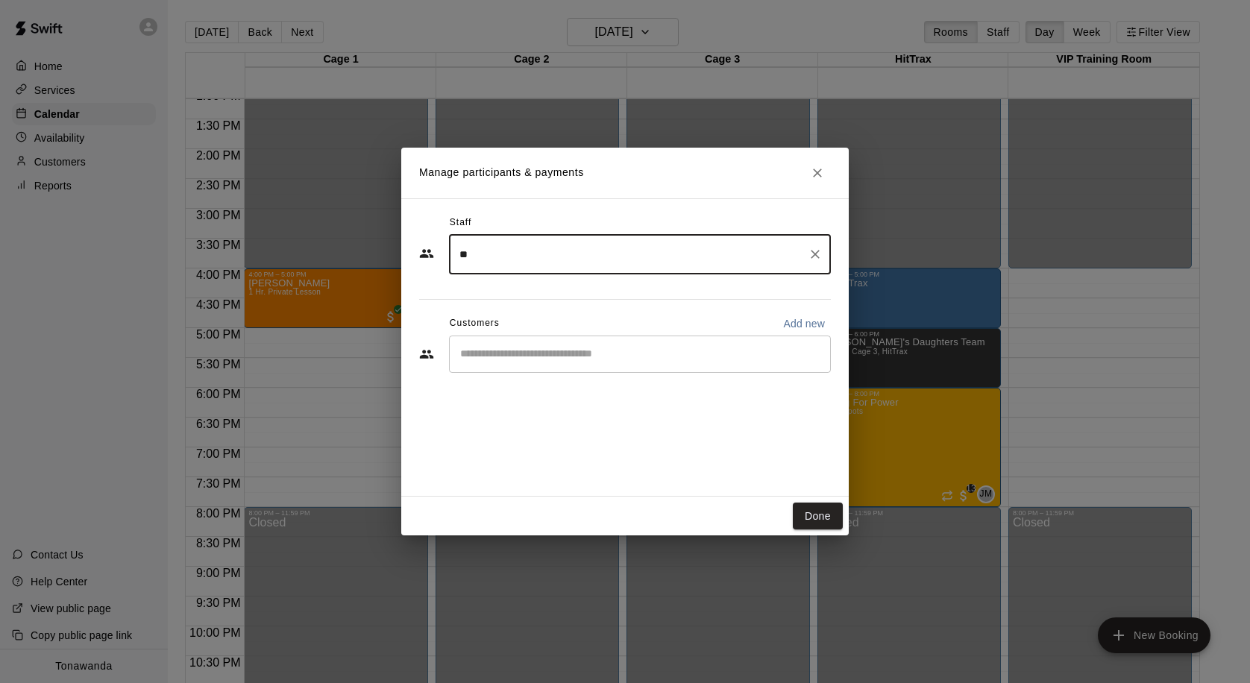
type input "*"
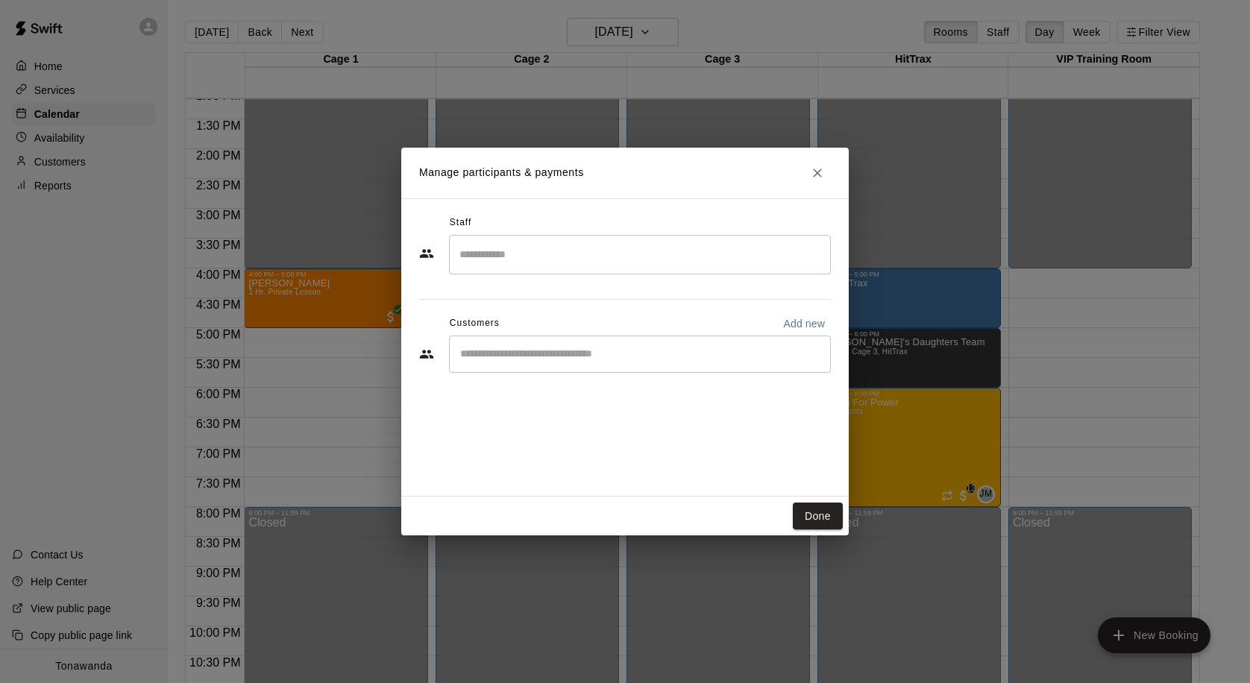
click at [430, 399] on div "Staff ​ Customers Add new ​" at bounding box center [625, 347] width 448 height 298
click at [511, 376] on div "Staff ​ Customers Add new ​" at bounding box center [625, 299] width 412 height 177
click at [521, 367] on div "​" at bounding box center [640, 354] width 382 height 37
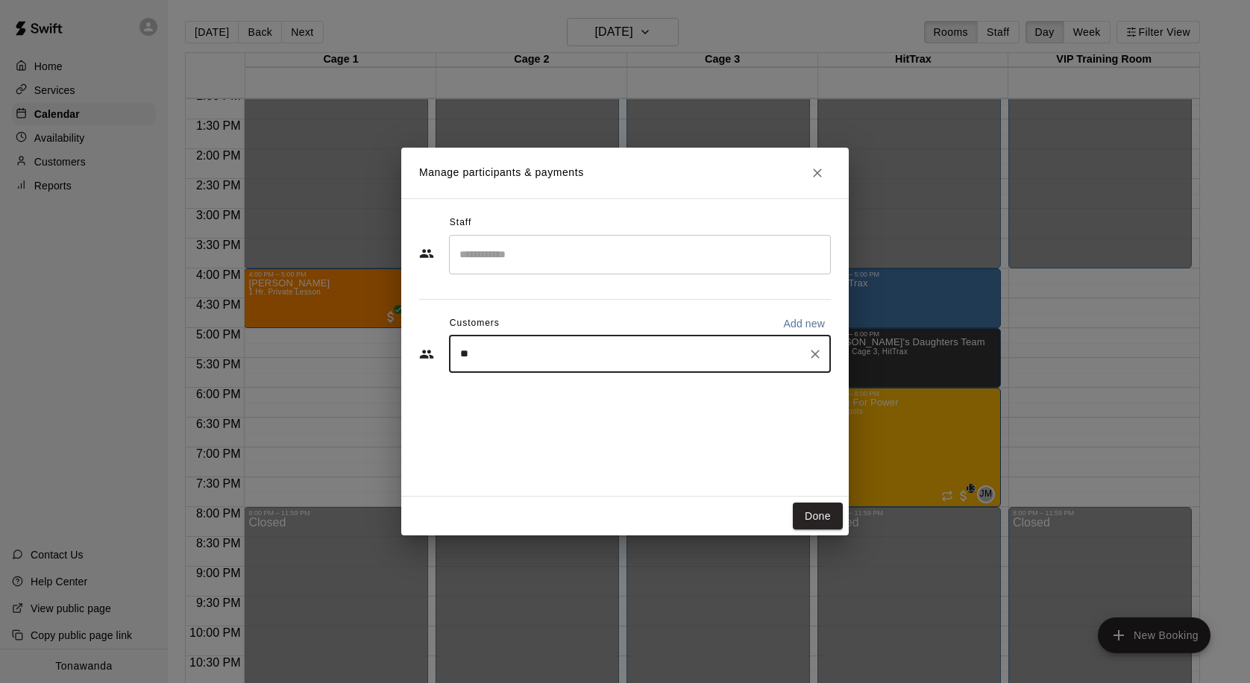
type input "***"
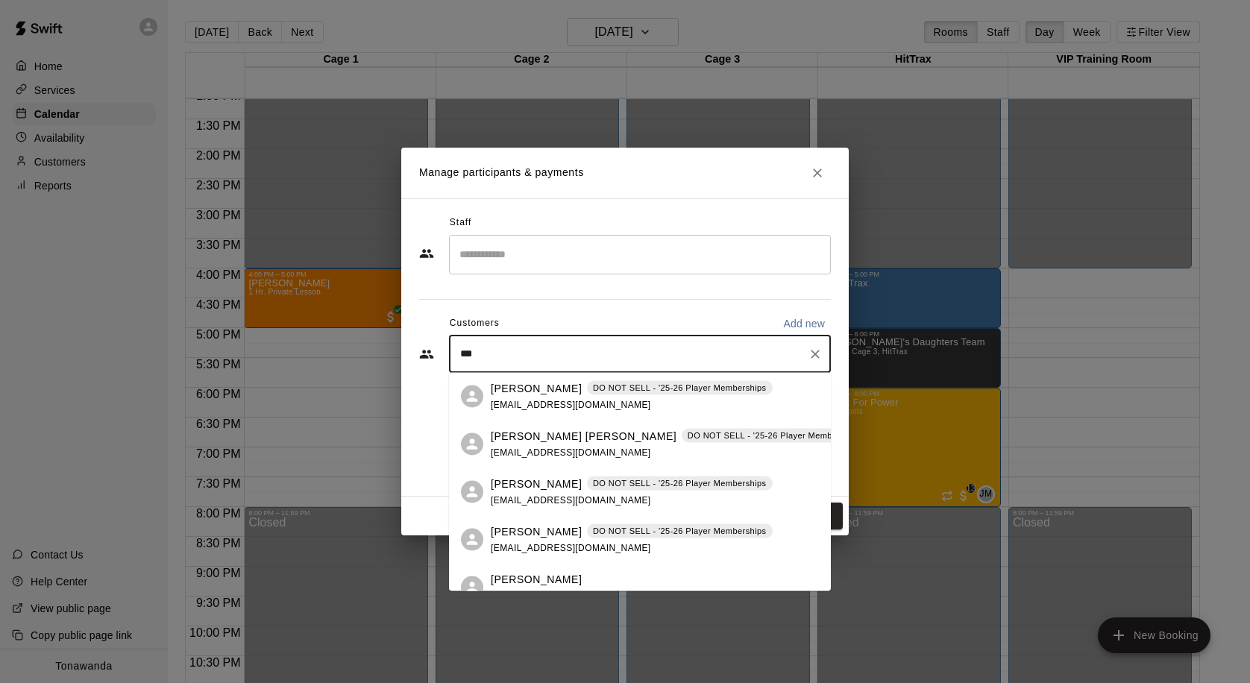
click at [531, 395] on p "[PERSON_NAME]" at bounding box center [536, 388] width 91 height 16
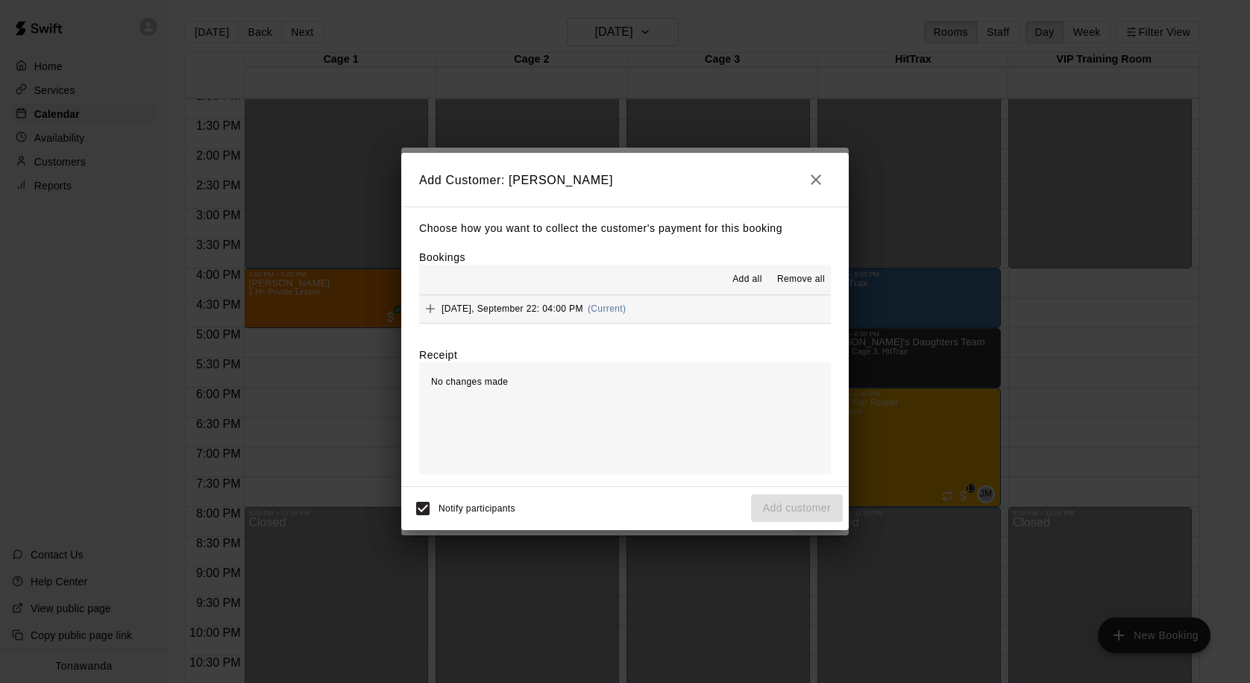
click at [748, 277] on span "Add all" at bounding box center [748, 279] width 30 height 15
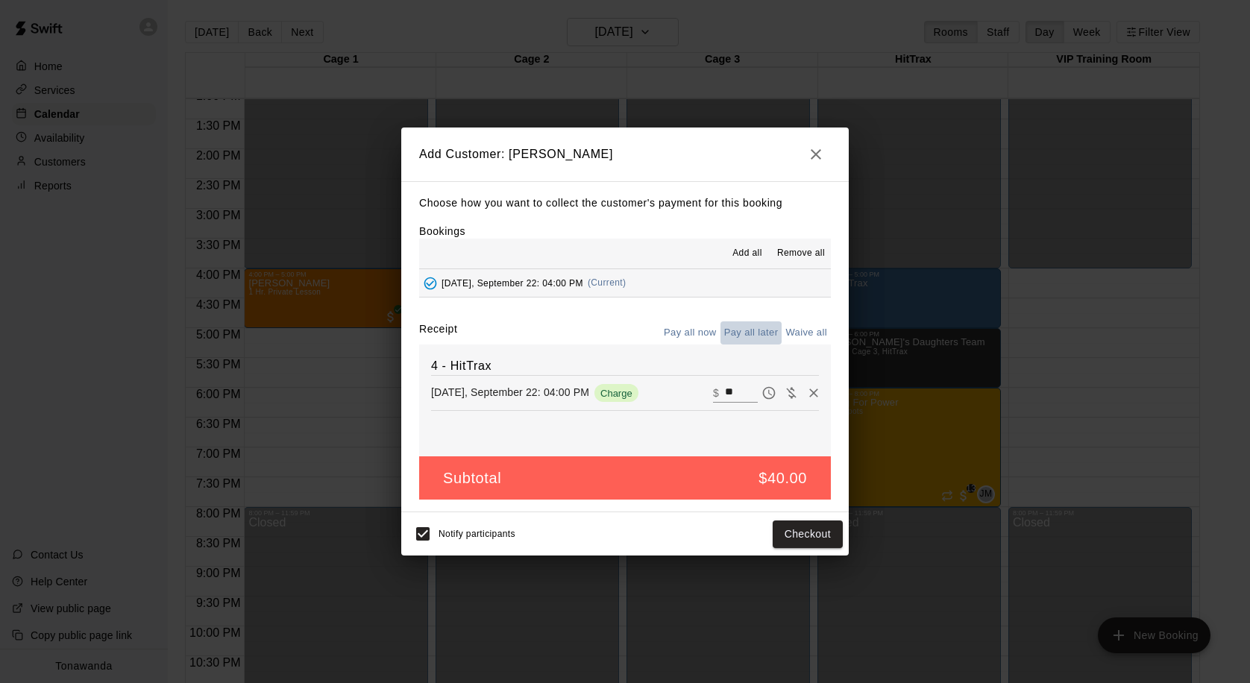
click at [751, 336] on button "Pay all later" at bounding box center [752, 332] width 62 height 23
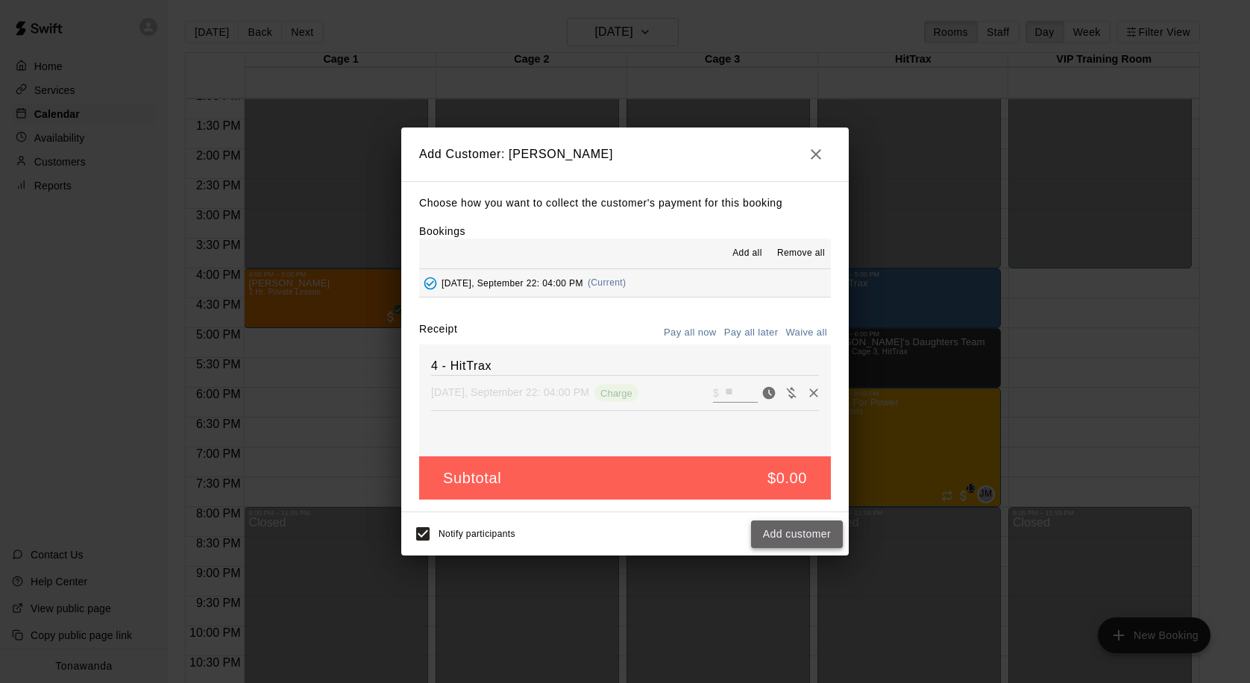
click at [775, 543] on button "Add customer" at bounding box center [797, 535] width 92 height 28
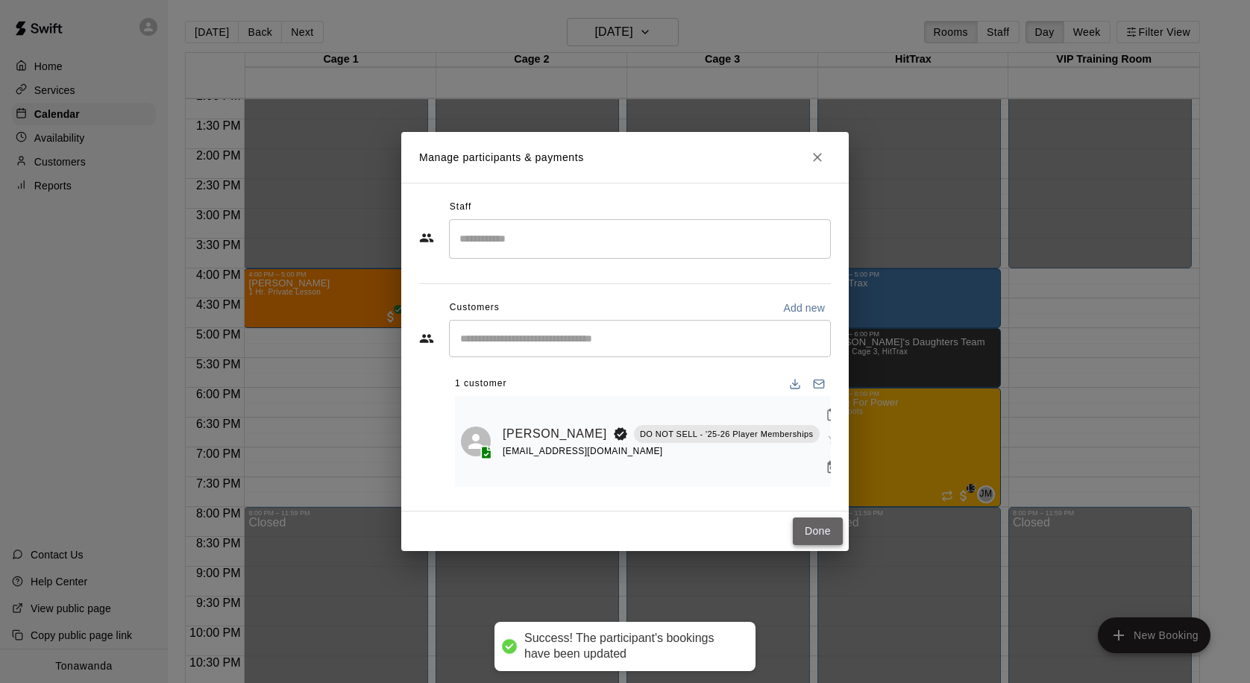
click at [805, 518] on button "Done" at bounding box center [818, 532] width 50 height 28
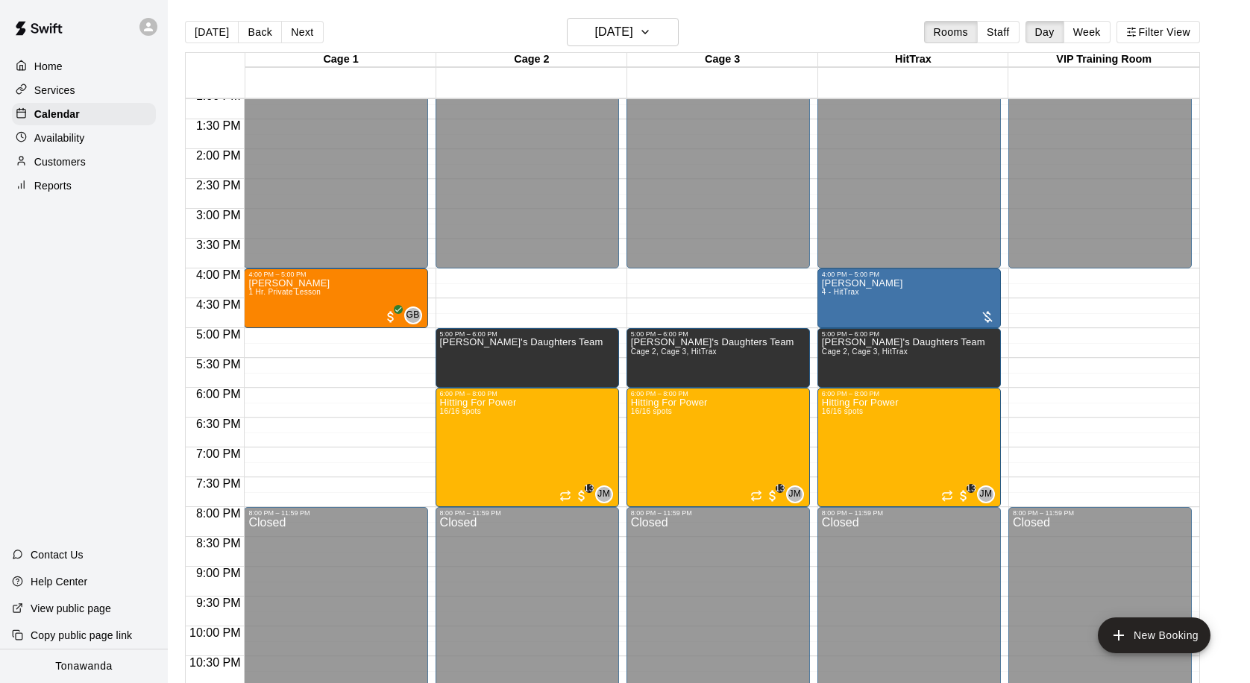
click at [212, 28] on button "[DATE]" at bounding box center [212, 32] width 54 height 22
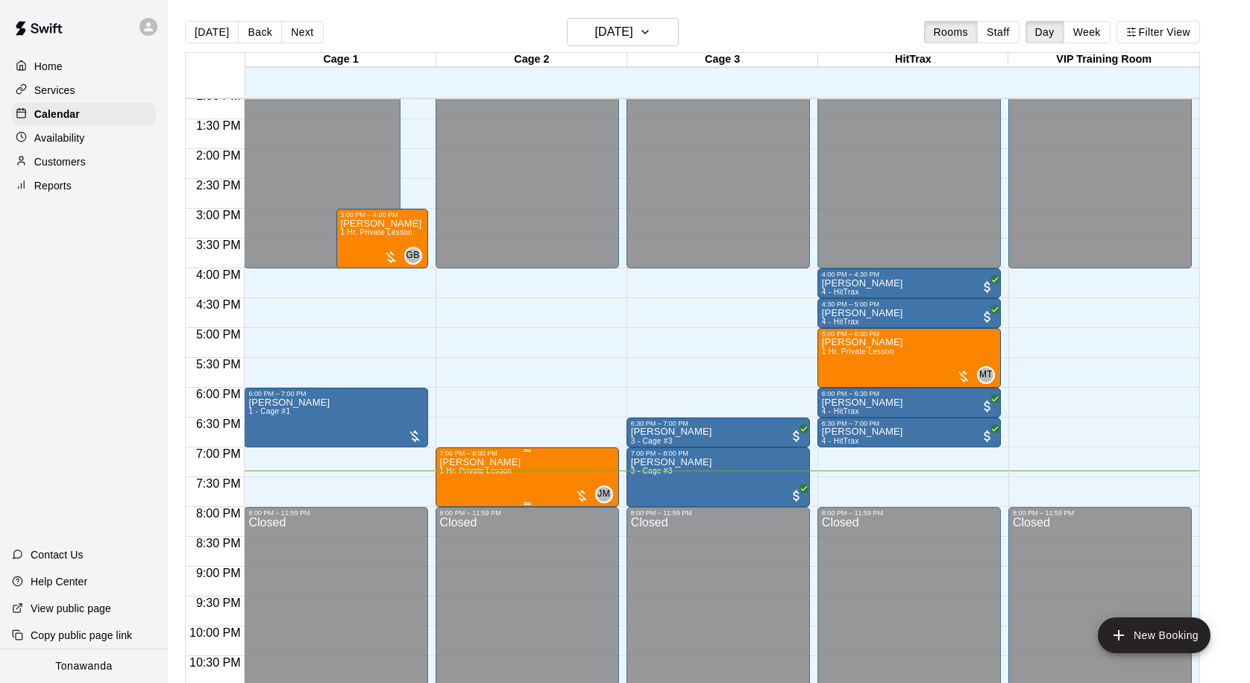
click at [581, 490] on div at bounding box center [581, 496] width 15 height 15
click at [598, 536] on button "edit" at bounding box center [589, 539] width 30 height 29
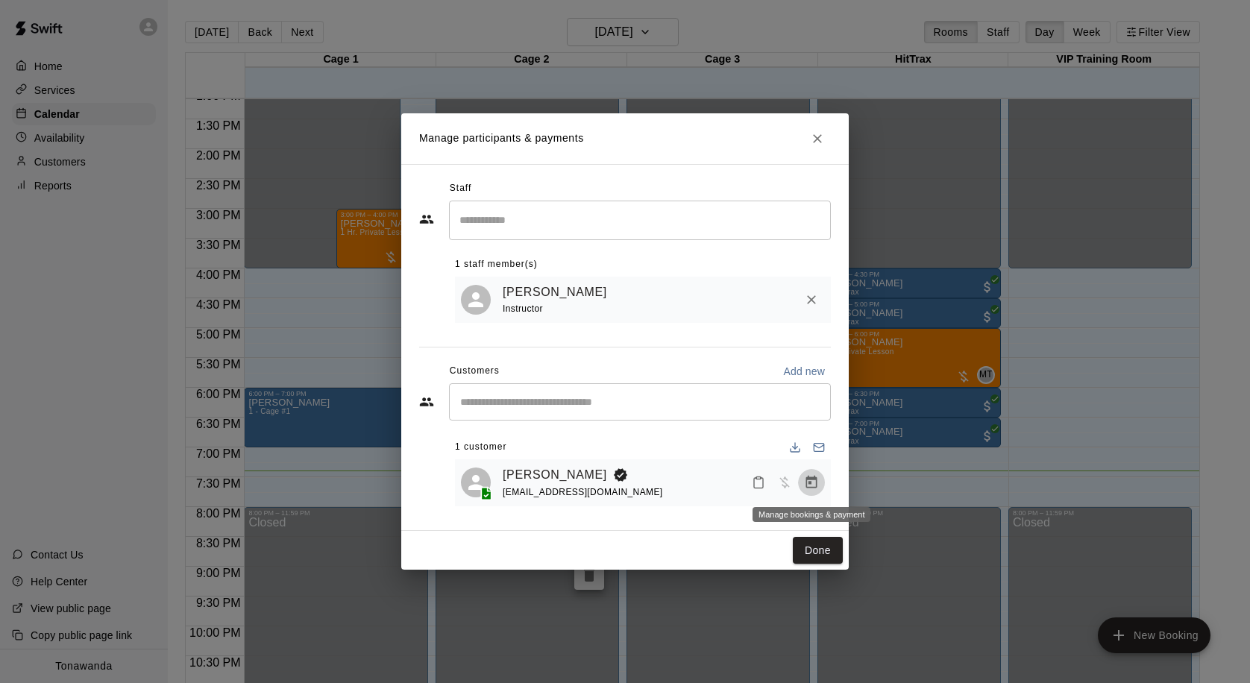
click at [810, 485] on icon "Manage bookings & payment" at bounding box center [811, 482] width 11 height 13
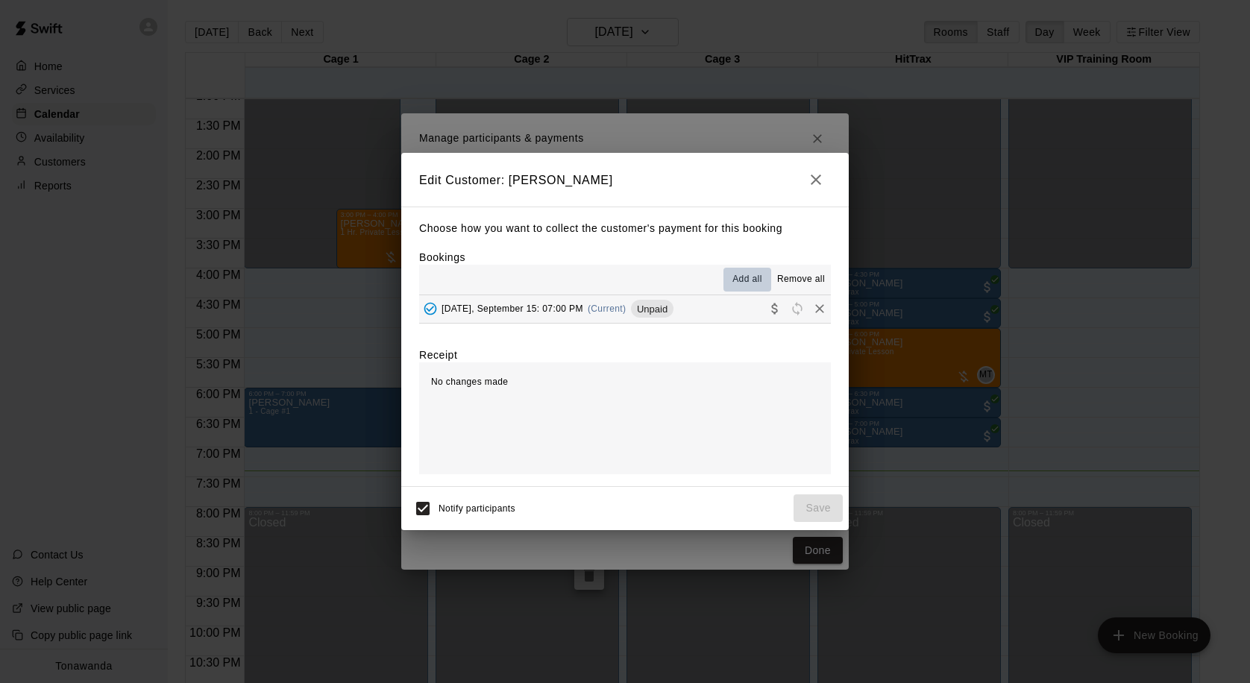
click at [736, 285] on span "Add all" at bounding box center [748, 279] width 30 height 15
click at [769, 304] on icon "Collect payment" at bounding box center [775, 308] width 15 height 15
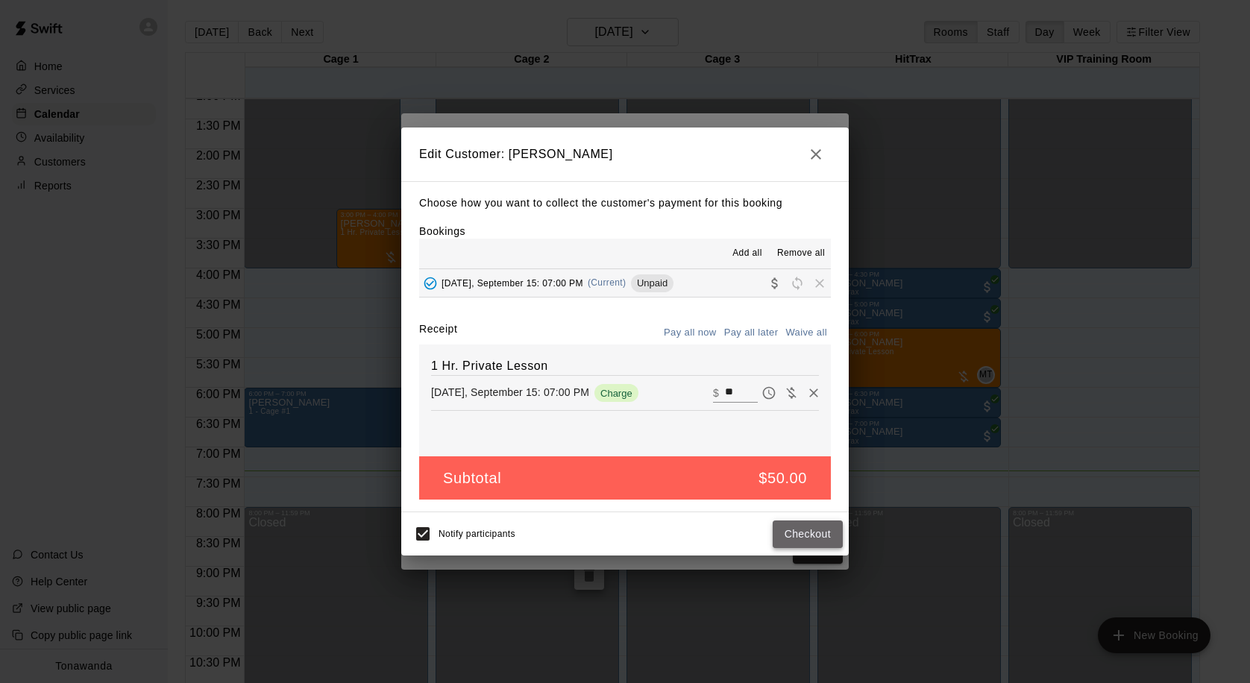
click at [789, 545] on button "Checkout" at bounding box center [808, 535] width 70 height 28
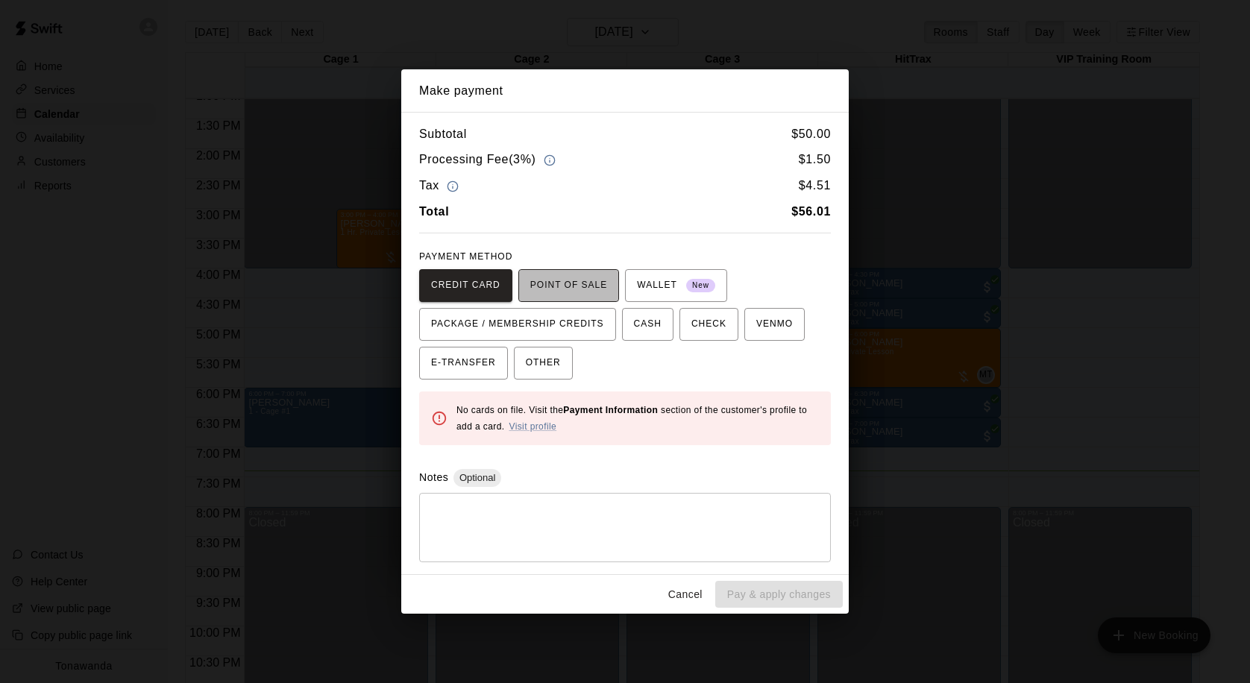
click at [605, 295] on span "POINT OF SALE" at bounding box center [568, 286] width 77 height 24
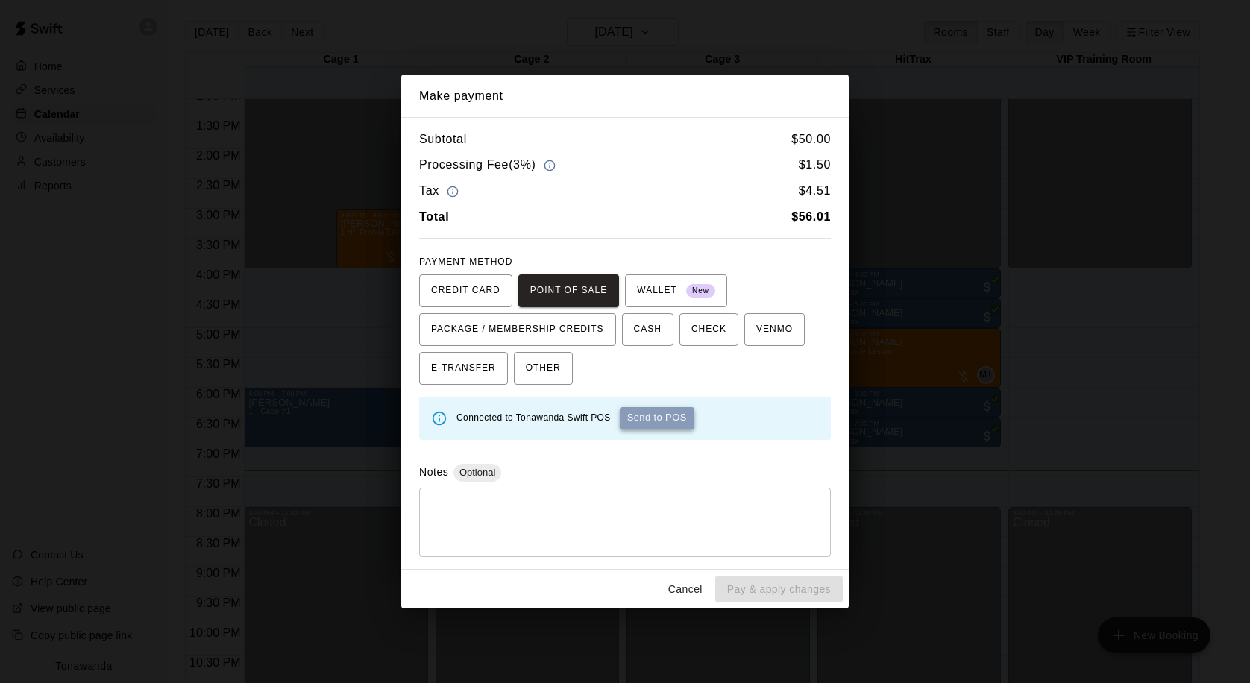
click at [668, 423] on button "Send to POS" at bounding box center [657, 418] width 75 height 22
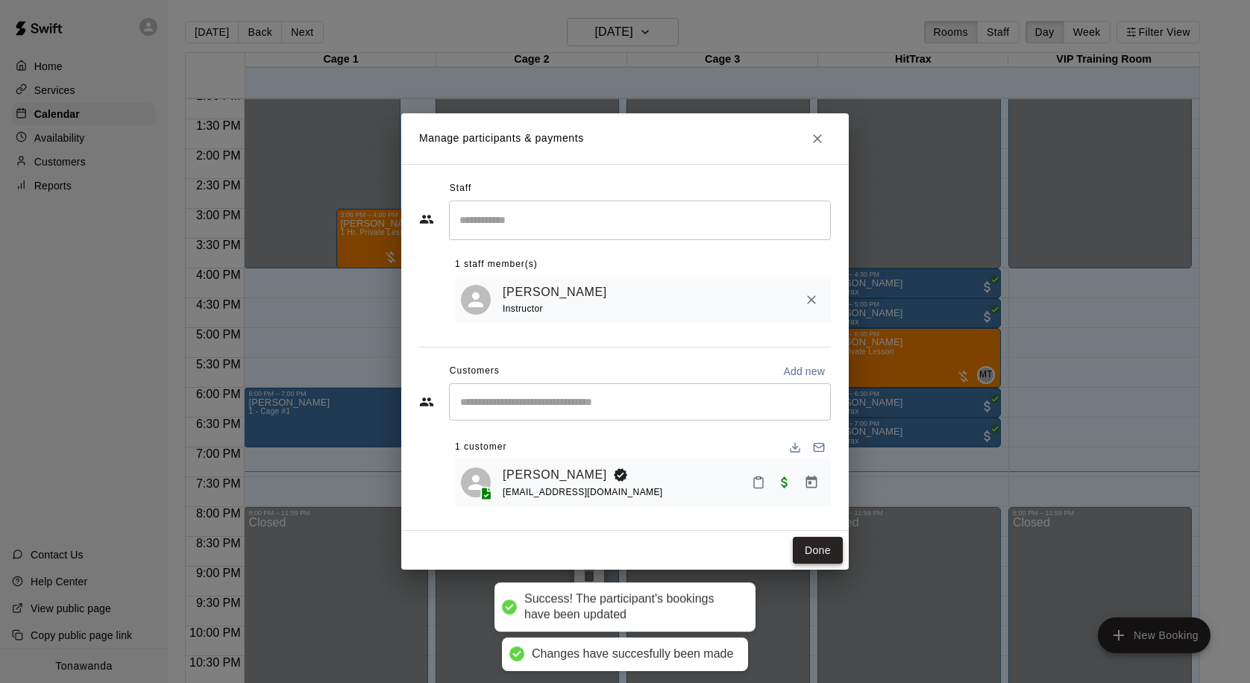
click at [805, 556] on button "Done" at bounding box center [818, 551] width 50 height 28
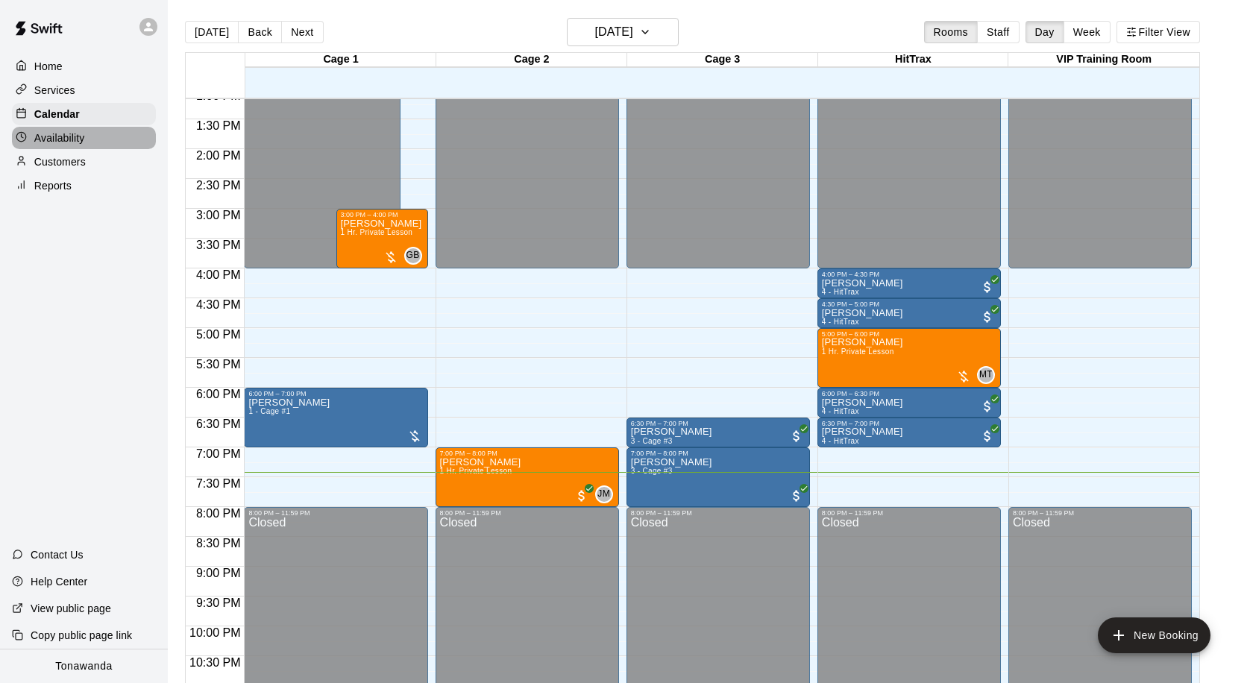
click at [69, 140] on p "Availability" at bounding box center [59, 138] width 51 height 15
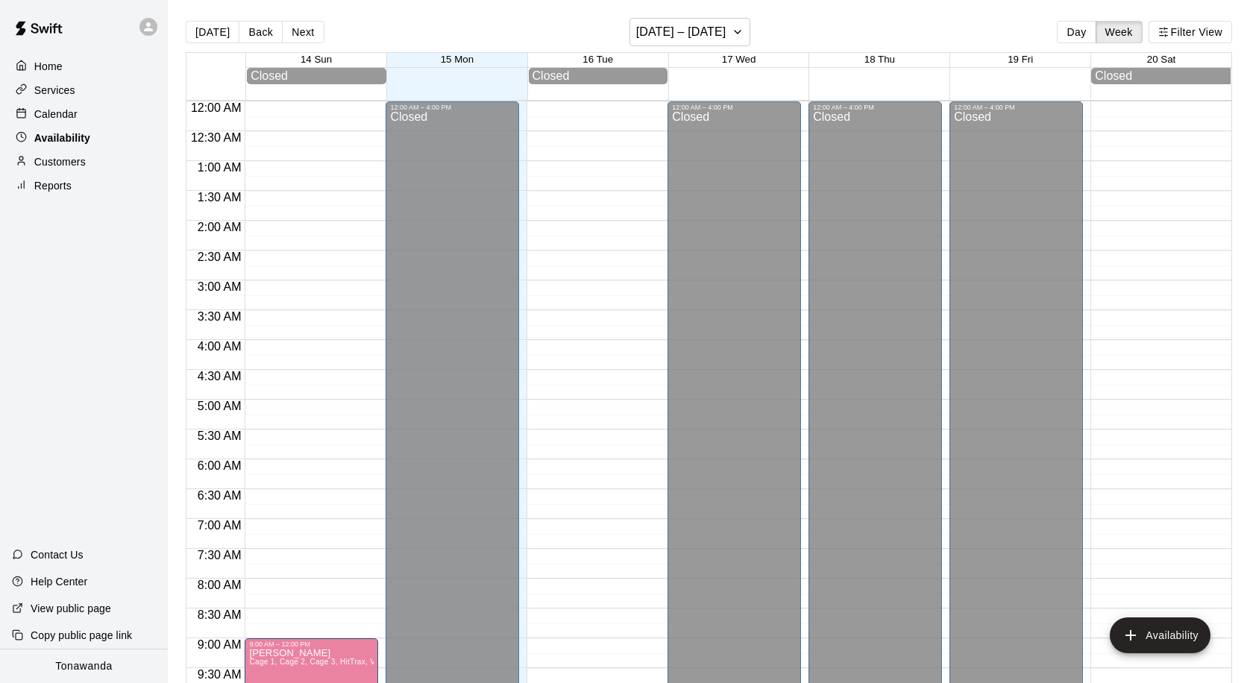
scroll to position [832, 0]
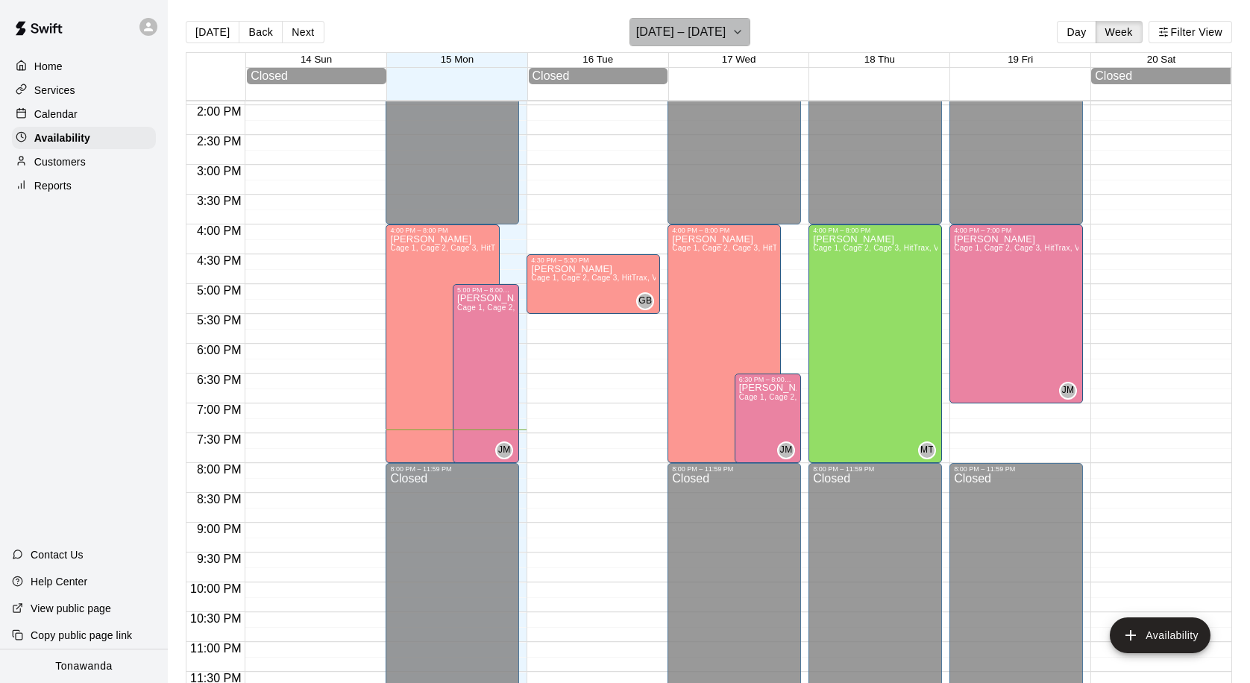
click at [730, 41] on button "September 14 – 20" at bounding box center [691, 32] width 122 height 28
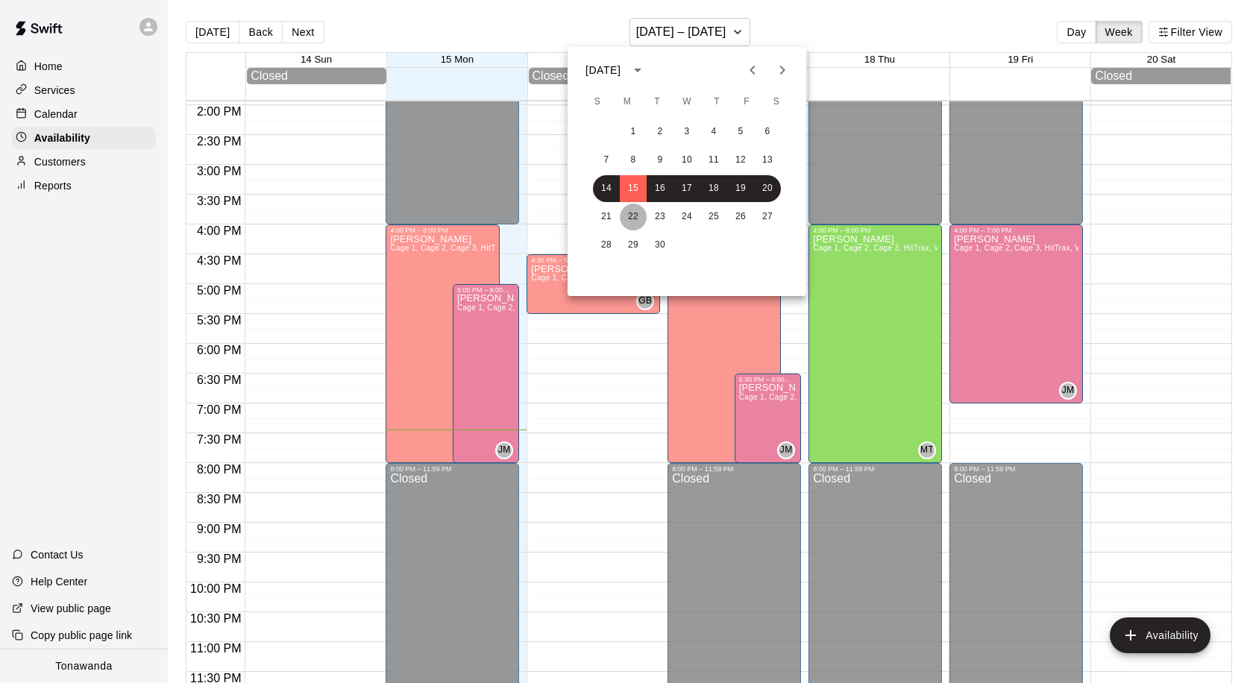
click at [626, 217] on button "22" at bounding box center [633, 217] width 27 height 27
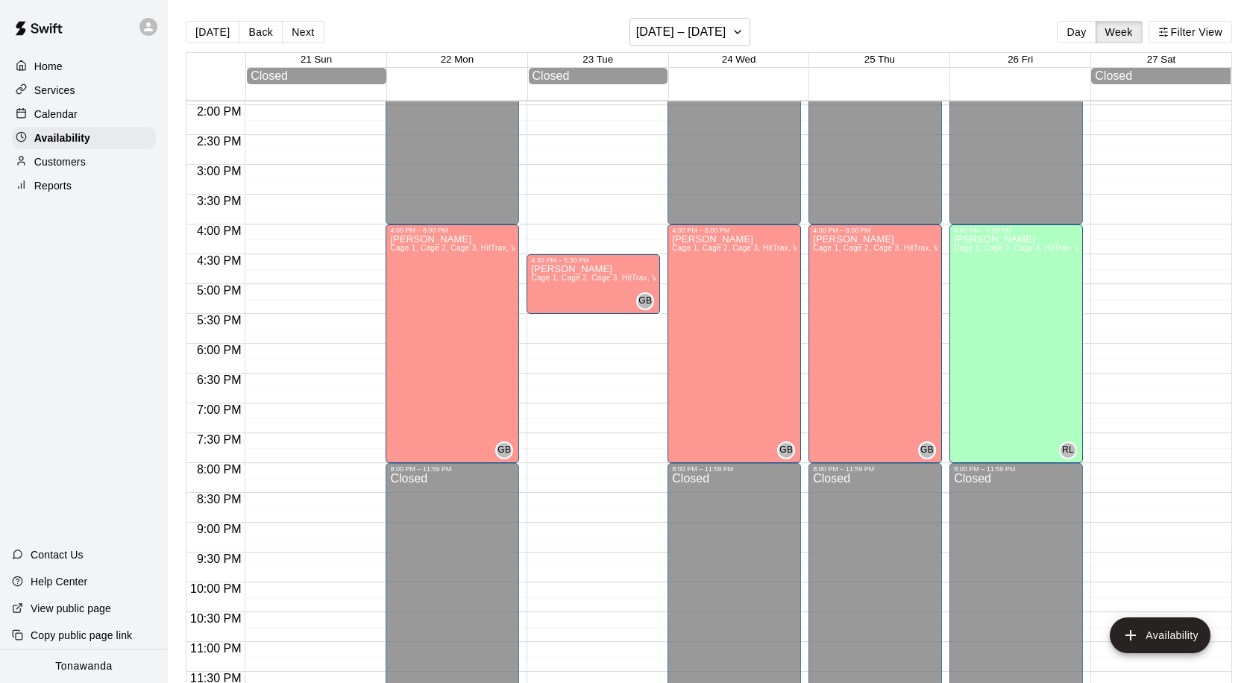
click at [145, 119] on div "Calendar" at bounding box center [84, 114] width 144 height 22
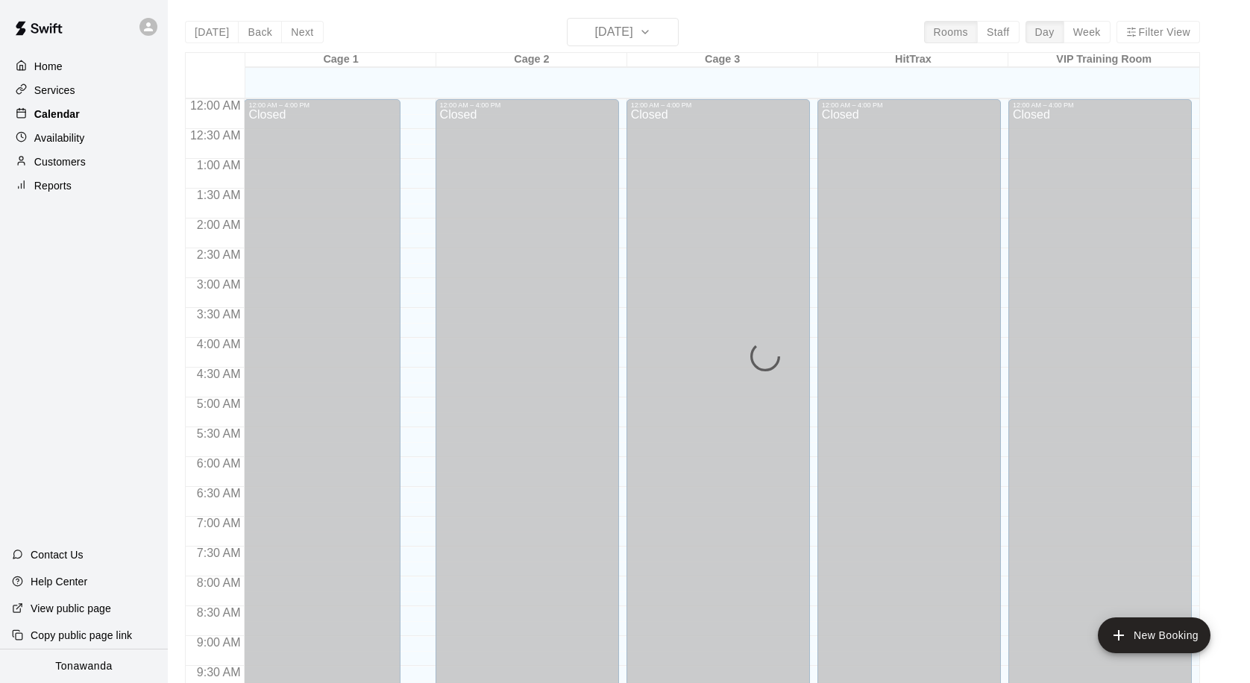
scroll to position [787, 0]
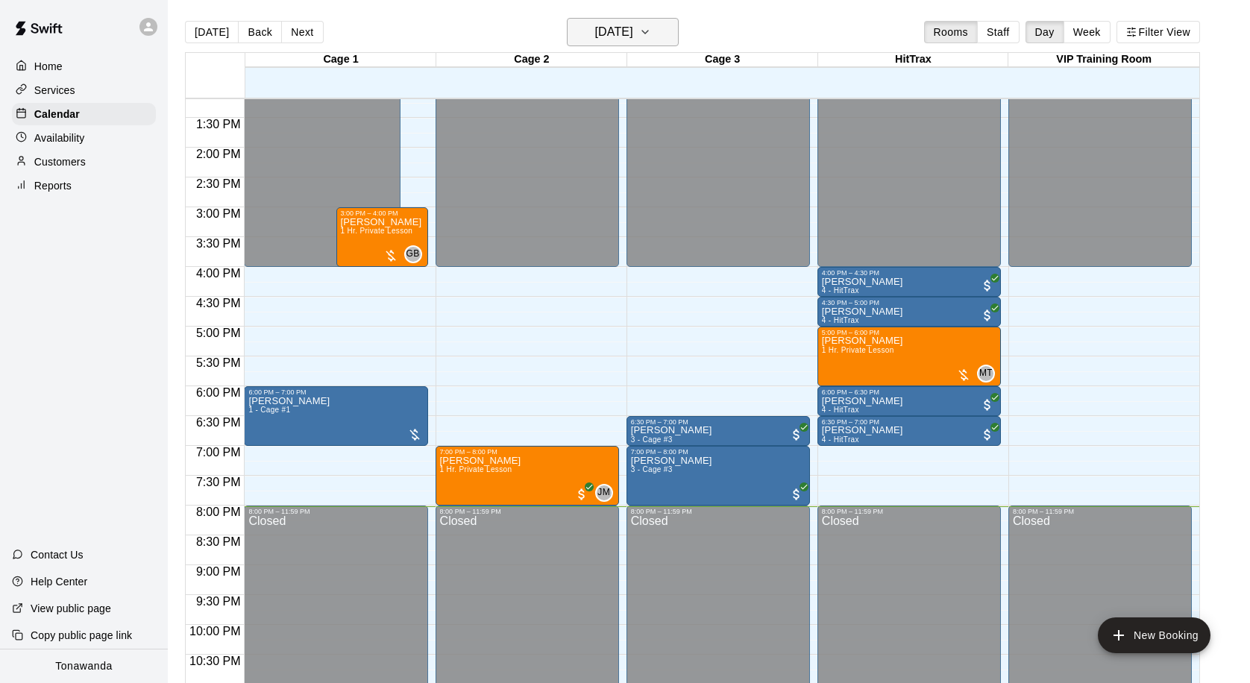
click at [653, 36] on button "[DATE]" at bounding box center [623, 32] width 112 height 28
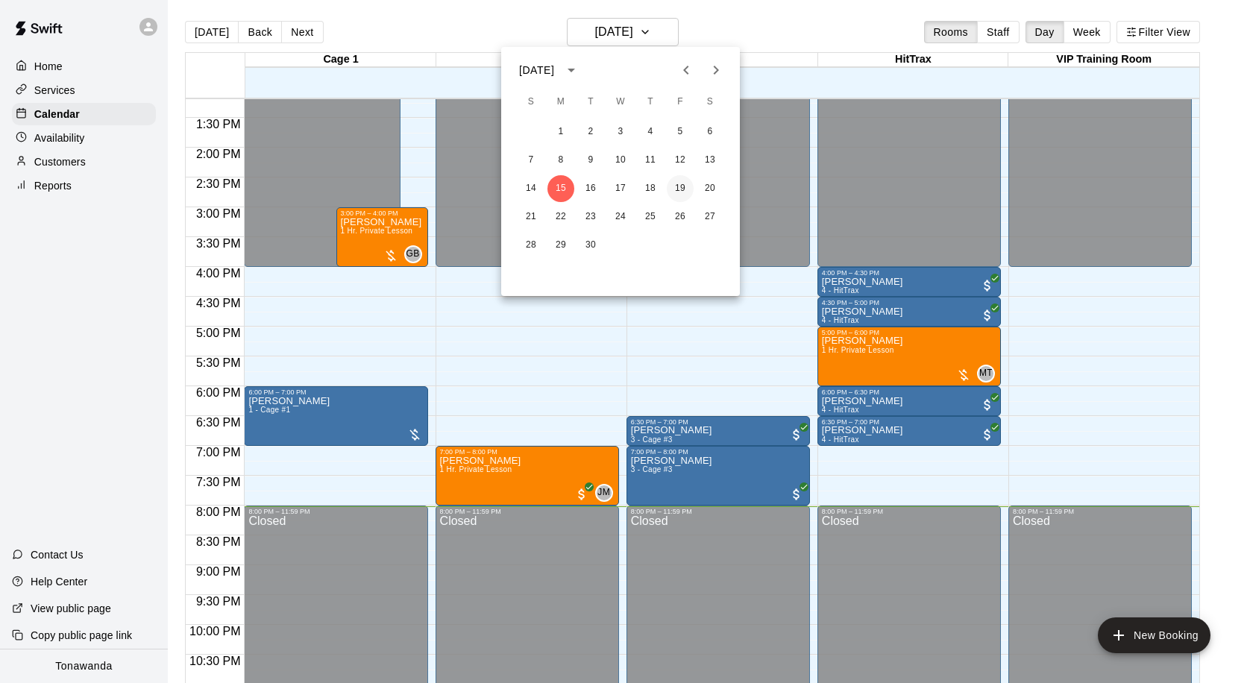
click at [677, 186] on button "19" at bounding box center [680, 188] width 27 height 27
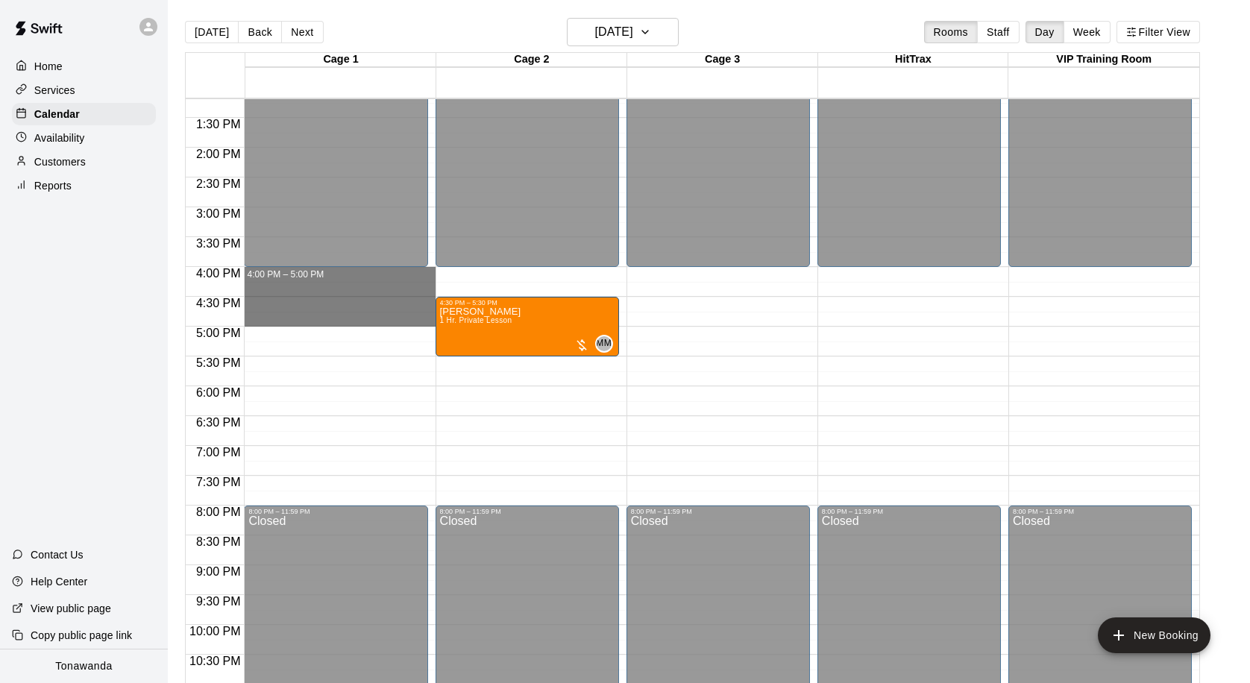
drag, startPoint x: 396, startPoint y: 272, endPoint x: 396, endPoint y: 317, distance: 44.8
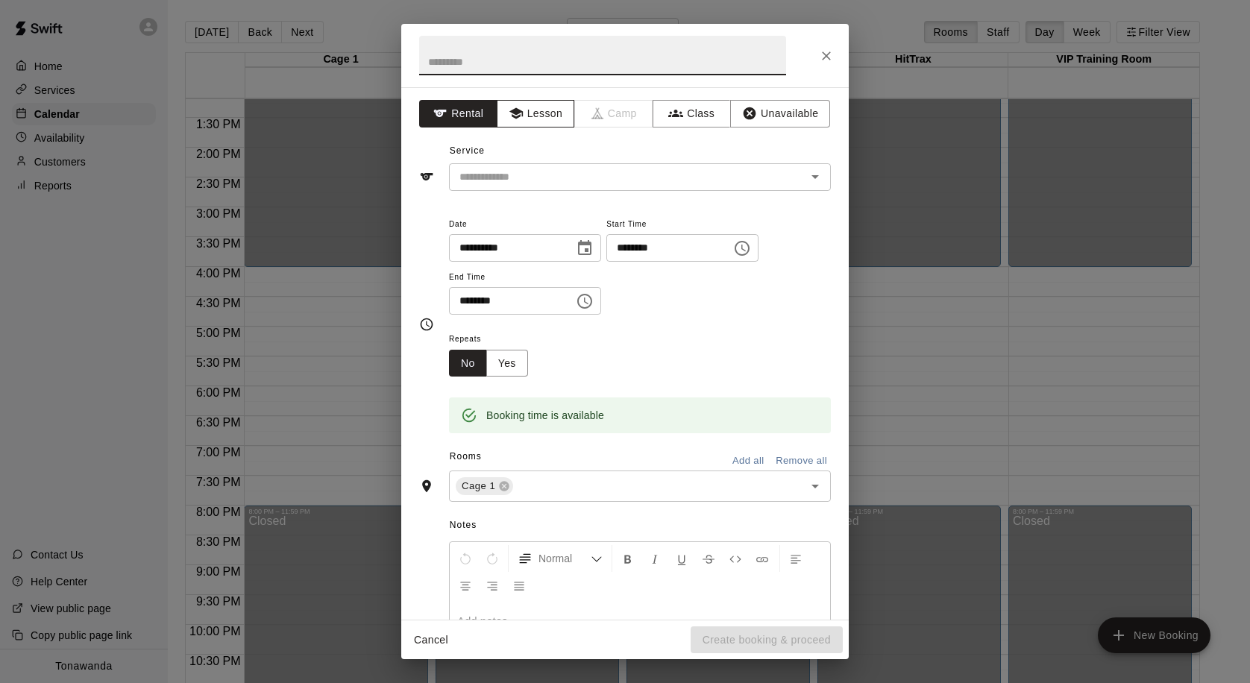
click at [540, 118] on button "Lesson" at bounding box center [536, 114] width 78 height 28
click at [518, 160] on div "Service ​" at bounding box center [625, 164] width 412 height 51
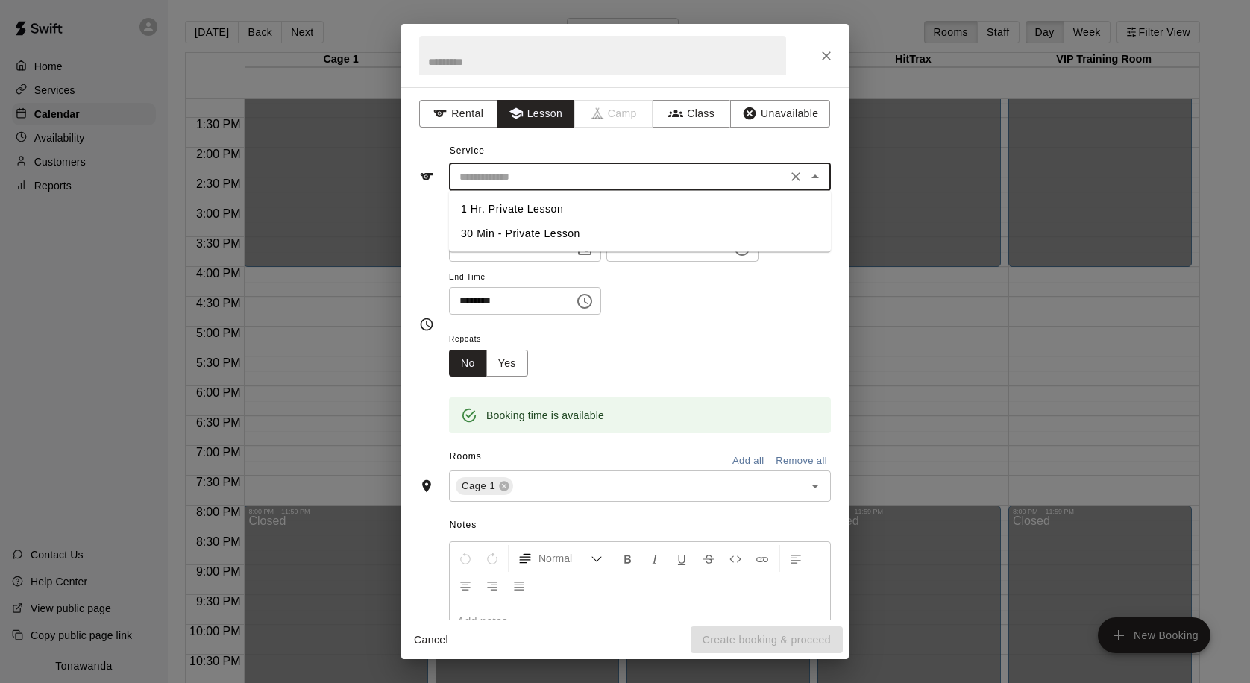
click at [518, 173] on input "text" at bounding box center [618, 177] width 329 height 19
click at [518, 206] on li "1 Hr. Private Lesson" at bounding box center [640, 209] width 382 height 25
type input "**********"
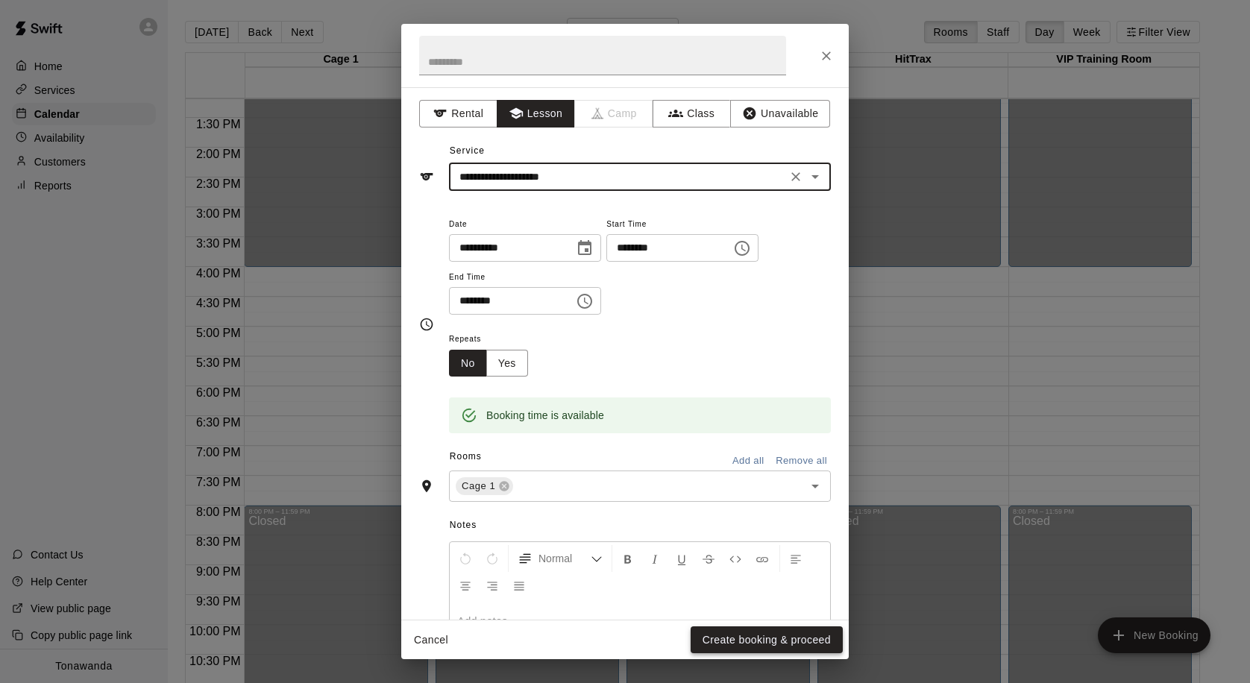
click at [755, 636] on button "Create booking & proceed" at bounding box center [767, 641] width 152 height 28
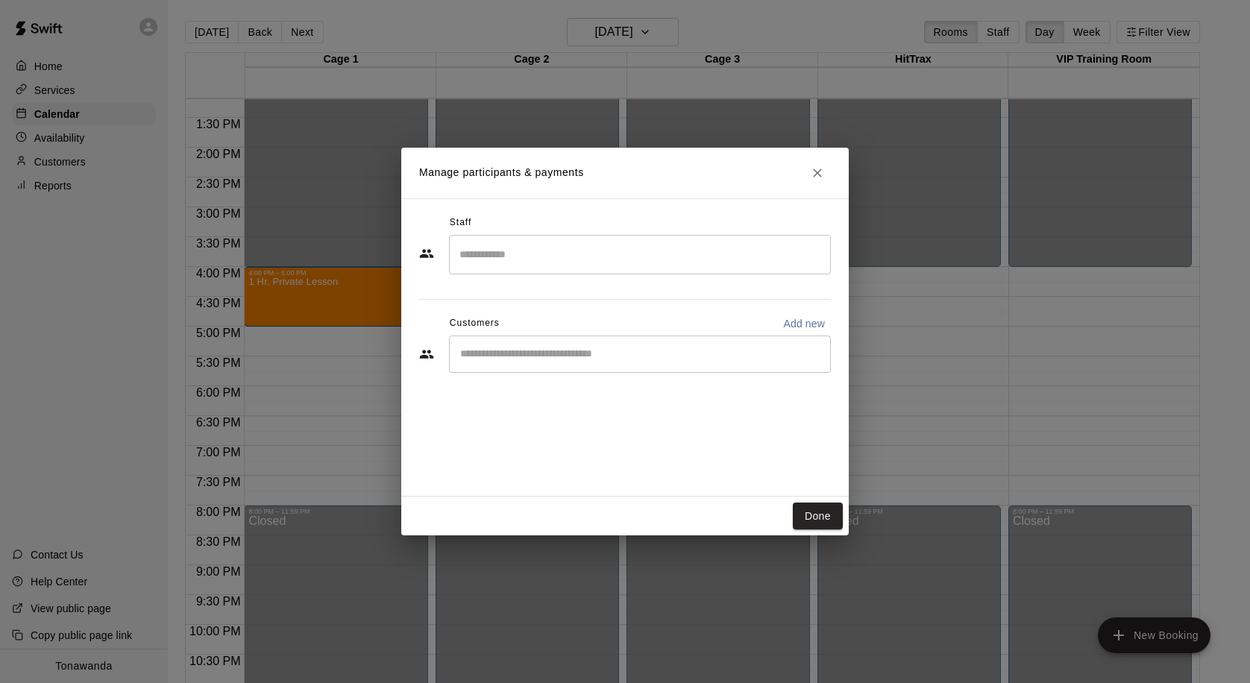
click at [656, 243] on input "Search staff" at bounding box center [640, 255] width 368 height 26
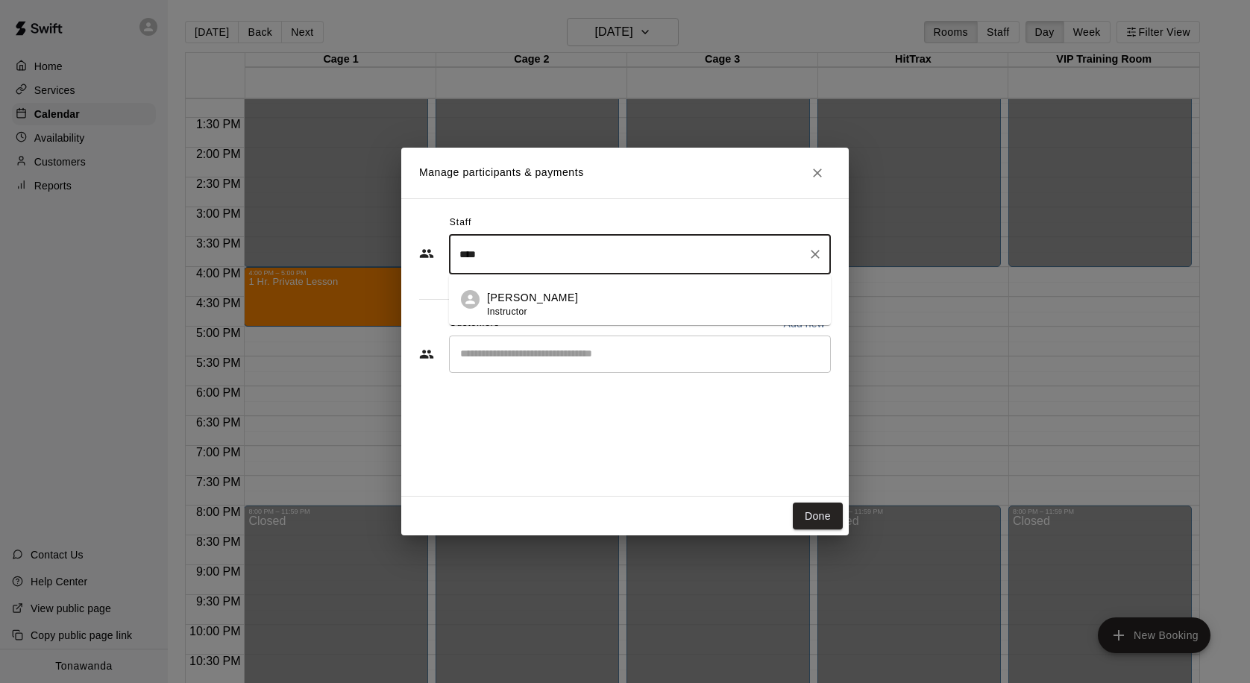
click at [622, 288] on li "Jared MacFarland Instructor" at bounding box center [640, 300] width 382 height 51
click at [605, 345] on div "​" at bounding box center [640, 354] width 382 height 37
type input "****"
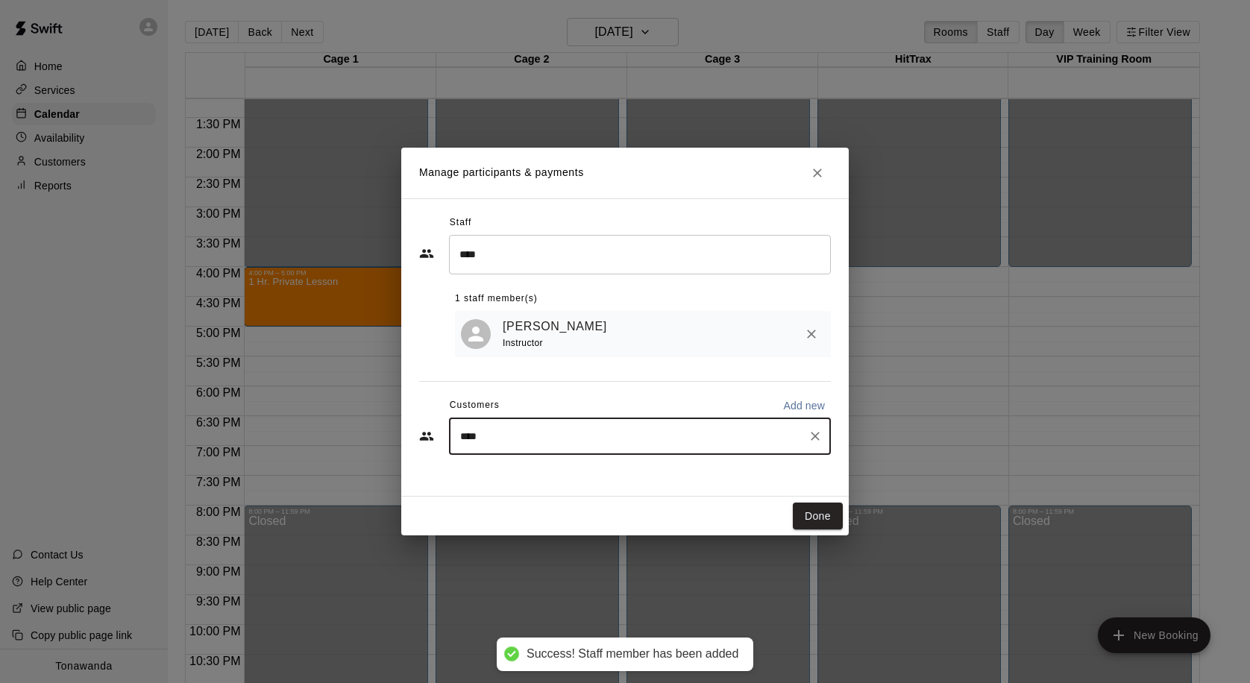
type input "*****"
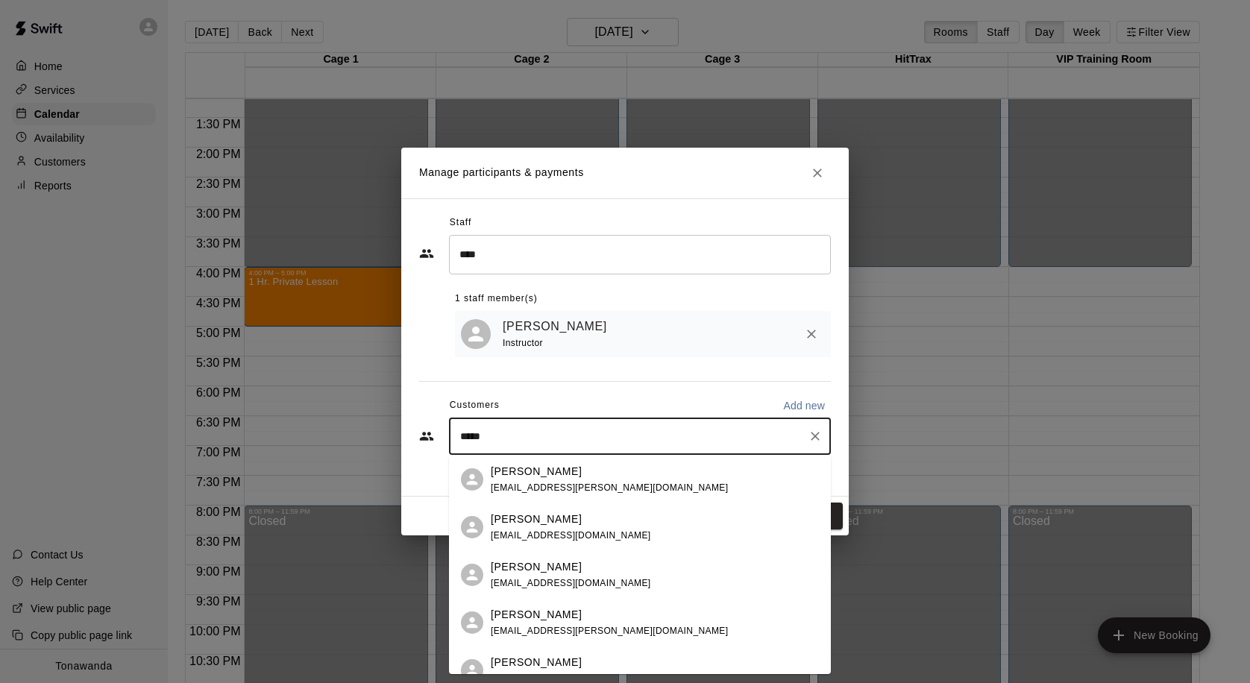
click at [591, 558] on div "Caleb Meyer bekkibattista@gmail.com" at bounding box center [640, 575] width 382 height 48
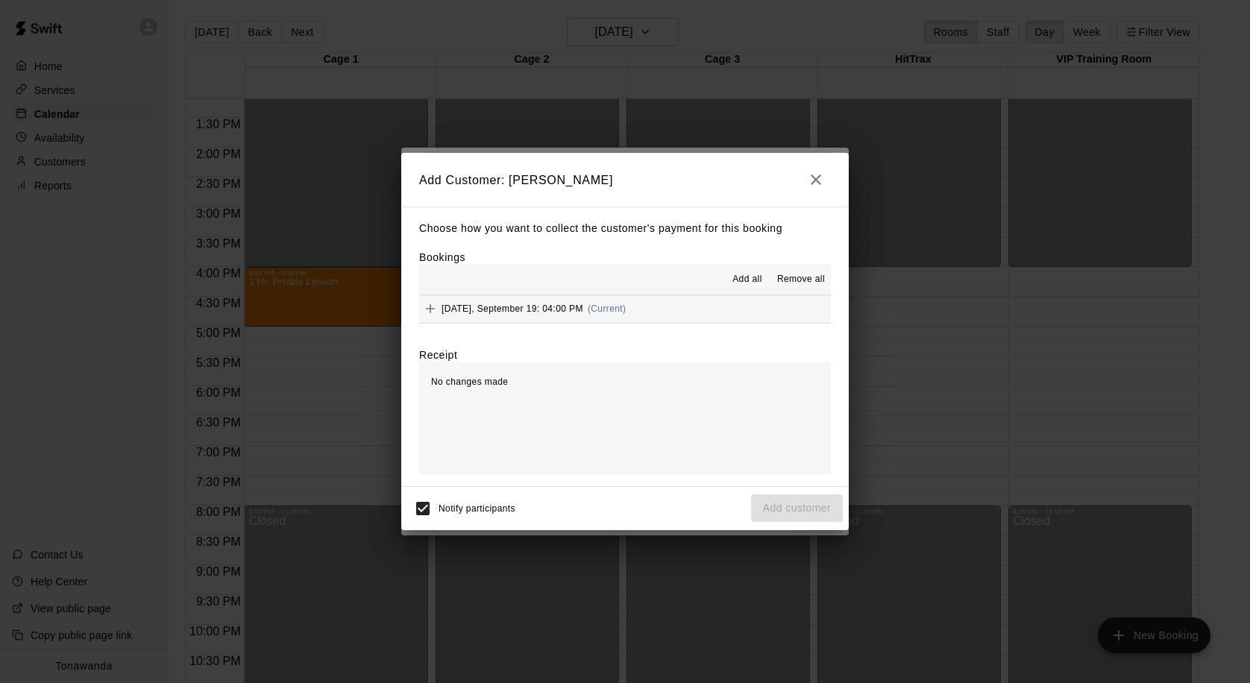
click at [759, 281] on span "Add all" at bounding box center [748, 279] width 30 height 15
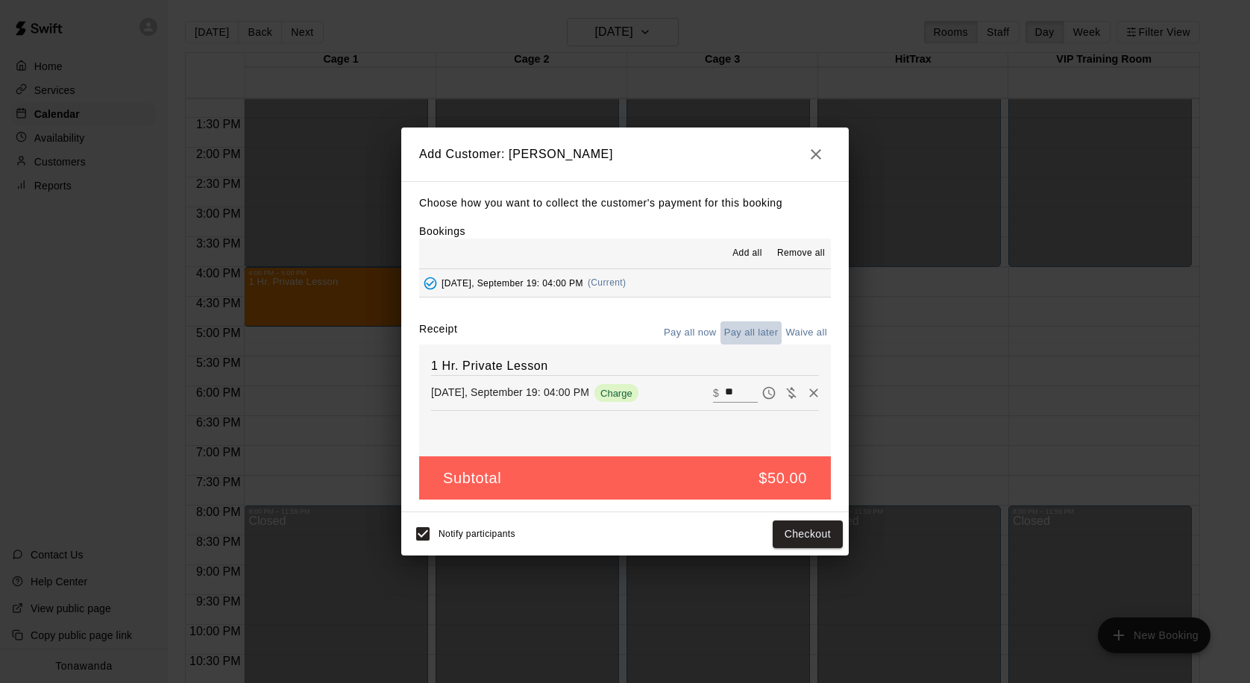
click at [738, 332] on button "Pay all later" at bounding box center [752, 332] width 62 height 23
click at [791, 524] on button "Add customer" at bounding box center [797, 535] width 92 height 28
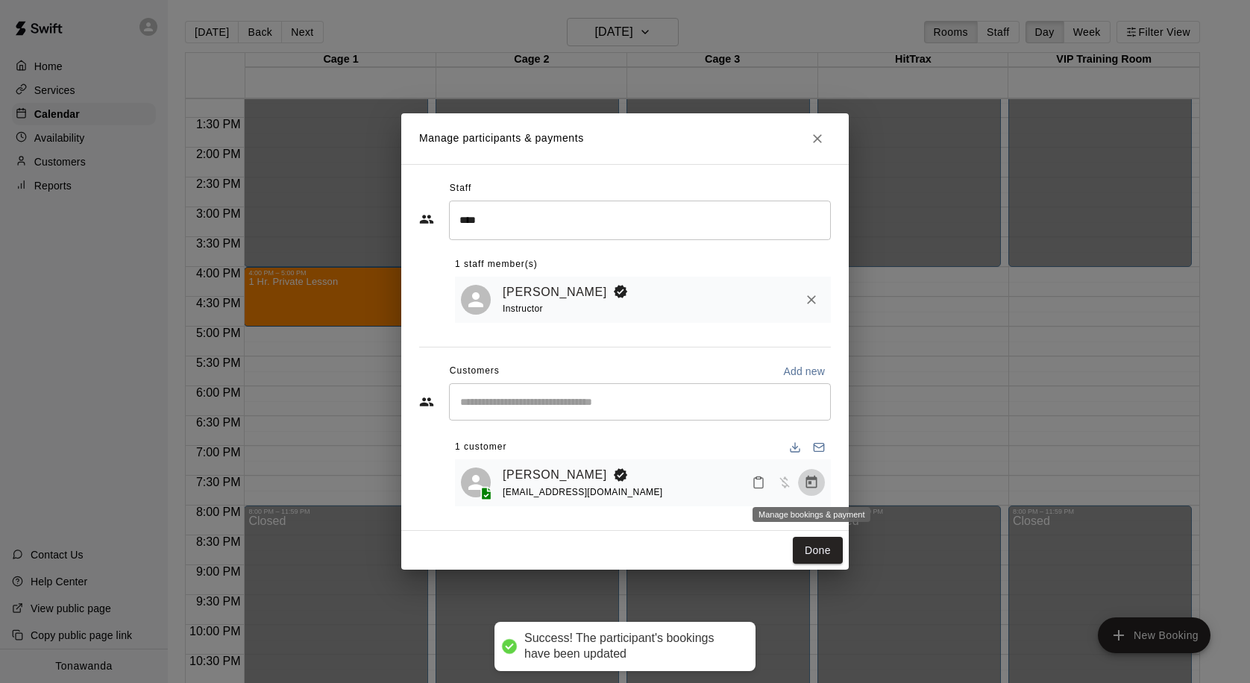
click at [809, 482] on icon "Manage bookings & payment" at bounding box center [811, 482] width 15 height 15
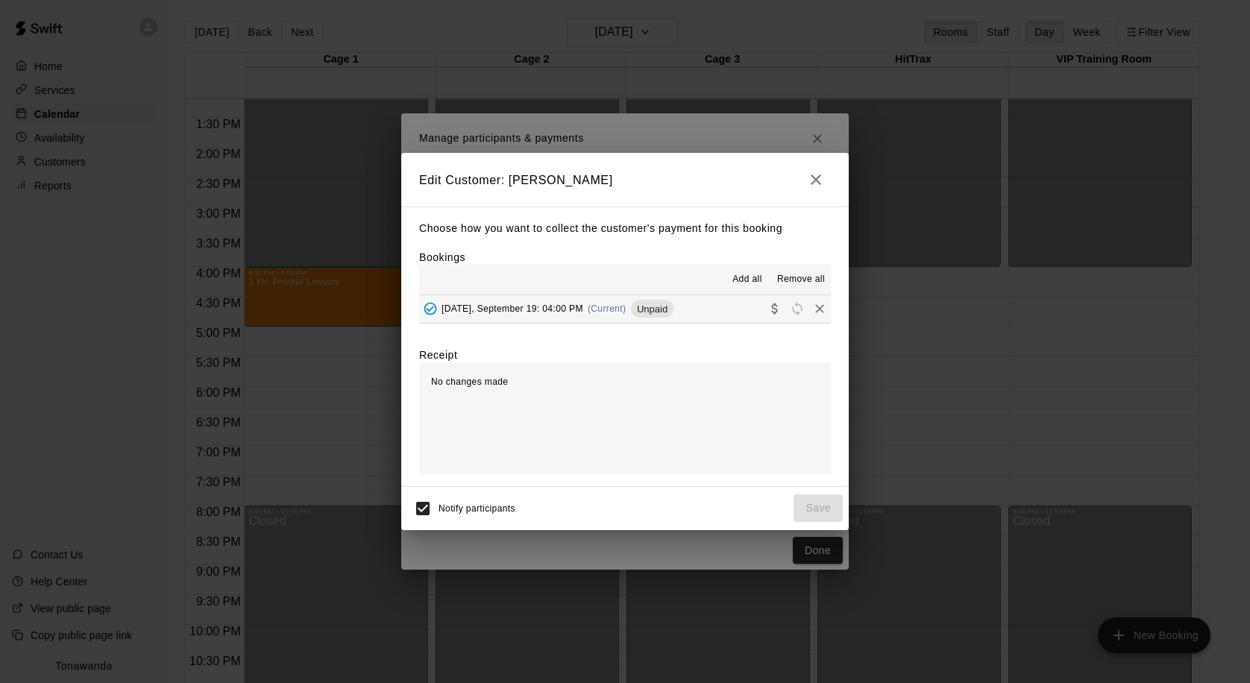
click at [616, 305] on span "(Current)" at bounding box center [607, 309] width 39 height 10
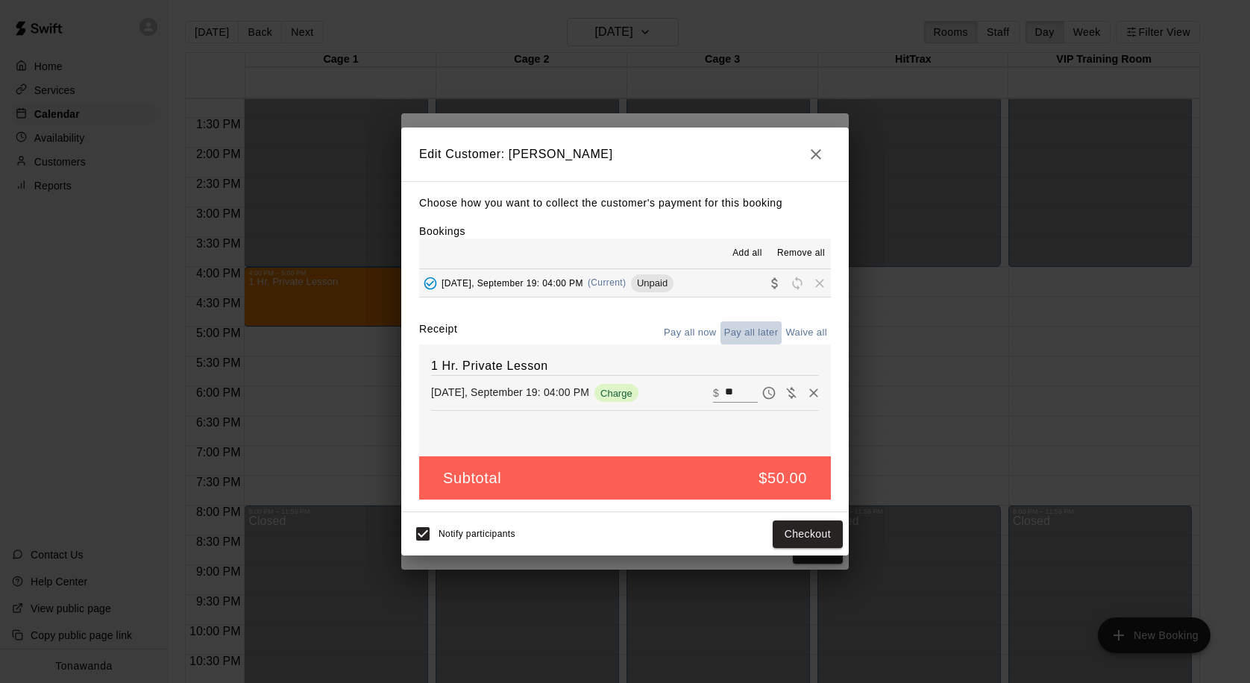
click at [759, 330] on button "Pay all later" at bounding box center [752, 332] width 62 height 23
click at [705, 328] on button "Pay all now" at bounding box center [690, 332] width 60 height 23
click at [797, 534] on button "Checkout" at bounding box center [808, 535] width 70 height 28
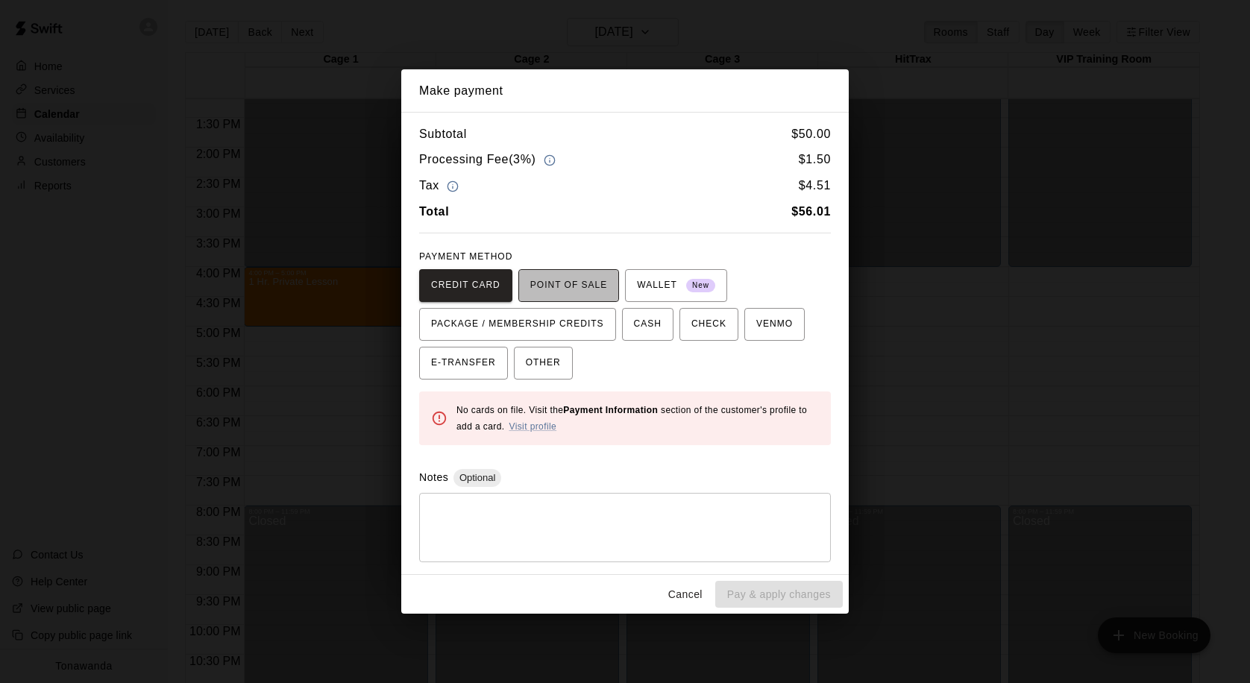
click at [591, 292] on span "POINT OF SALE" at bounding box center [568, 286] width 77 height 24
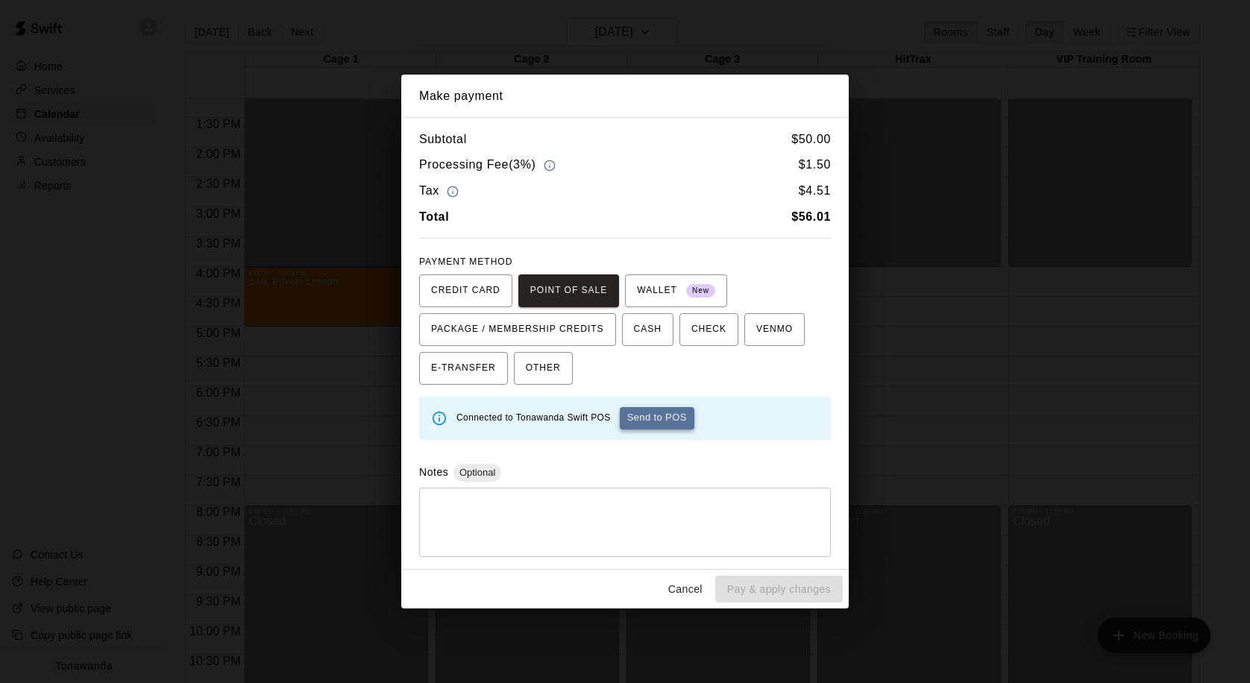
click at [677, 424] on button "Send to POS" at bounding box center [657, 418] width 75 height 22
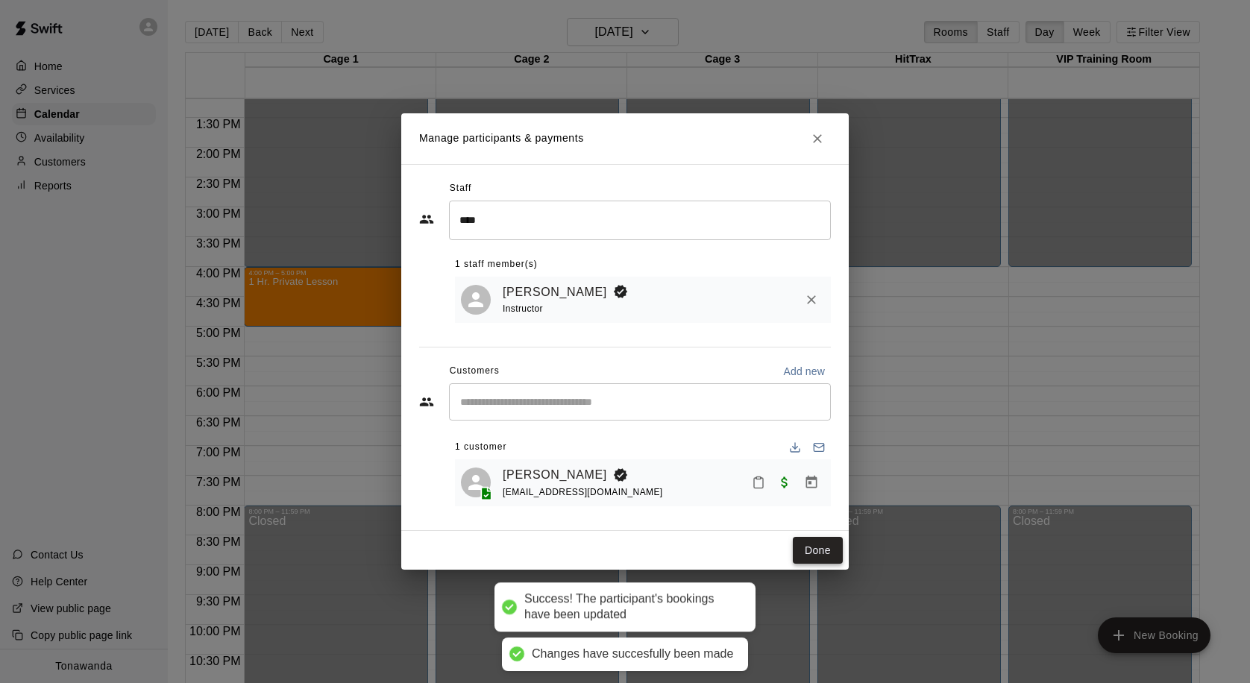
click at [837, 557] on button "Done" at bounding box center [818, 551] width 50 height 28
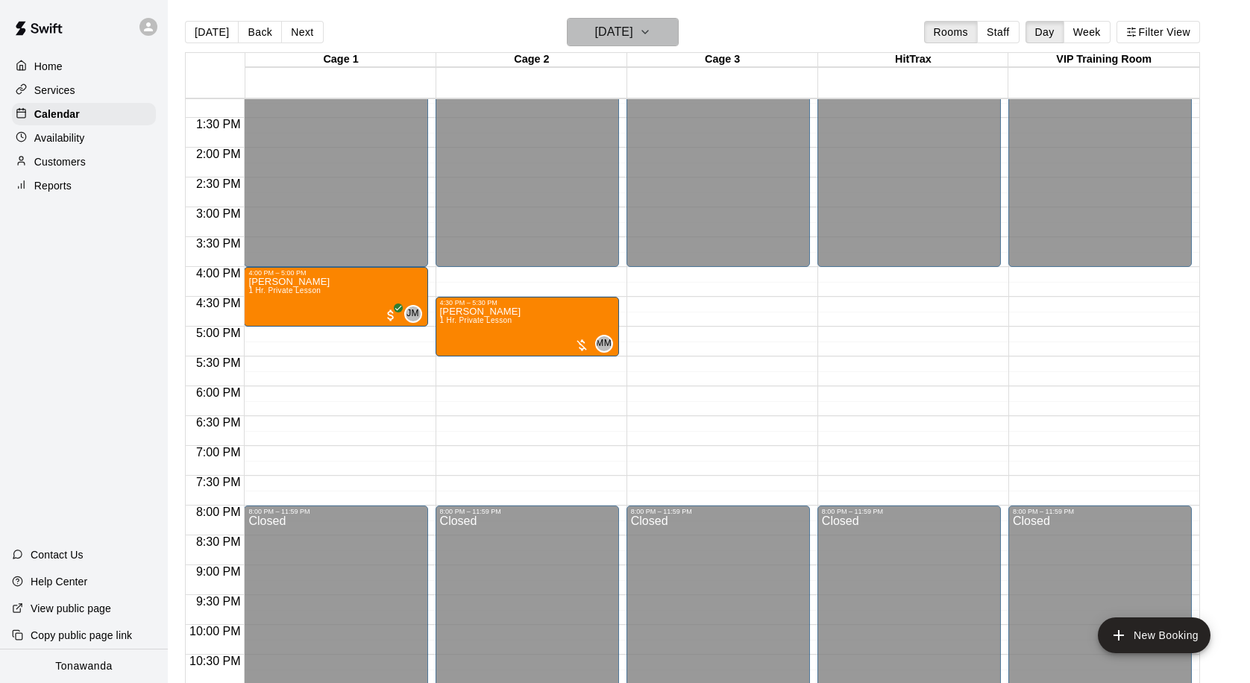
click at [631, 35] on h6 "Friday Sep 19" at bounding box center [614, 32] width 38 height 21
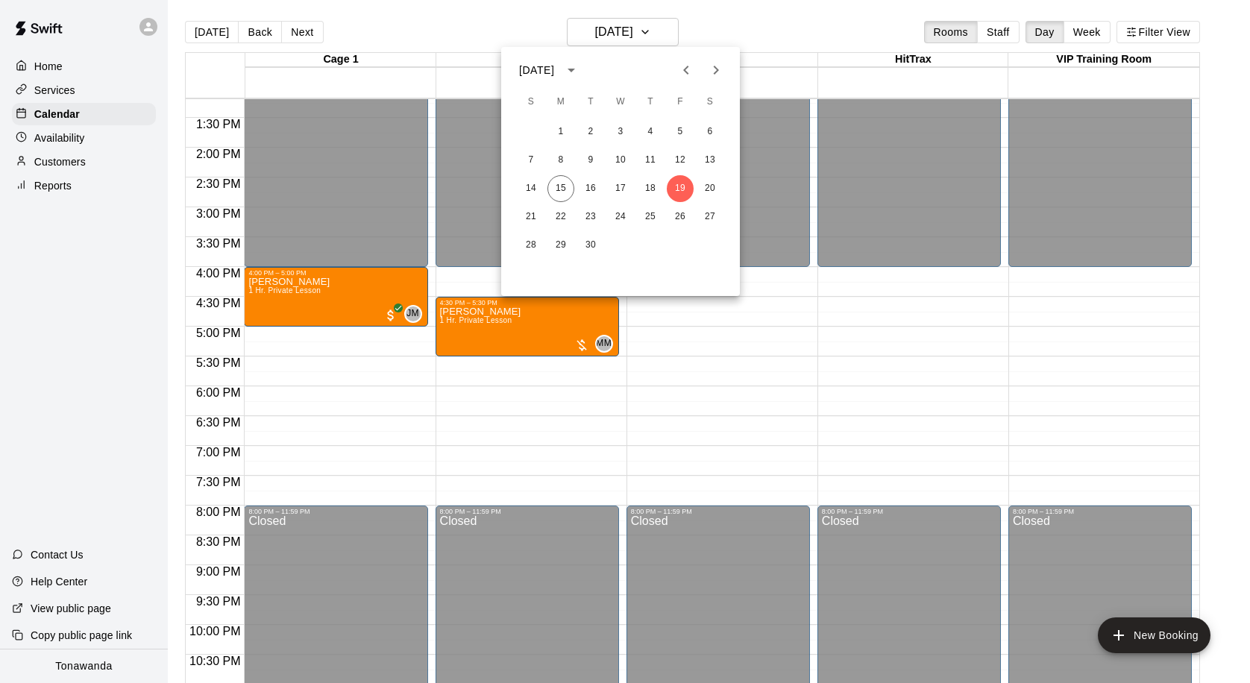
drag, startPoint x: 678, startPoint y: 328, endPoint x: 633, endPoint y: 332, distance: 45.7
click at [677, 328] on div at bounding box center [625, 341] width 1250 height 683
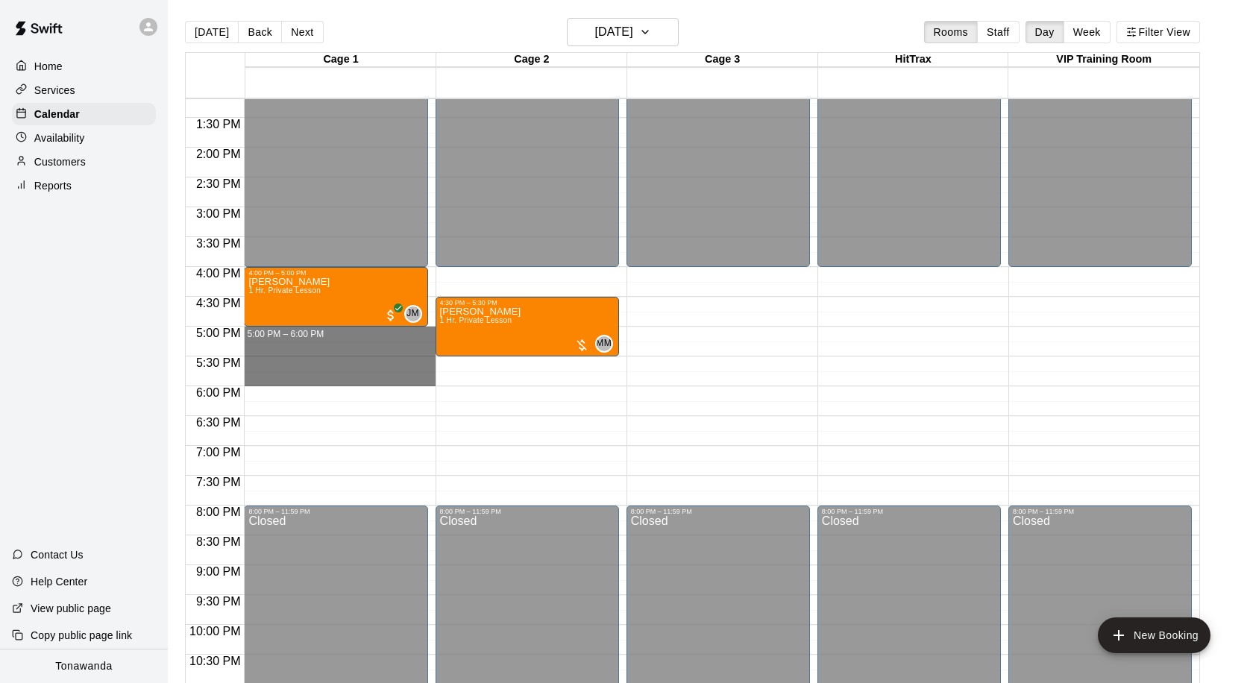
drag, startPoint x: 284, startPoint y: 332, endPoint x: 291, endPoint y: 377, distance: 45.3
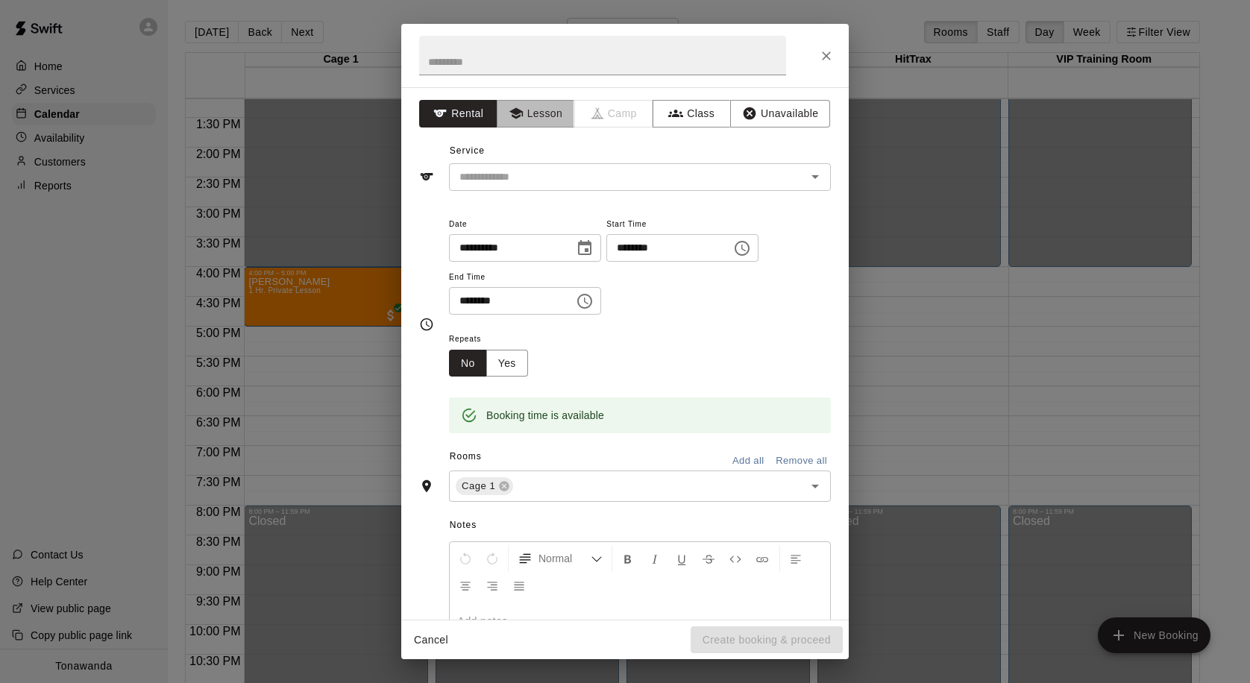
drag, startPoint x: 540, startPoint y: 110, endPoint x: 548, endPoint y: 87, distance: 23.6
click at [540, 110] on button "Lesson" at bounding box center [536, 114] width 78 height 28
click at [559, 76] on h2 at bounding box center [602, 55] width 403 height 63
click at [545, 70] on input "text" at bounding box center [602, 56] width 367 height 40
type input "****"
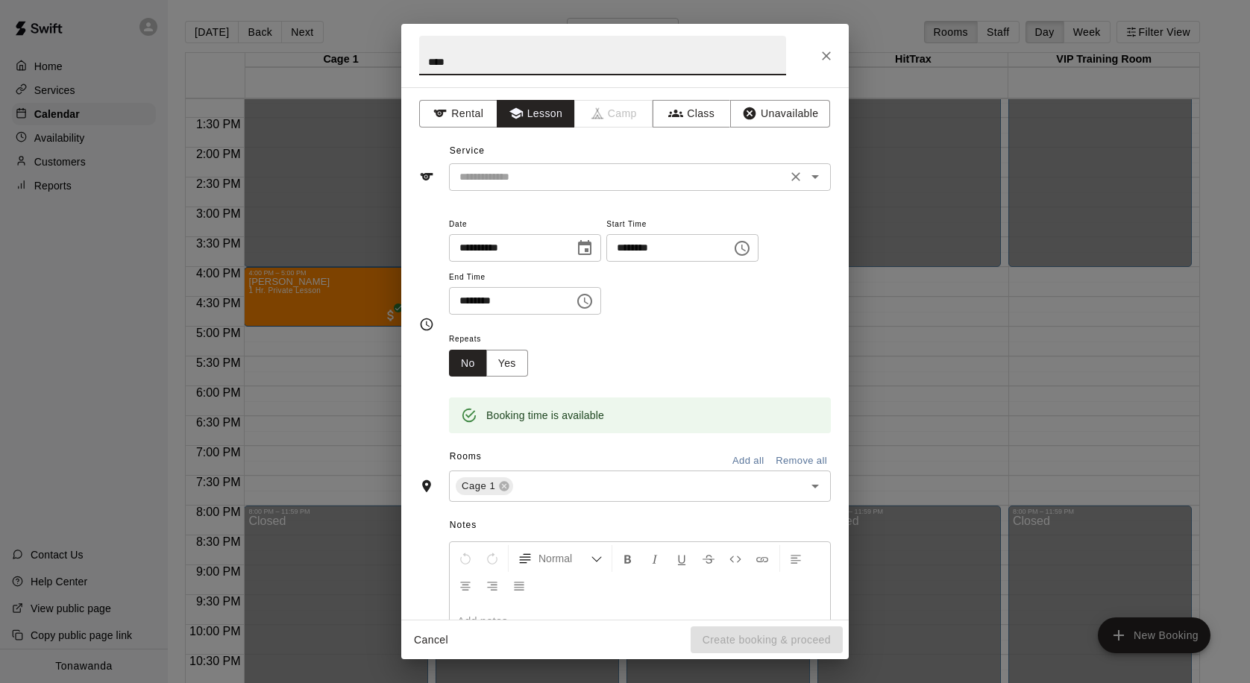
click at [480, 178] on input "text" at bounding box center [618, 177] width 329 height 19
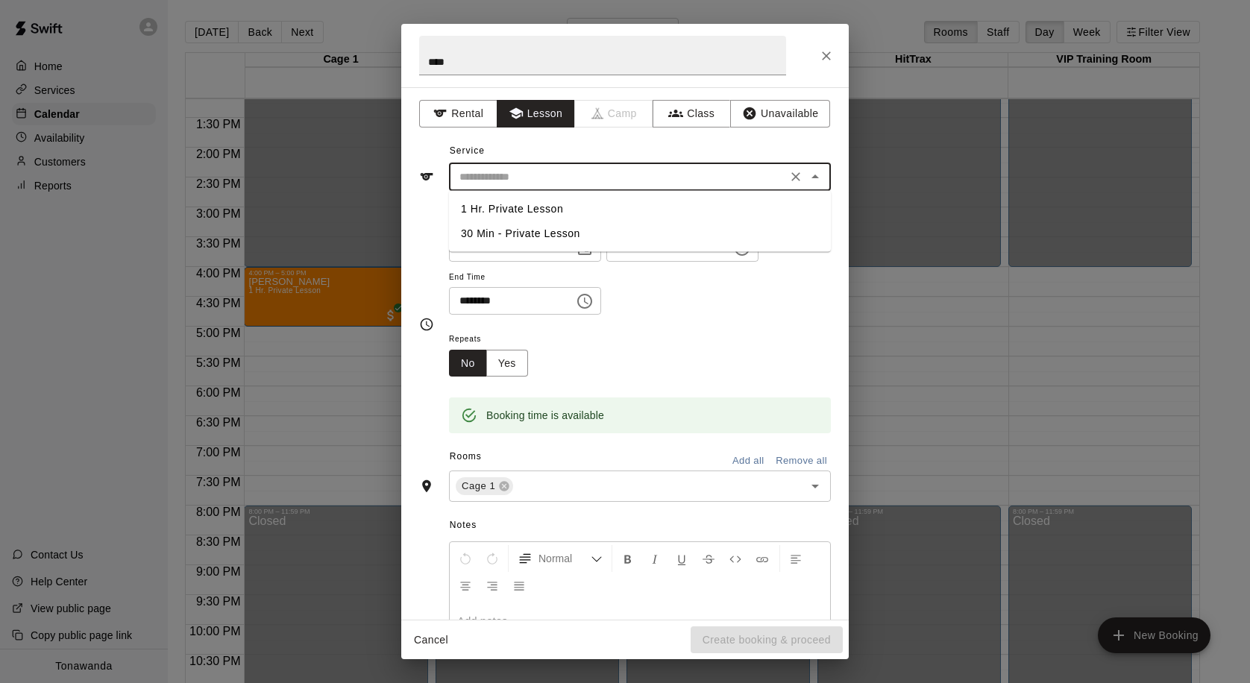
drag, startPoint x: 483, startPoint y: 210, endPoint x: 489, endPoint y: 242, distance: 31.9
click at [483, 210] on li "1 Hr. Private Lesson" at bounding box center [640, 209] width 382 height 25
type input "**********"
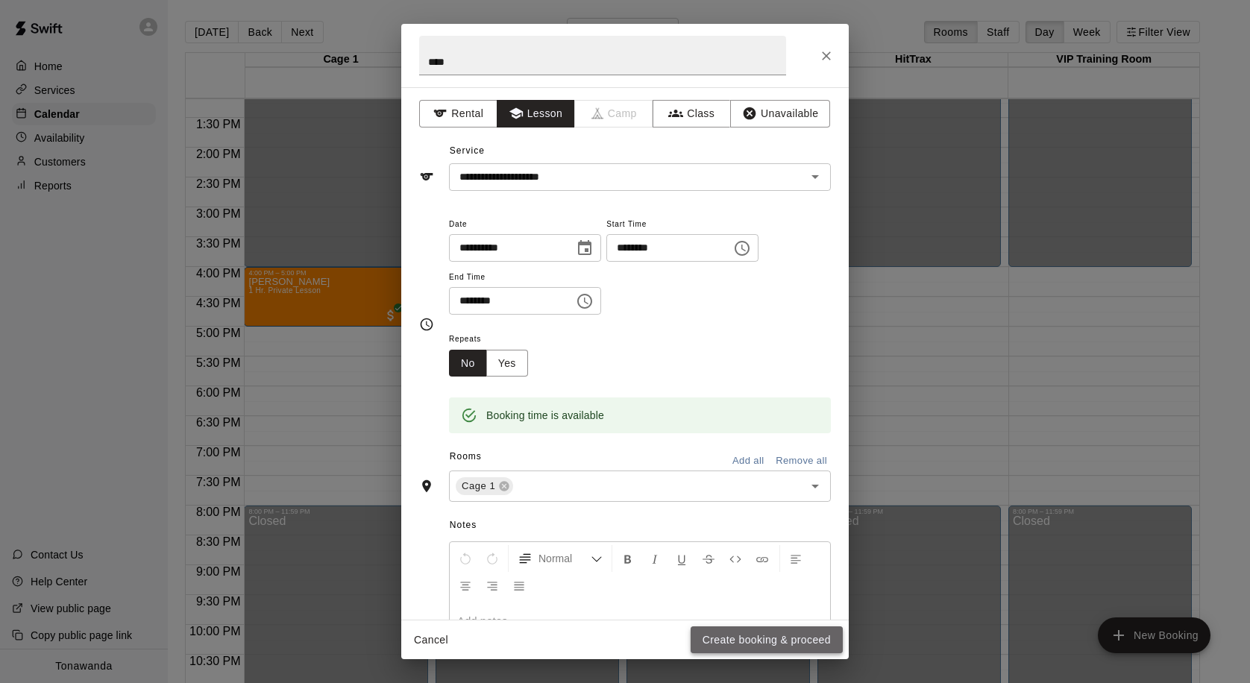
click at [827, 643] on button "Create booking & proceed" at bounding box center [767, 641] width 152 height 28
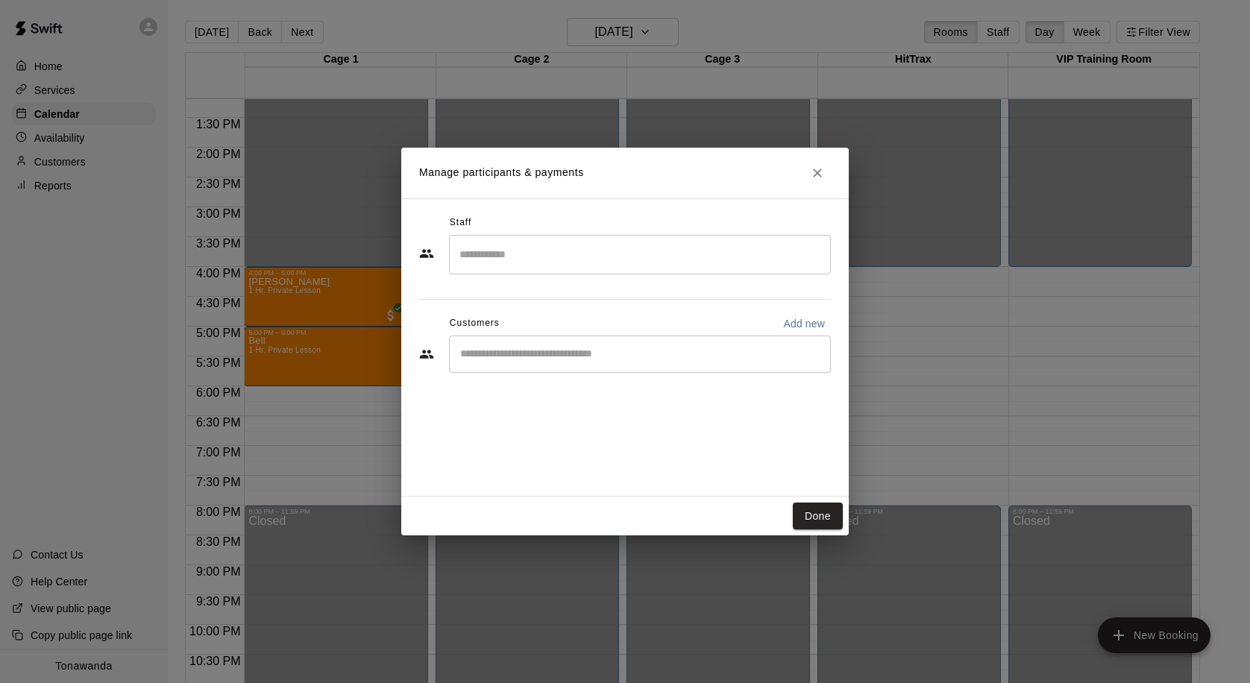
click at [582, 263] on input "Search staff" at bounding box center [640, 255] width 368 height 26
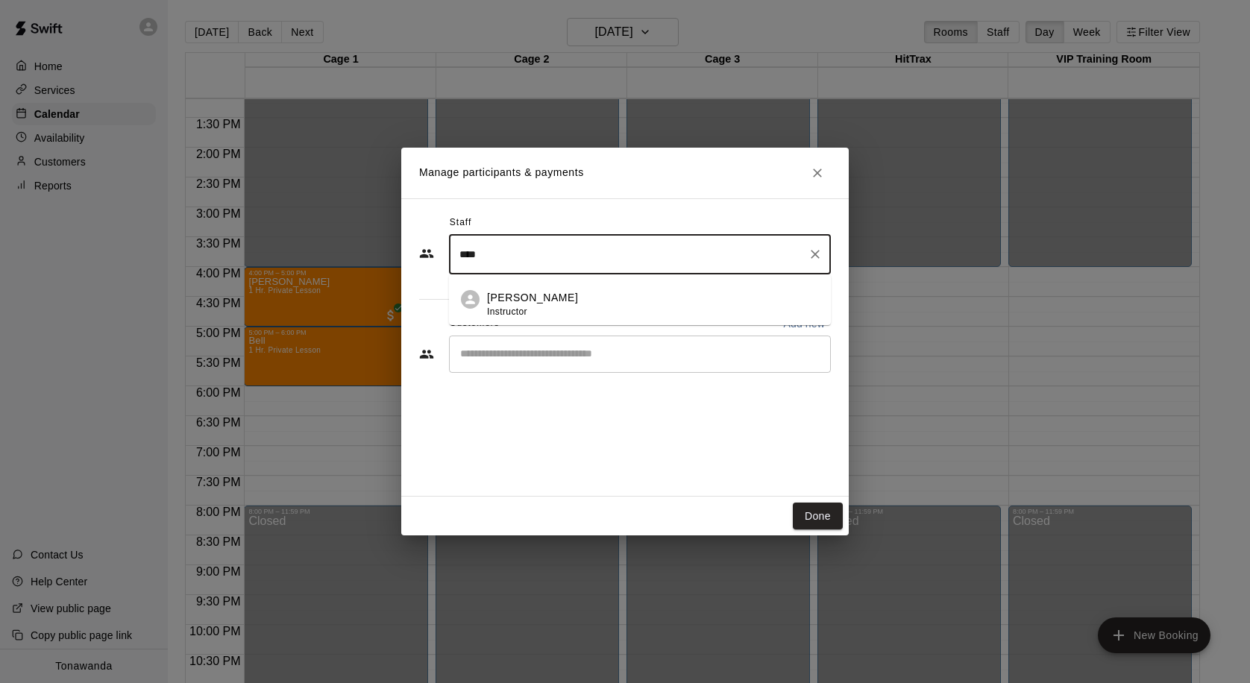
click at [577, 294] on p "Jared MacFarland" at bounding box center [532, 298] width 91 height 16
click at [593, 345] on div "​" at bounding box center [640, 354] width 382 height 37
type input "****"
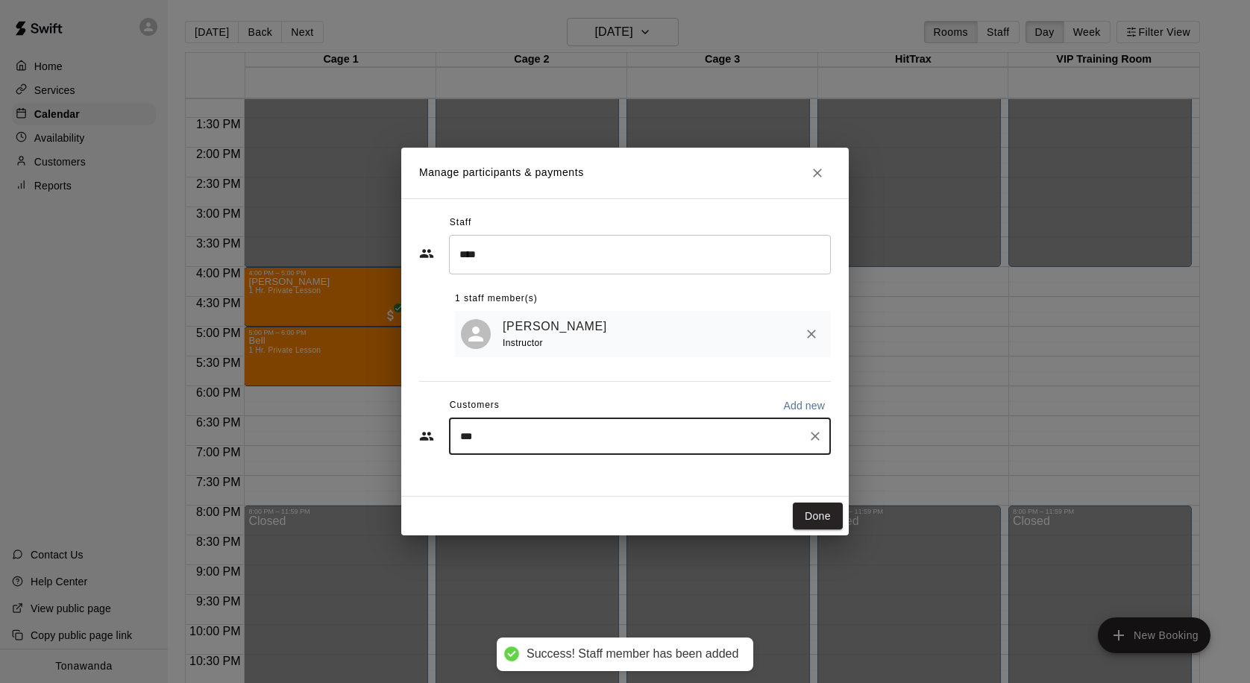
type input "****"
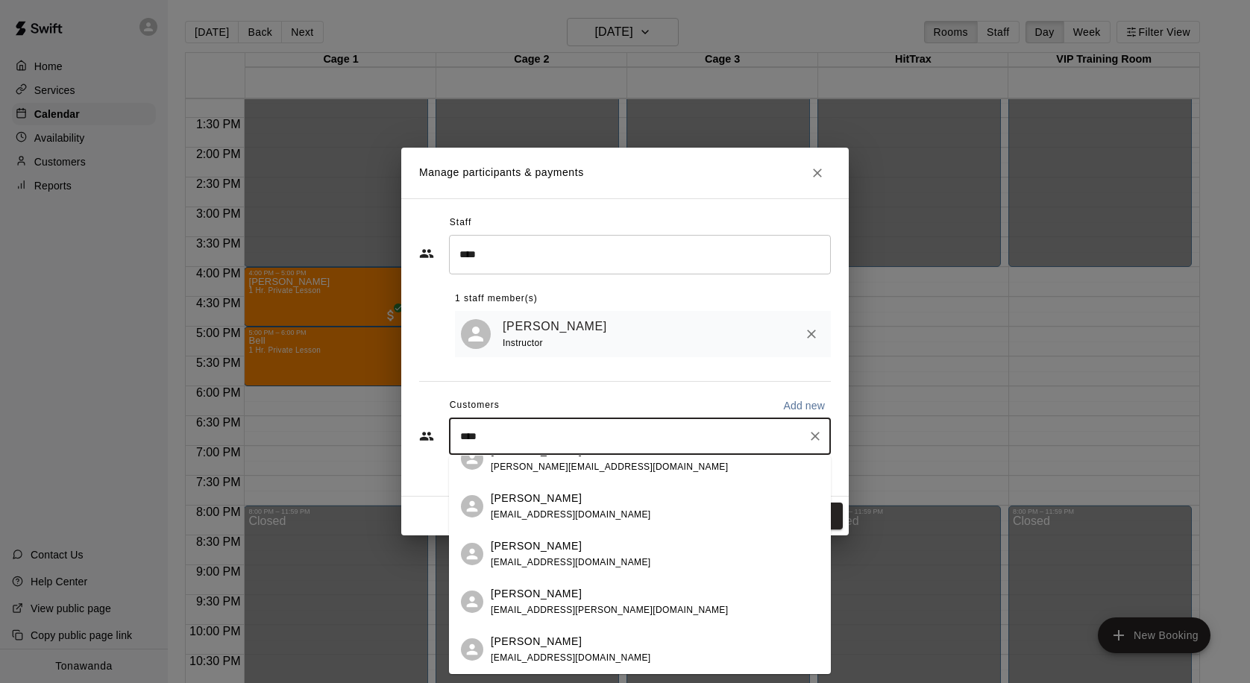
scroll to position [75, 0]
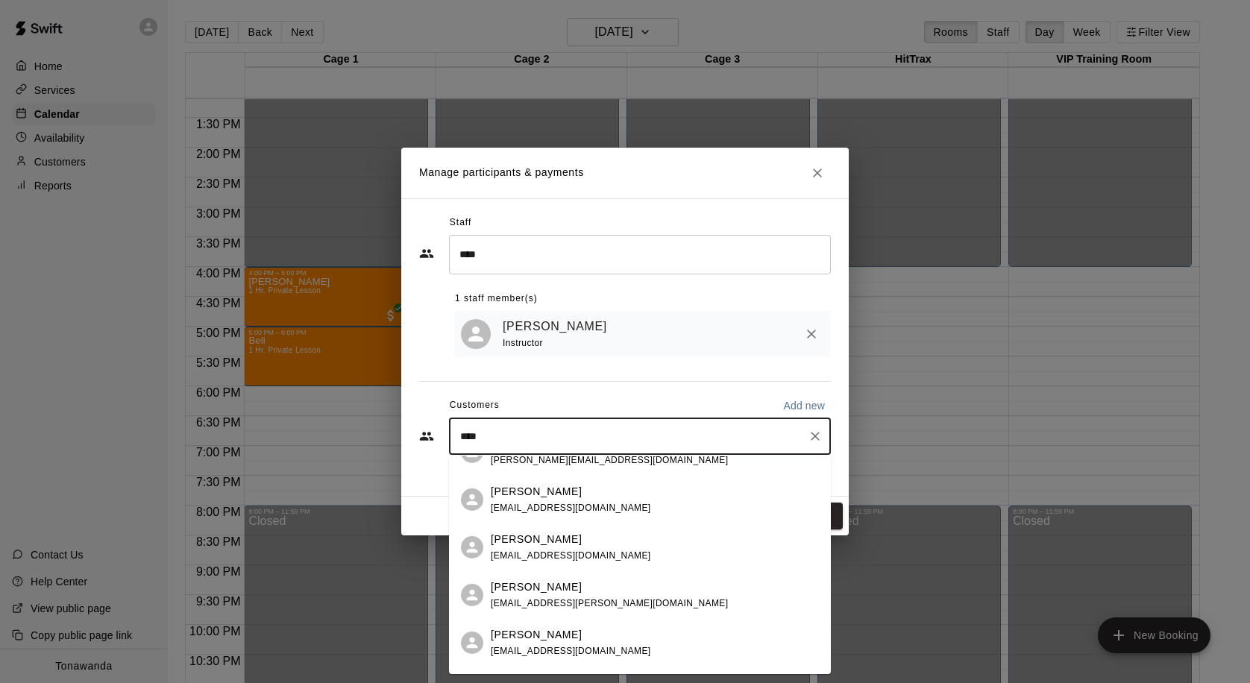
click at [545, 567] on div "Joseph Bello bellojoseph41@gmail.com Ryan Cobello ryan_cobello@yahoo.com Nick B…" at bounding box center [640, 565] width 382 height 219
drag, startPoint x: 534, startPoint y: 625, endPoint x: 545, endPoint y: 624, distance: 10.5
click at [534, 625] on div "Mary Bell themarebear@outlook.com" at bounding box center [640, 643] width 382 height 48
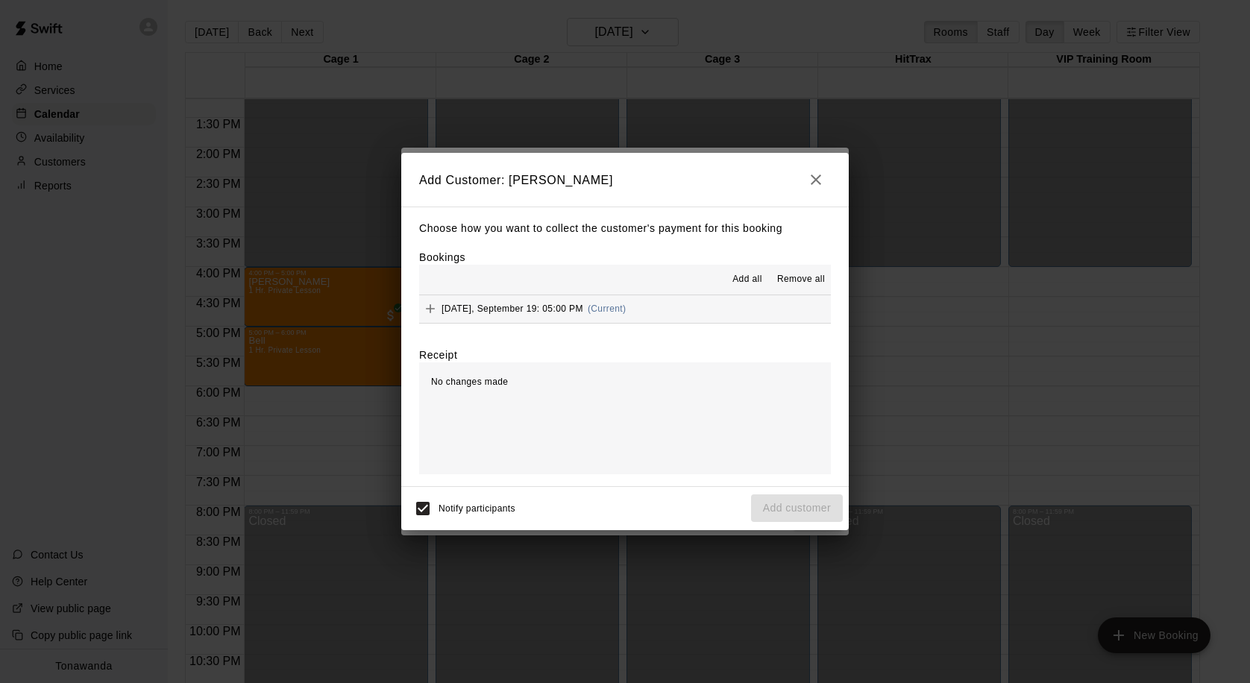
click at [757, 286] on span "Add all" at bounding box center [748, 279] width 30 height 15
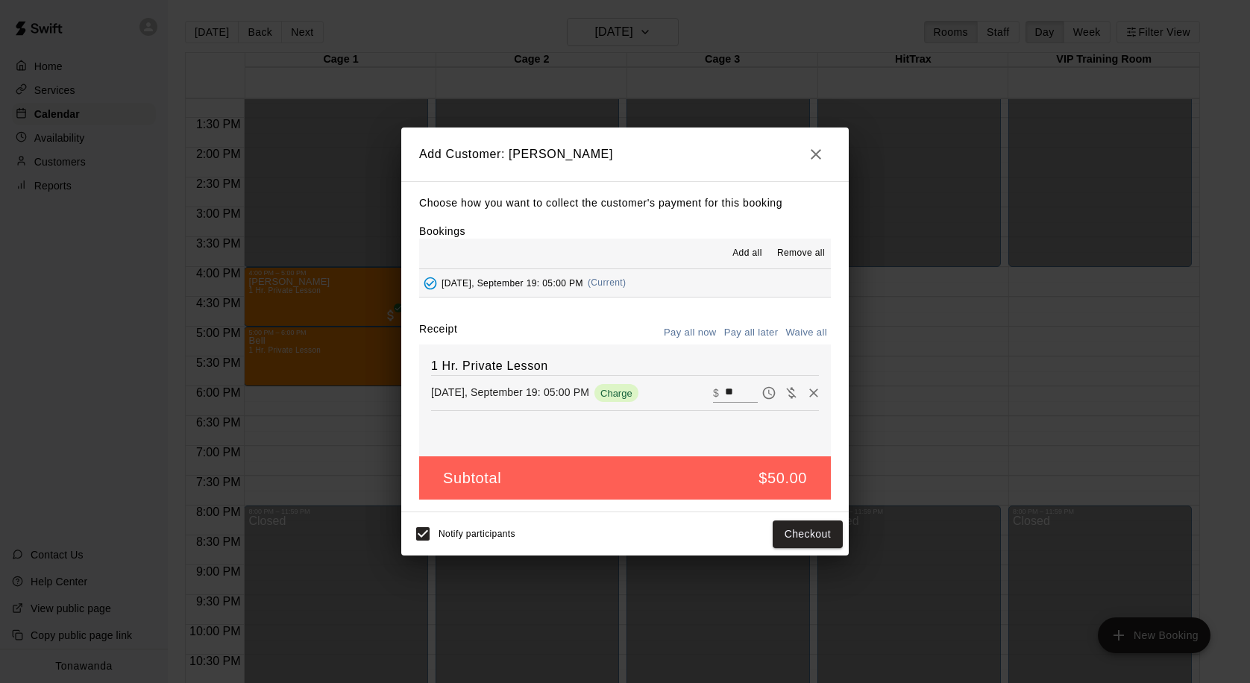
drag, startPoint x: 747, startPoint y: 322, endPoint x: 751, endPoint y: 349, distance: 27.2
click at [747, 323] on button "Pay all later" at bounding box center [752, 332] width 62 height 23
click at [787, 527] on button "Add customer" at bounding box center [797, 535] width 92 height 28
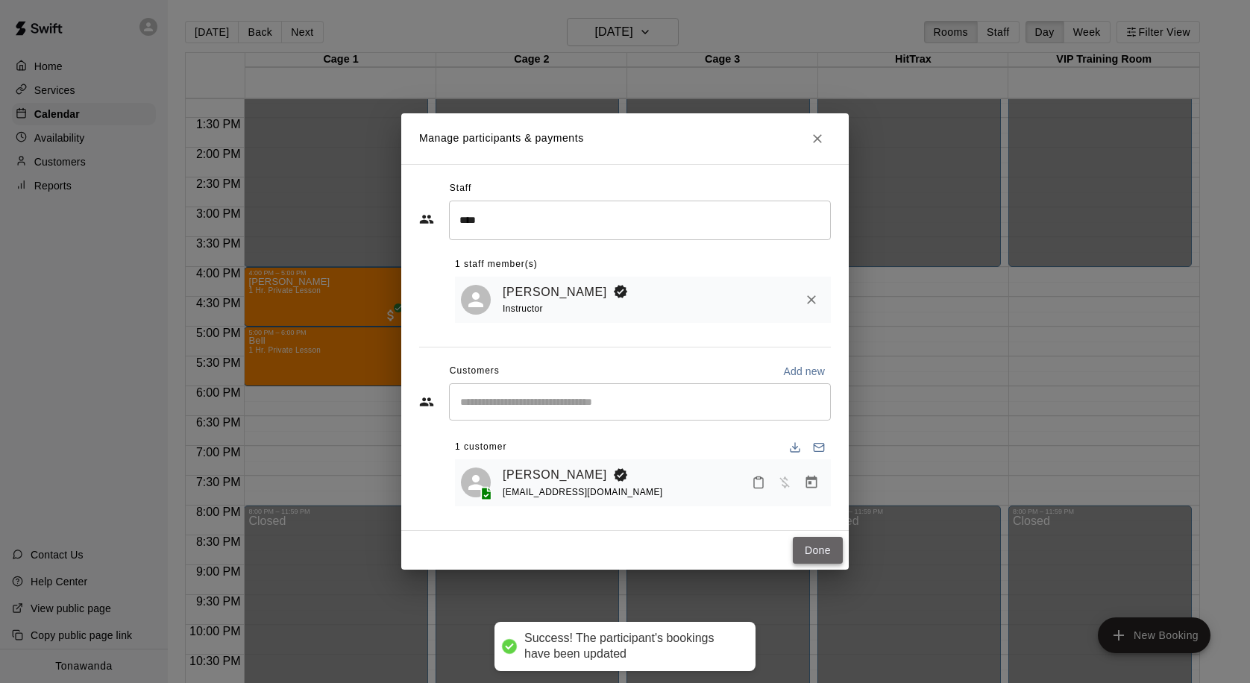
click at [830, 552] on button "Done" at bounding box center [818, 551] width 50 height 28
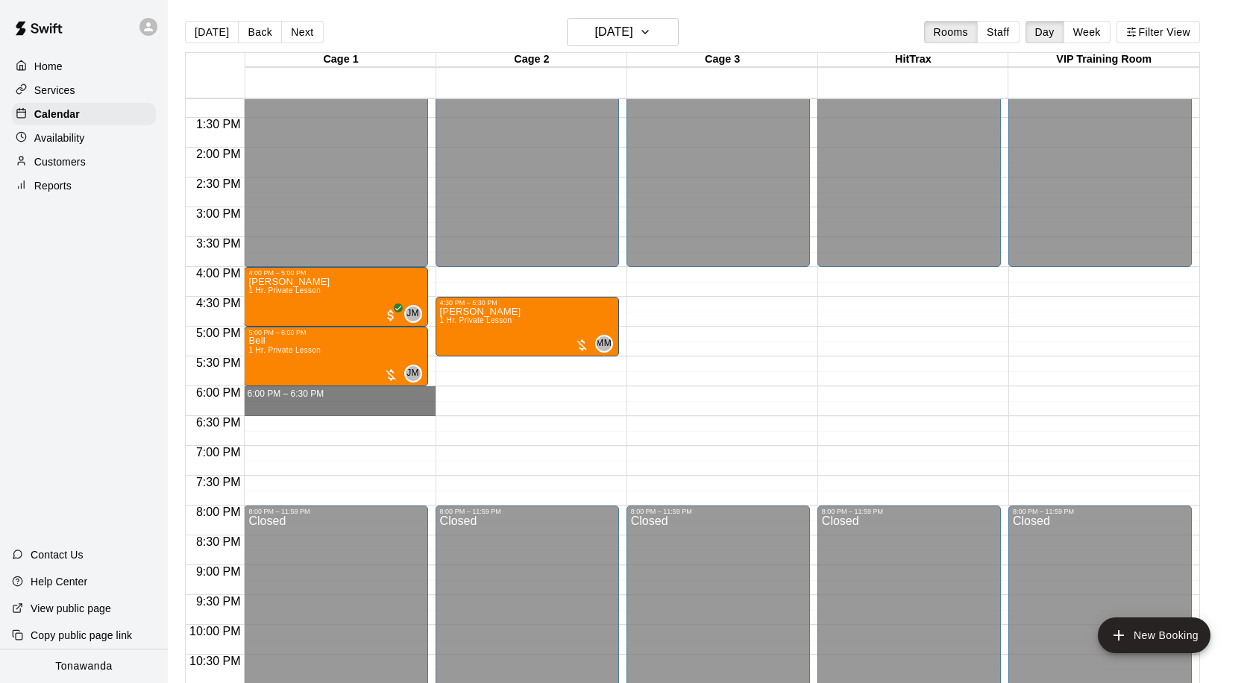
drag, startPoint x: 272, startPoint y: 391, endPoint x: 273, endPoint y: 410, distance: 19.5
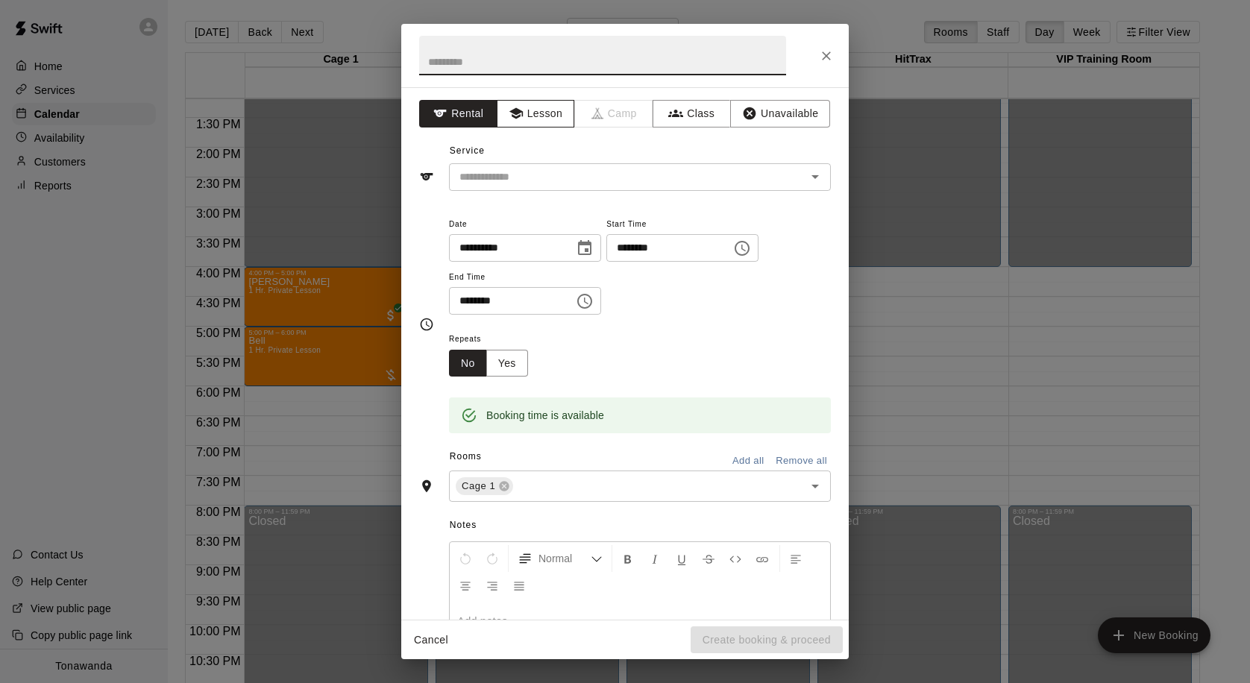
click at [552, 113] on button "Lesson" at bounding box center [536, 114] width 78 height 28
click at [540, 163] on div "​" at bounding box center [640, 177] width 382 height 28
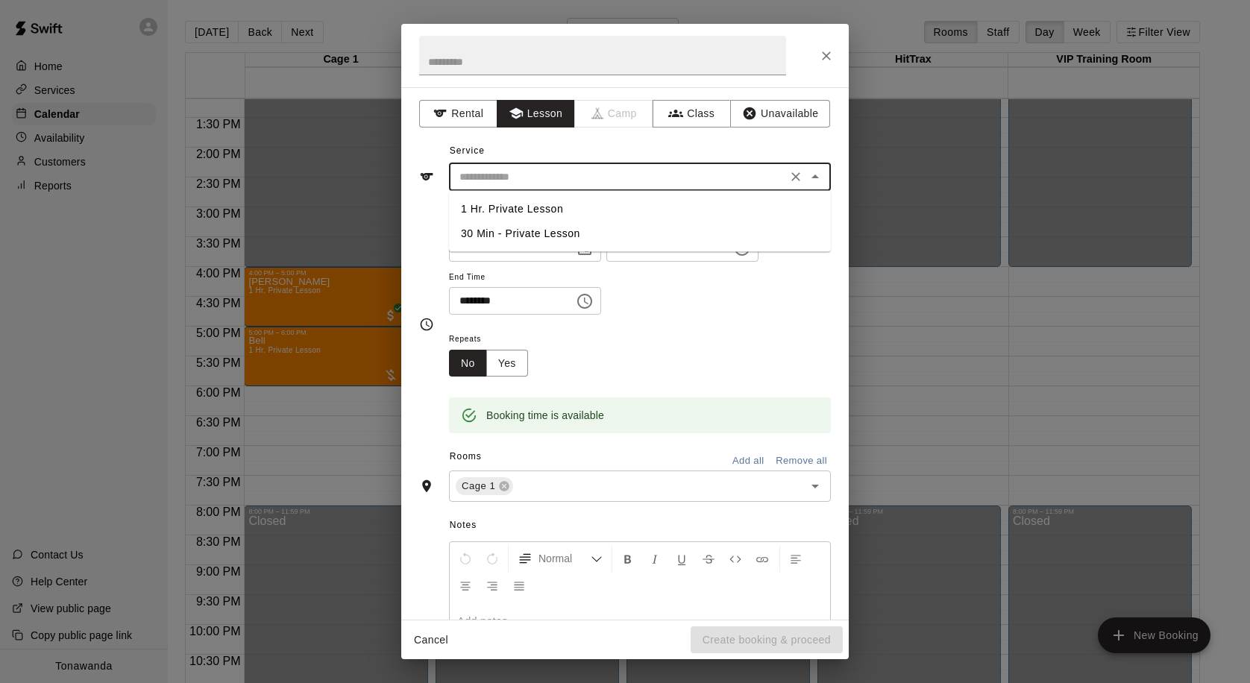
drag, startPoint x: 512, startPoint y: 224, endPoint x: 559, endPoint y: 119, distance: 115.5
click at [512, 222] on li "30 Min - Private Lesson" at bounding box center [640, 234] width 382 height 25
type input "**********"
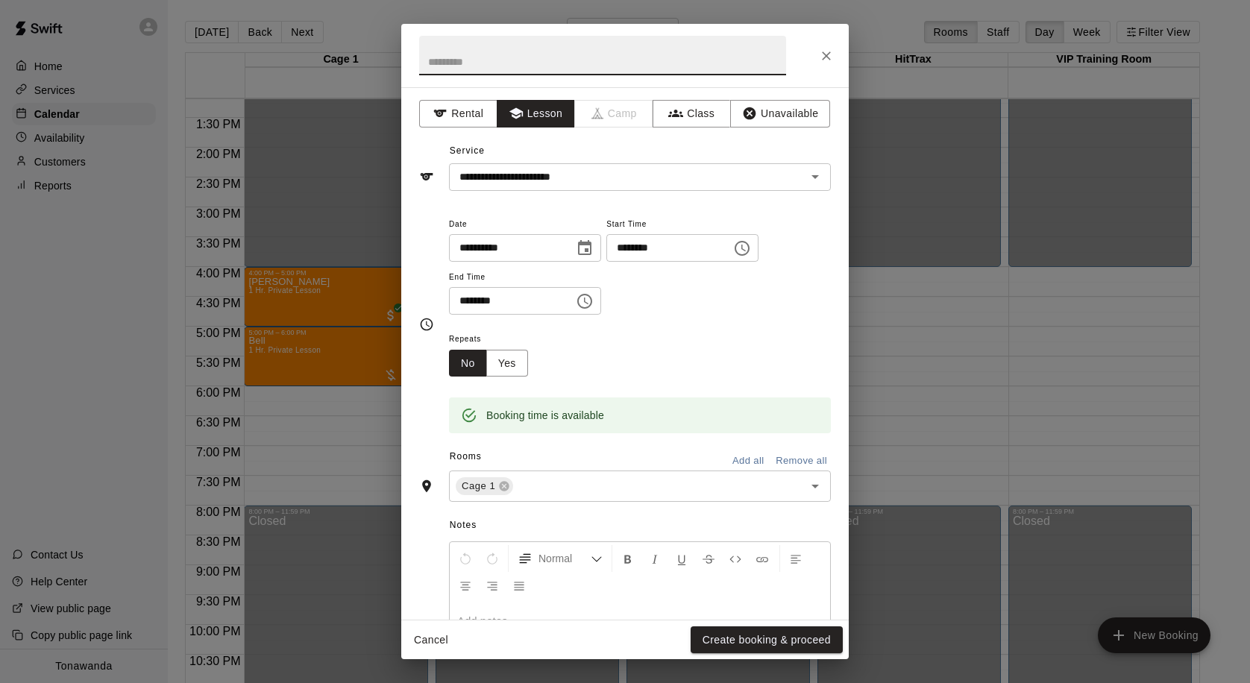
click at [570, 72] on input "text" at bounding box center [602, 56] width 367 height 40
type input "*"
type input "****"
click at [806, 642] on button "Create booking & proceed" at bounding box center [767, 641] width 152 height 28
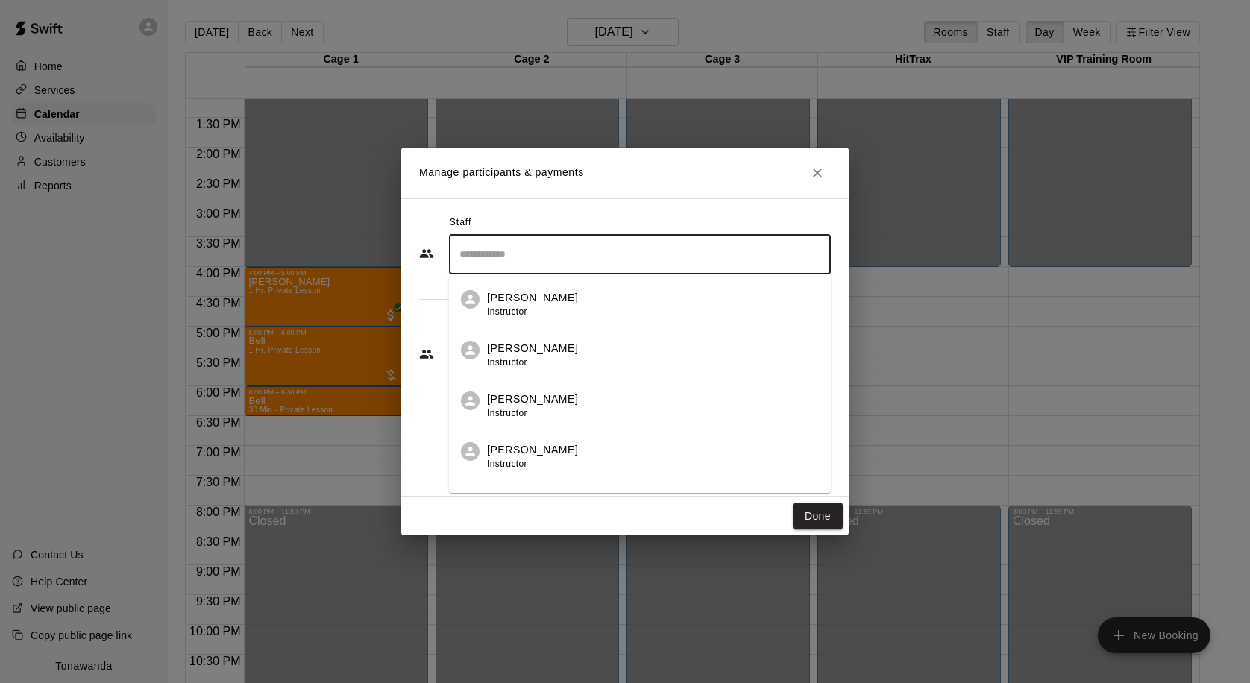
click at [559, 254] on input "Search staff" at bounding box center [640, 255] width 368 height 26
click at [626, 316] on div "Jared MacFarland Instructor" at bounding box center [653, 304] width 332 height 29
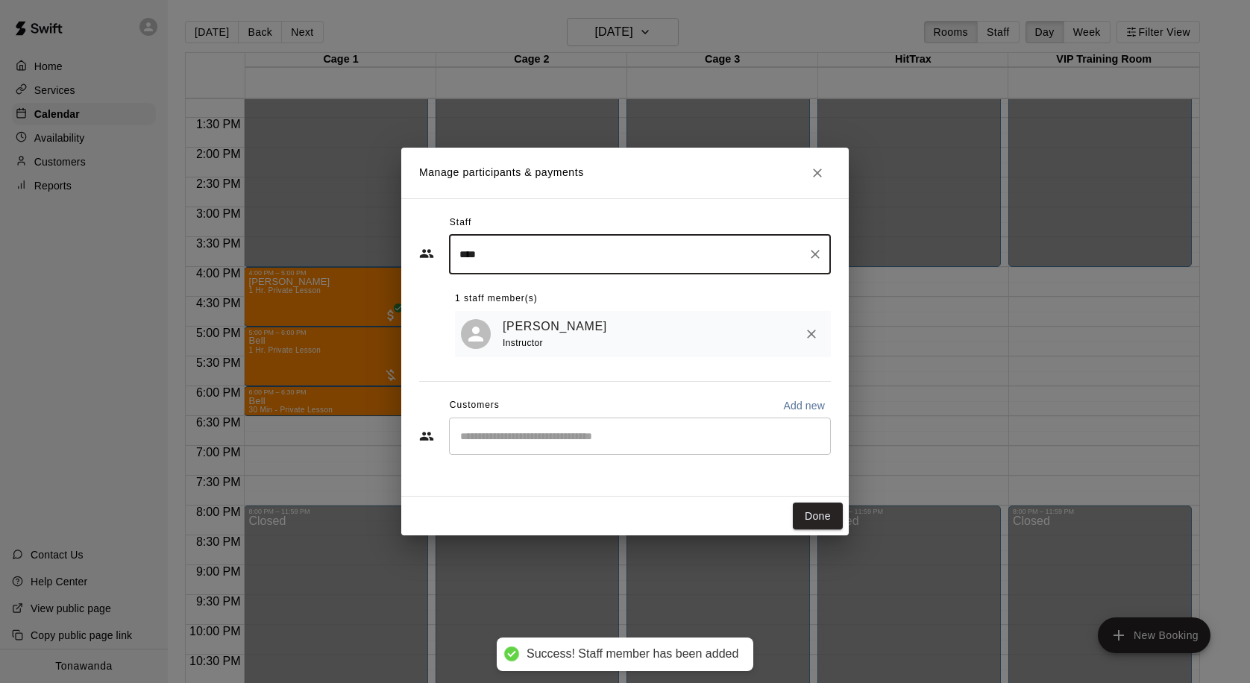
click at [617, 424] on div "​" at bounding box center [640, 436] width 382 height 37
type input "****"
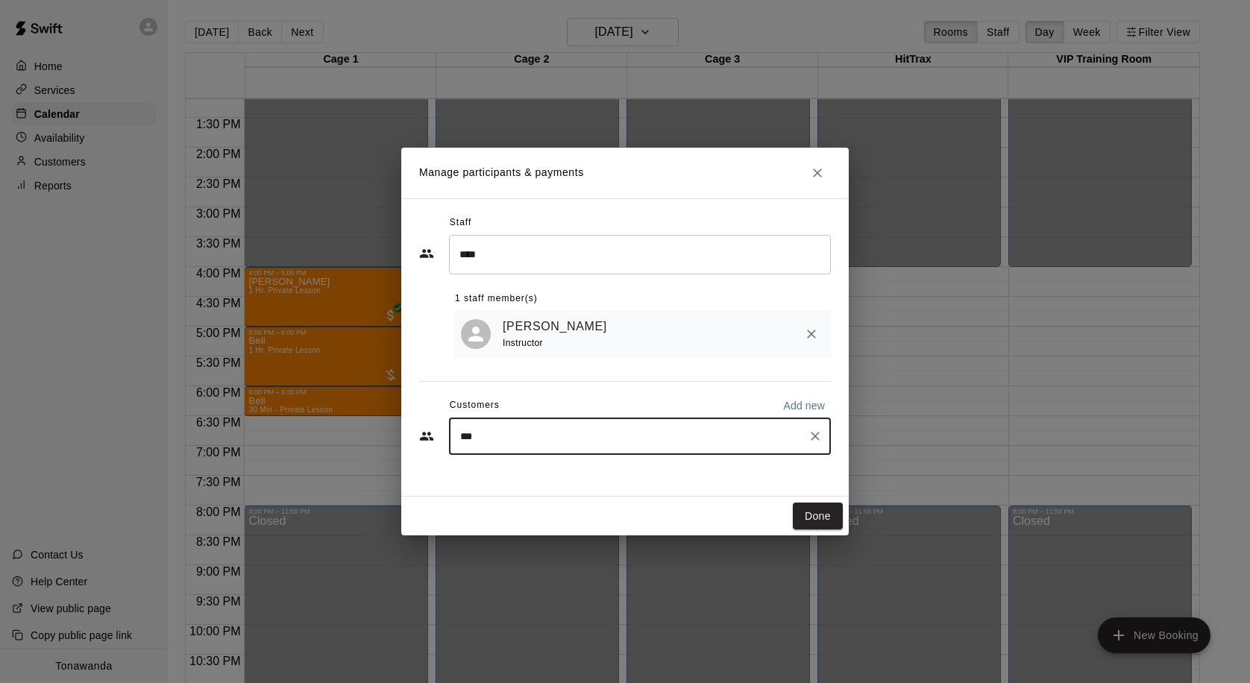
type input "****"
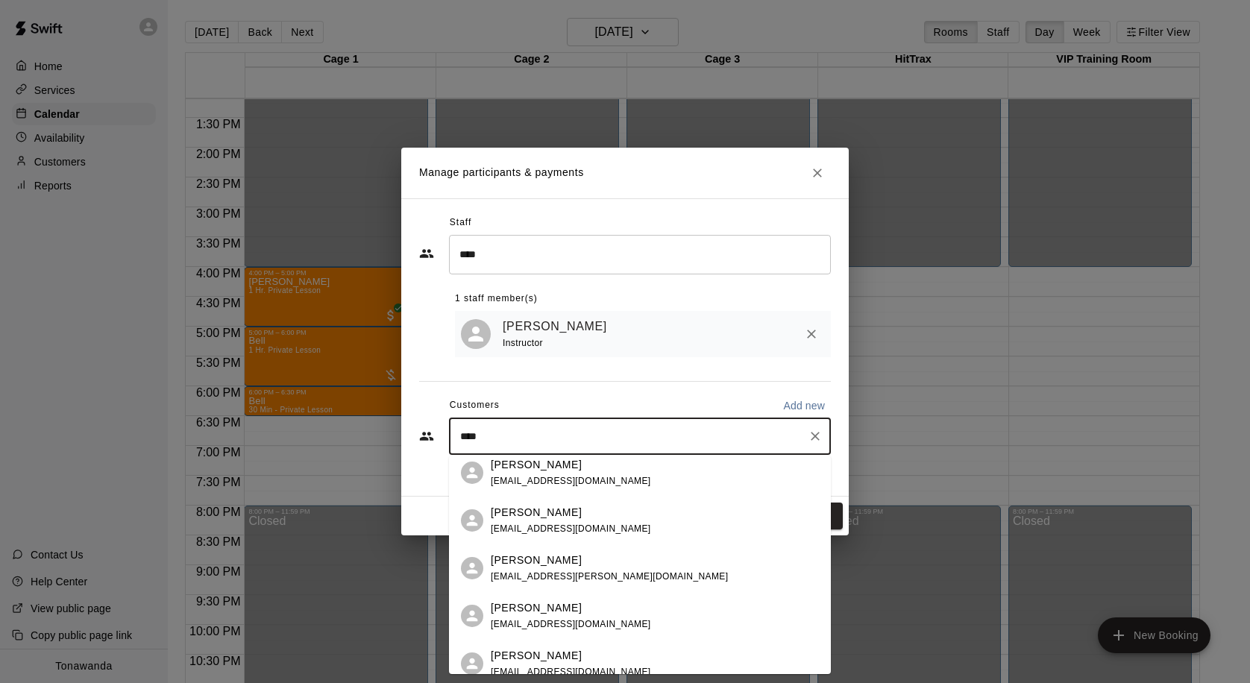
scroll to position [105, 0]
click at [591, 616] on span "themarebear@outlook.com" at bounding box center [571, 621] width 160 height 10
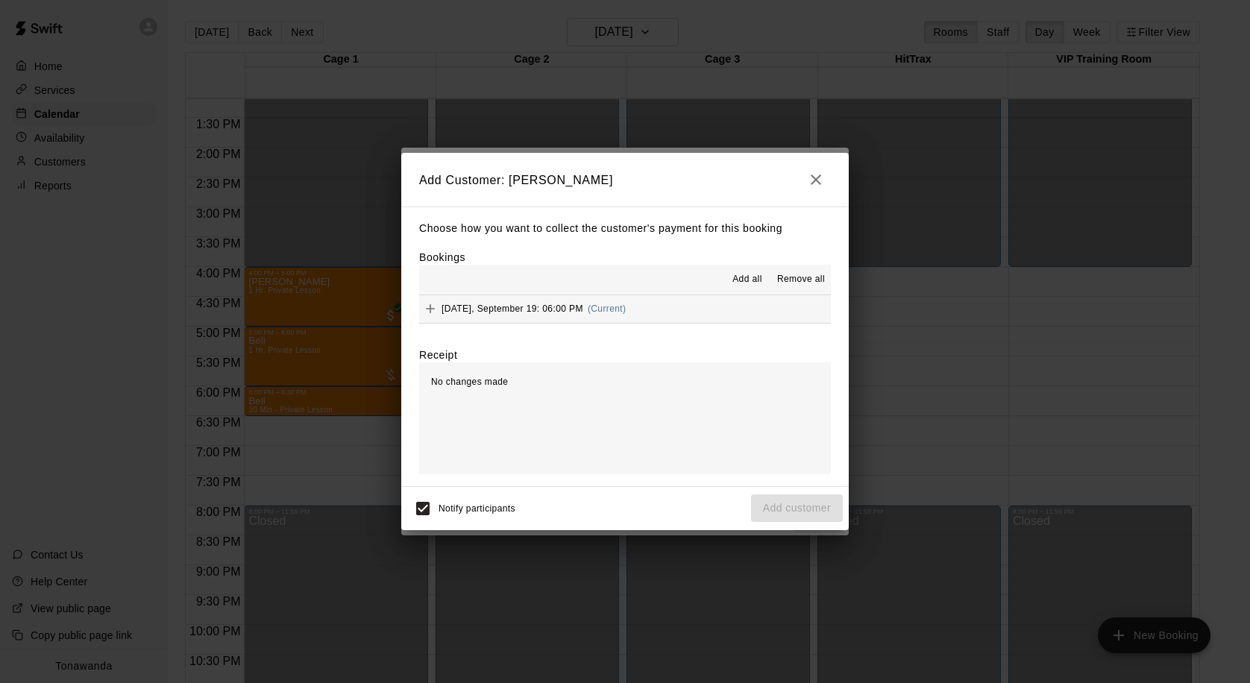
click at [750, 277] on span "Add all" at bounding box center [748, 279] width 30 height 15
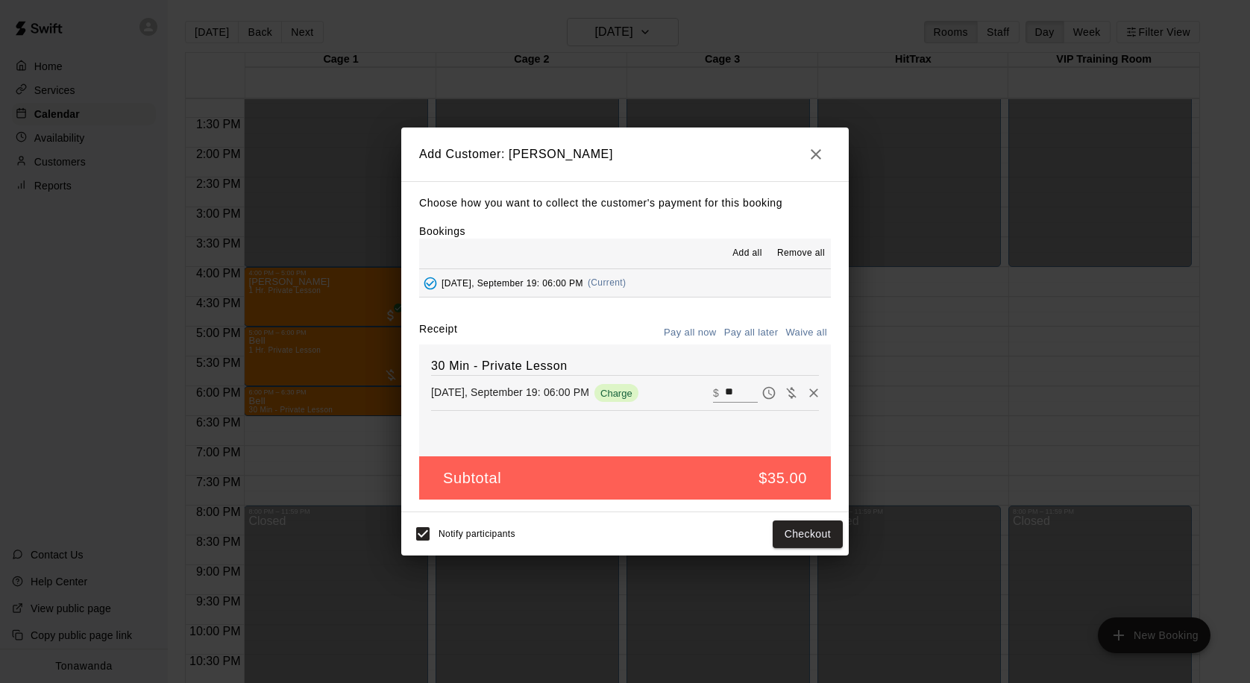
click at [756, 337] on button "Pay all later" at bounding box center [752, 332] width 62 height 23
click at [834, 539] on button "Add customer" at bounding box center [797, 535] width 92 height 28
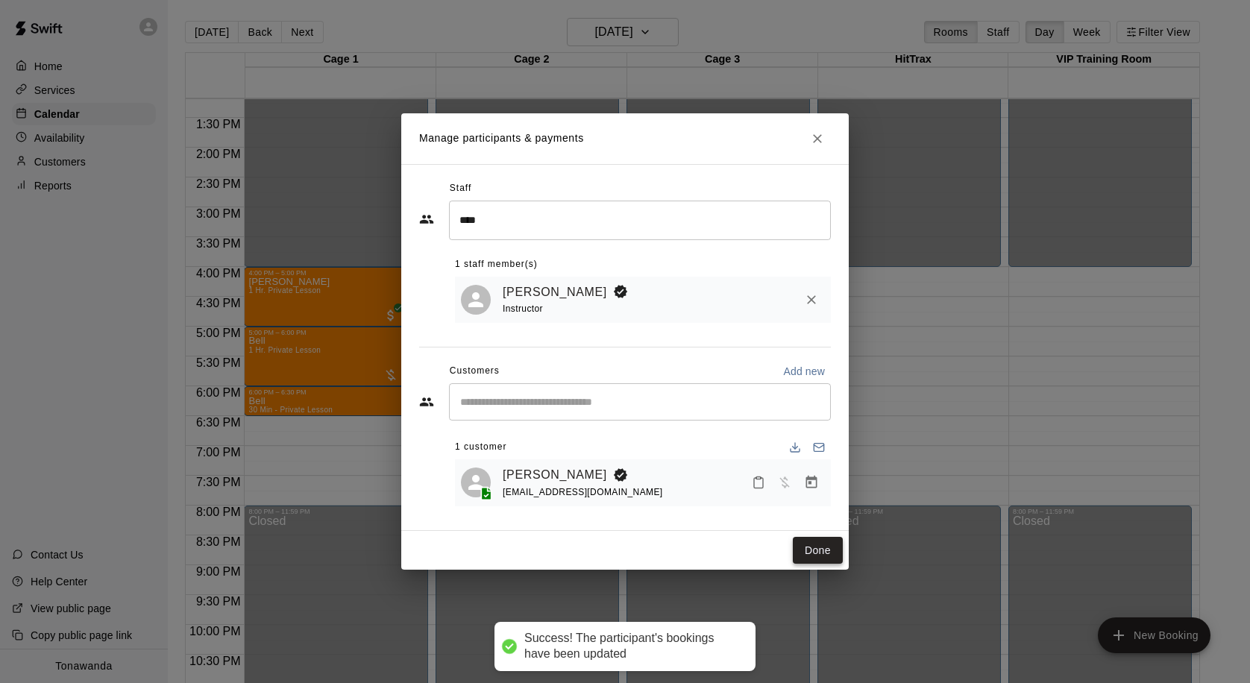
click at [816, 545] on button "Done" at bounding box center [818, 551] width 50 height 28
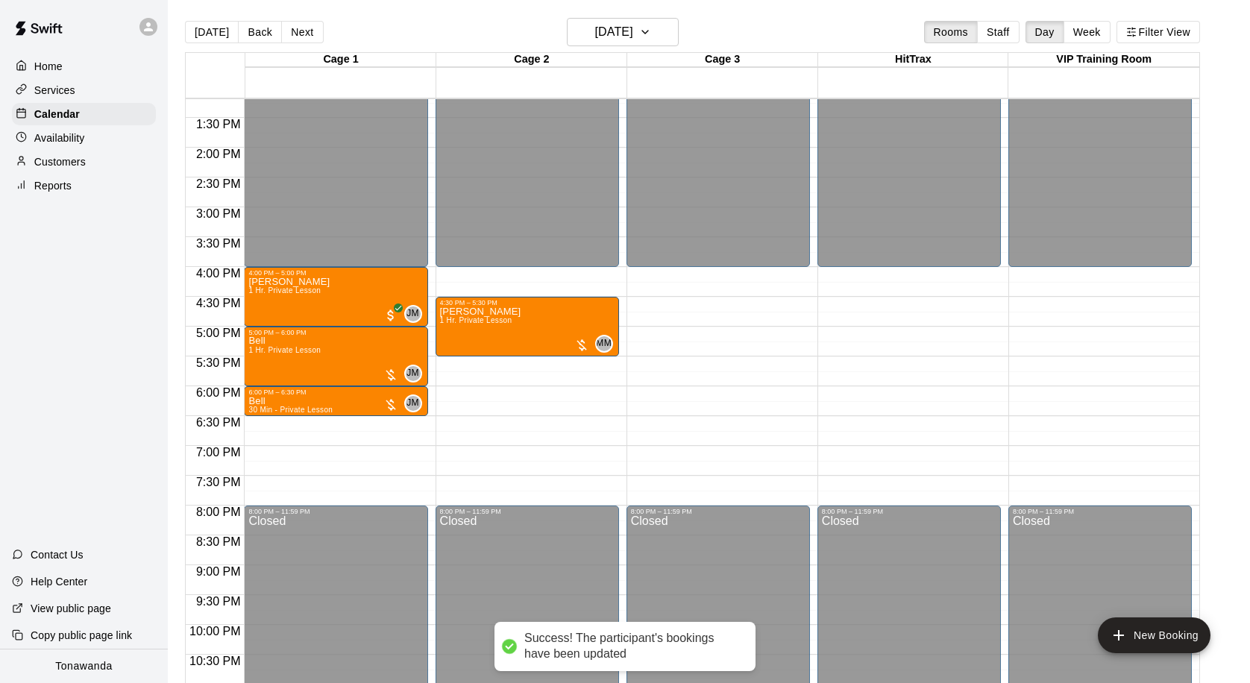
click at [221, 34] on button "[DATE]" at bounding box center [212, 32] width 54 height 22
